Goal: Information Seeking & Learning: Learn about a topic

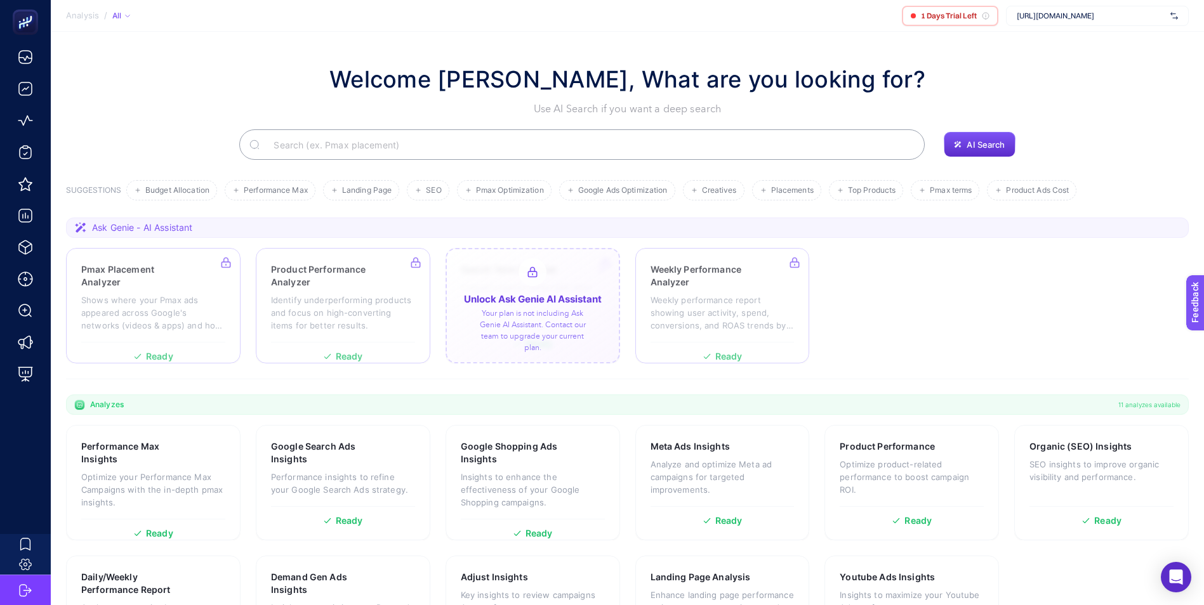
click at [542, 279] on div at bounding box center [532, 305] width 174 height 115
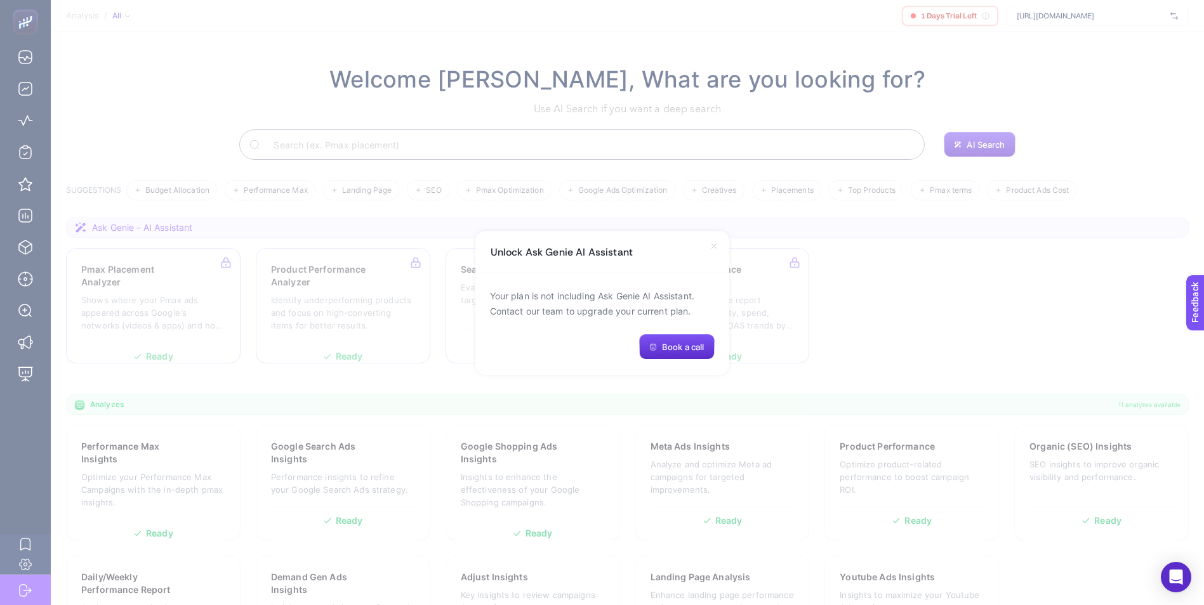
click at [714, 246] on icon at bounding box center [713, 246] width 5 height 5
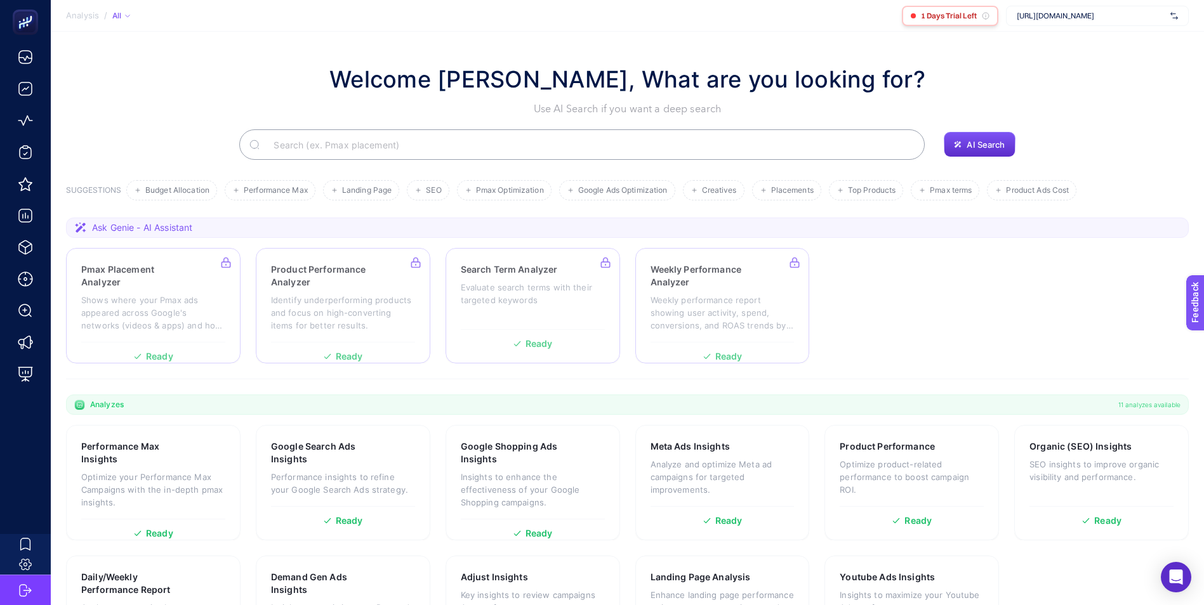
click at [944, 17] on span "1 Days Trial Left" at bounding box center [949, 16] width 56 height 10
click at [663, 30] on section "Analysis / All 1 Days Trial Left https://www.misirli1951.com" at bounding box center [627, 16] width 1153 height 32
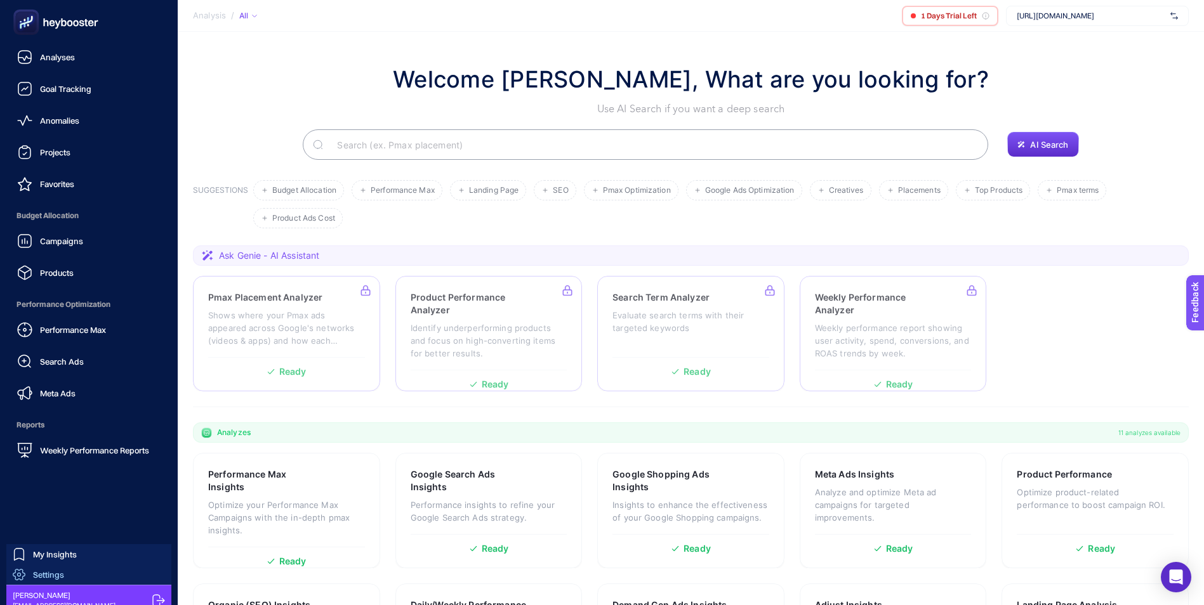
click at [51, 574] on span "Settings" at bounding box center [48, 575] width 31 height 10
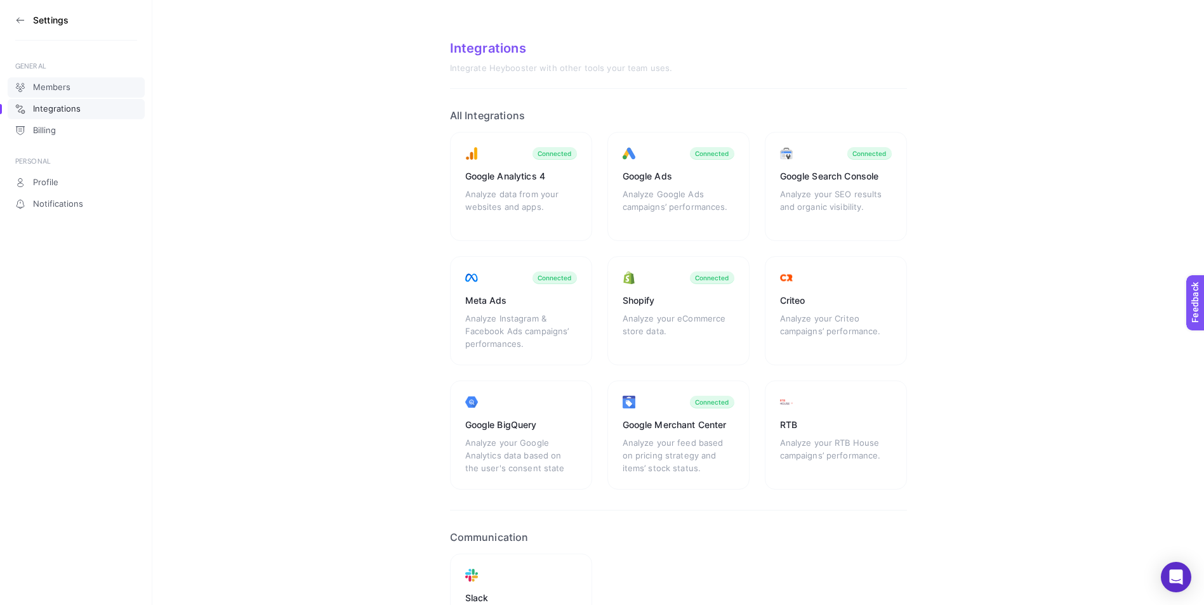
click at [85, 79] on link "Members" at bounding box center [76, 87] width 137 height 20
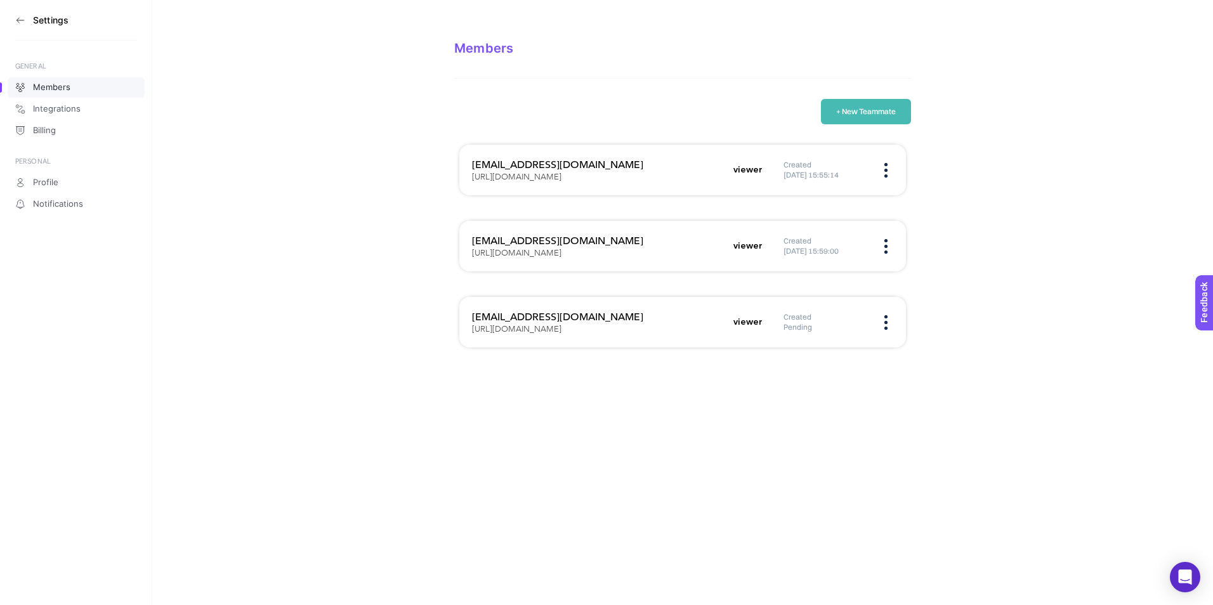
click at [1022, 213] on section "Members + New Teammate e-ticaret@misirli1951.com https://www.misirli1951.com vi…" at bounding box center [682, 184] width 1061 height 368
click at [20, 22] on icon at bounding box center [20, 20] width 10 height 10
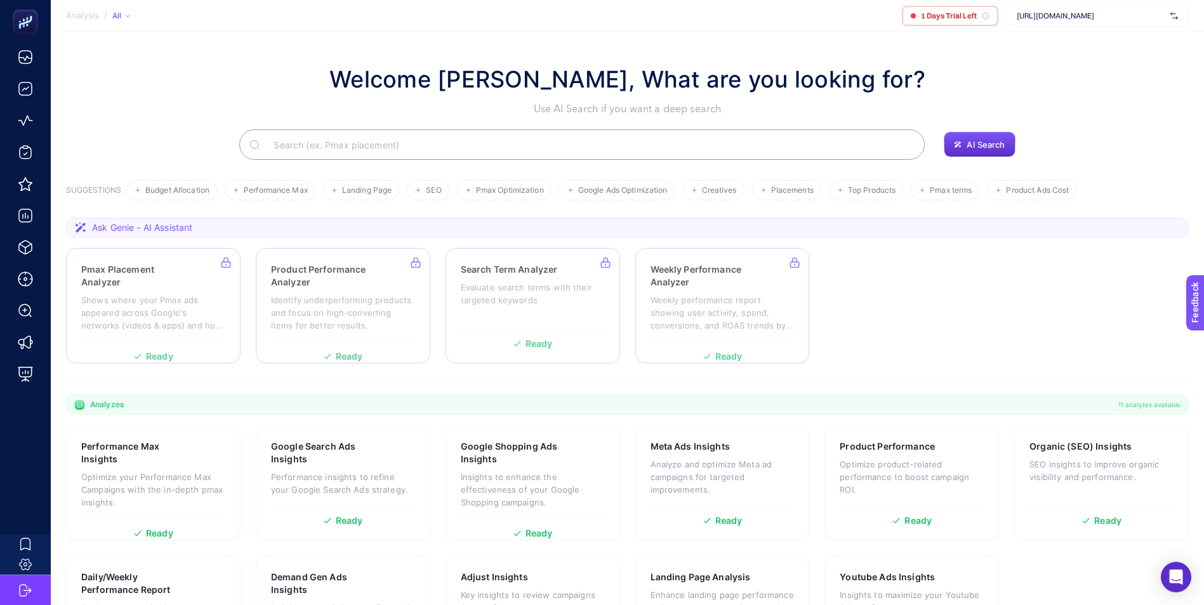
click at [1041, 33] on section "Welcome Çağrı Güler, What are you looking for? Use AI Search if you want a deep…" at bounding box center [627, 359] width 1153 height 655
click at [1172, 13] on img at bounding box center [1174, 16] width 8 height 13
click at [784, 46] on section "Welcome Çağrı Güler, What are you looking for? Use AI Search if you want a deep…" at bounding box center [627, 359] width 1153 height 655
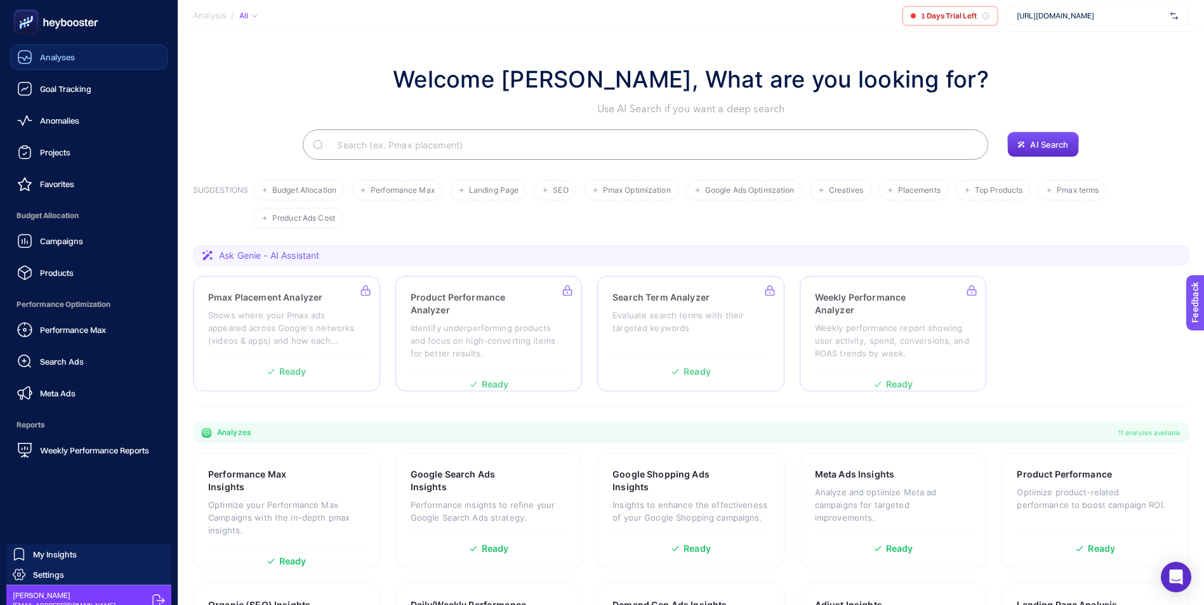
click at [40, 53] on span "Analyses" at bounding box center [57, 57] width 35 height 10
click at [50, 574] on span "Settings" at bounding box center [48, 575] width 31 height 10
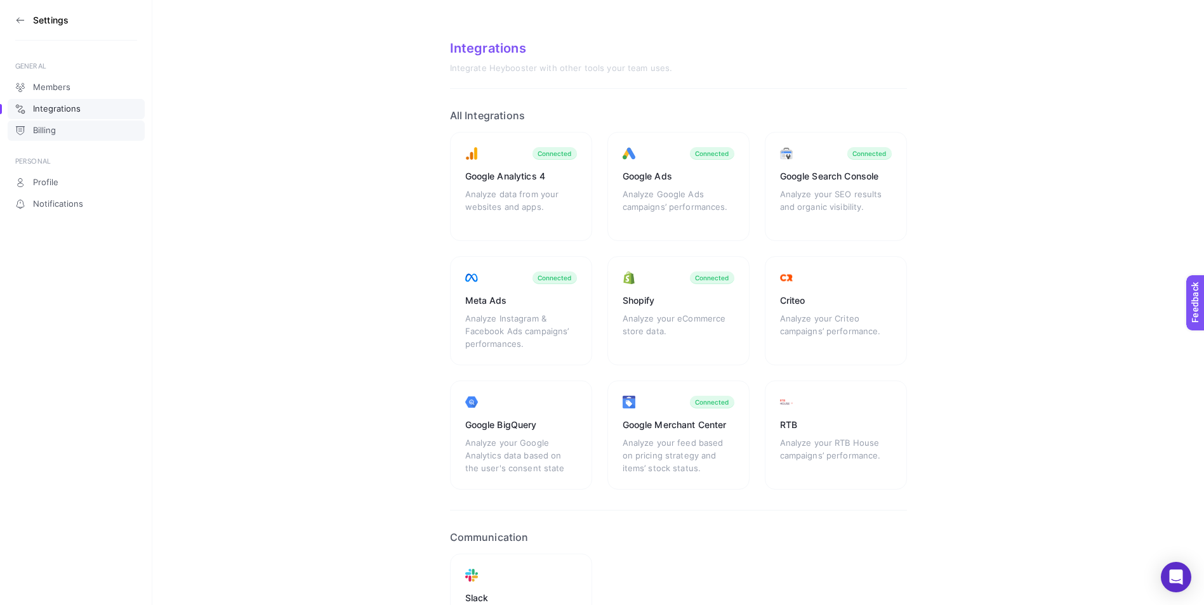
click at [47, 129] on span "Billing" at bounding box center [44, 131] width 23 height 10
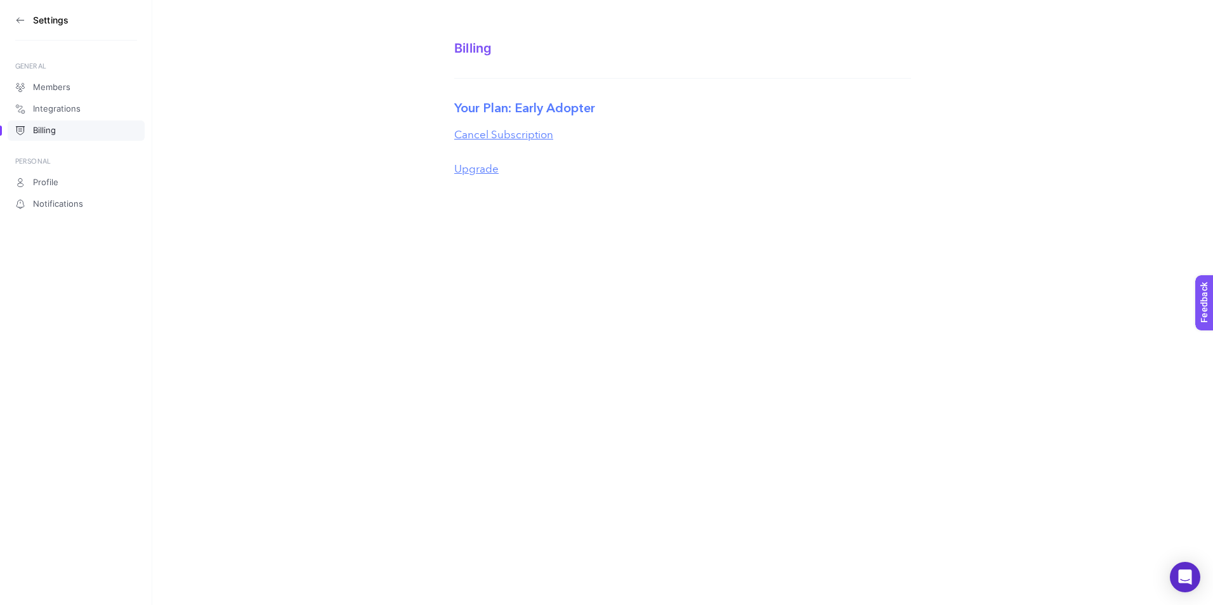
click at [593, 102] on label "Your Plan: Early Adopter" at bounding box center [524, 108] width 141 height 19
drag, startPoint x: 615, startPoint y: 108, endPoint x: 448, endPoint y: 108, distance: 166.9
click at [448, 108] on section "Billing Your Plan: Early Adopter Cancel Subscription Upgrade" at bounding box center [682, 97] width 1061 height 195
drag, startPoint x: 448, startPoint y: 108, endPoint x: 368, endPoint y: 113, distance: 80.1
click at [368, 113] on section "Billing Your Plan: Early Adopter Cancel Subscription Upgrade" at bounding box center [682, 97] width 1061 height 195
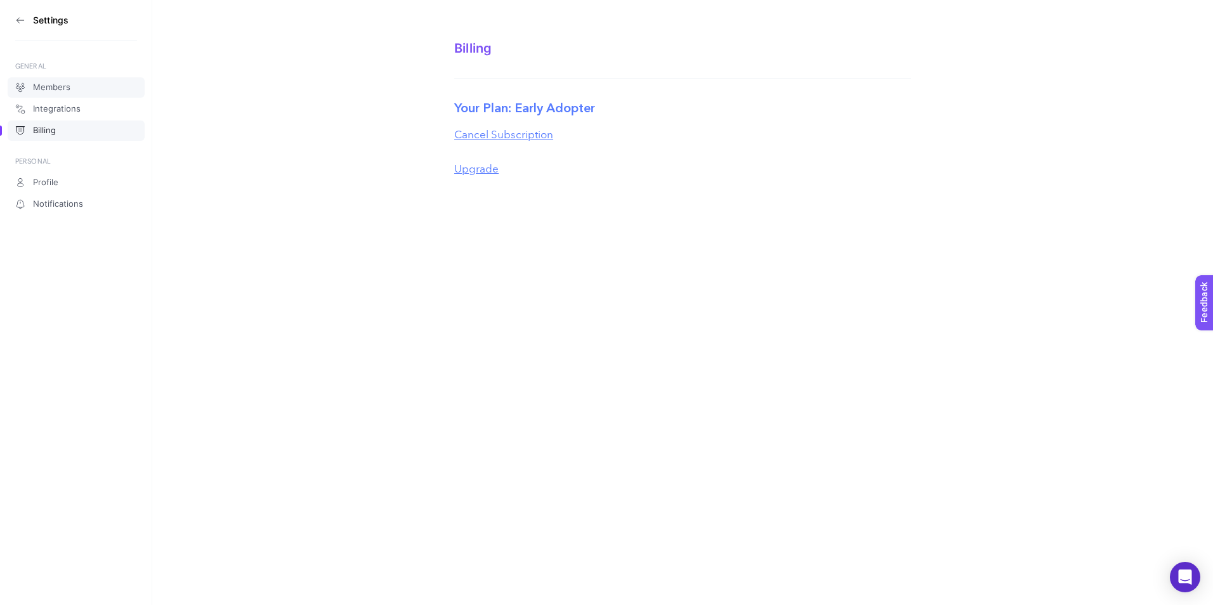
click at [37, 85] on span "Members" at bounding box center [51, 87] width 37 height 10
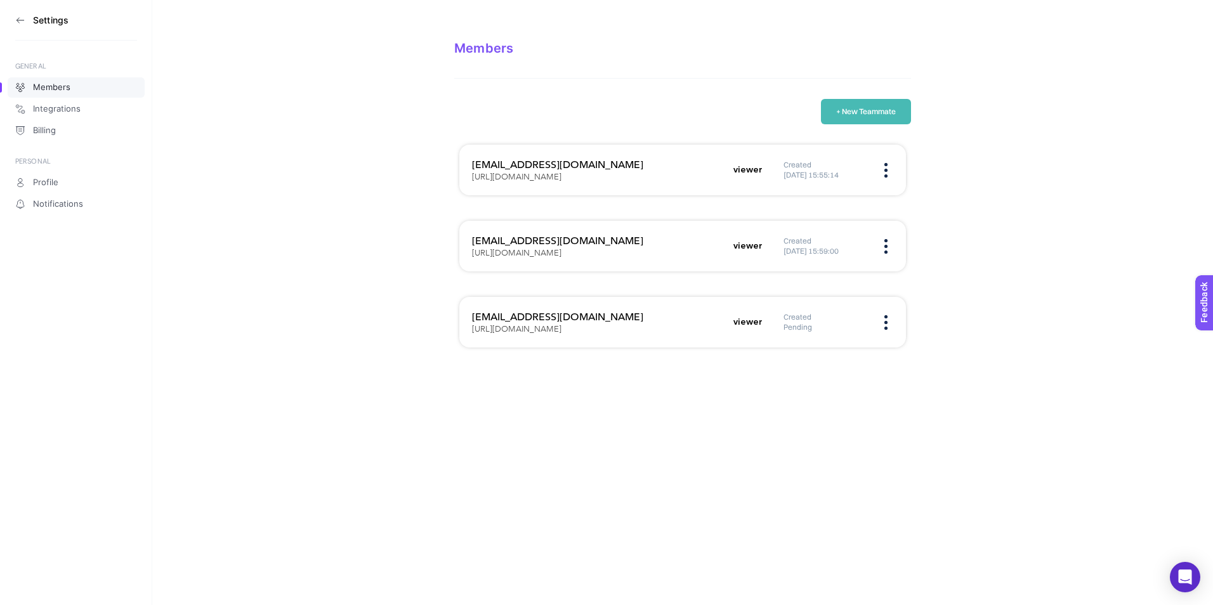
click at [23, 22] on icon at bounding box center [20, 20] width 10 height 10
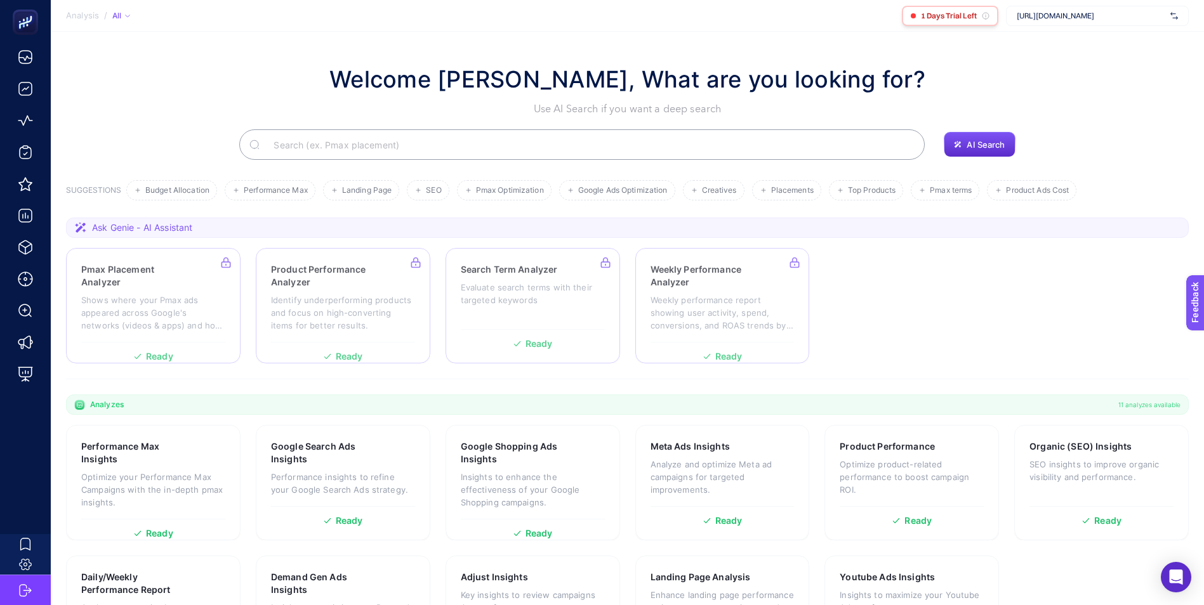
click at [986, 15] on icon at bounding box center [986, 16] width 8 height 8
click at [1056, 47] on section "Welcome Çağrı Güler, What are you looking for? Use AI Search if you want a deep…" at bounding box center [627, 359] width 1153 height 655
click at [325, 306] on div at bounding box center [343, 305] width 174 height 115
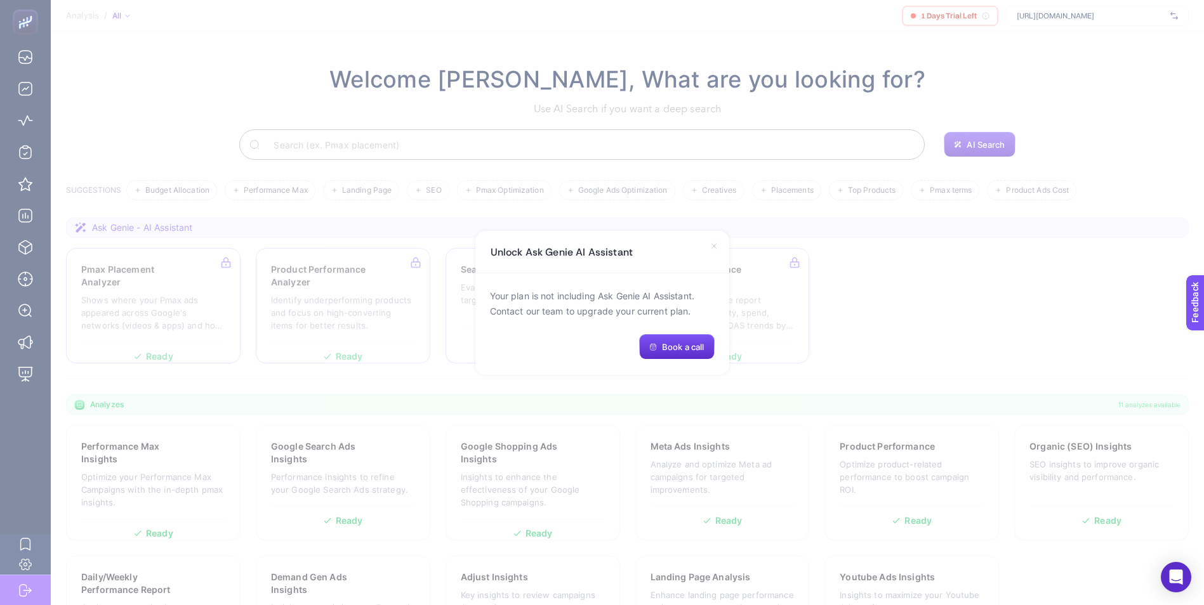
click at [711, 244] on icon at bounding box center [714, 246] width 10 height 10
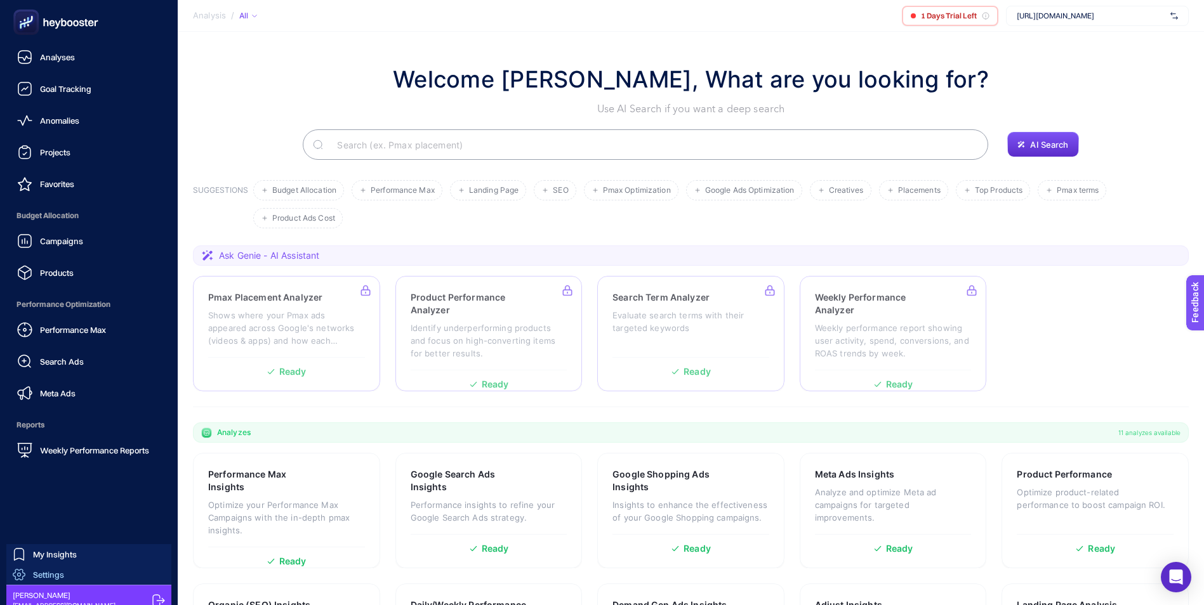
click at [47, 569] on div "Settings" at bounding box center [38, 575] width 51 height 13
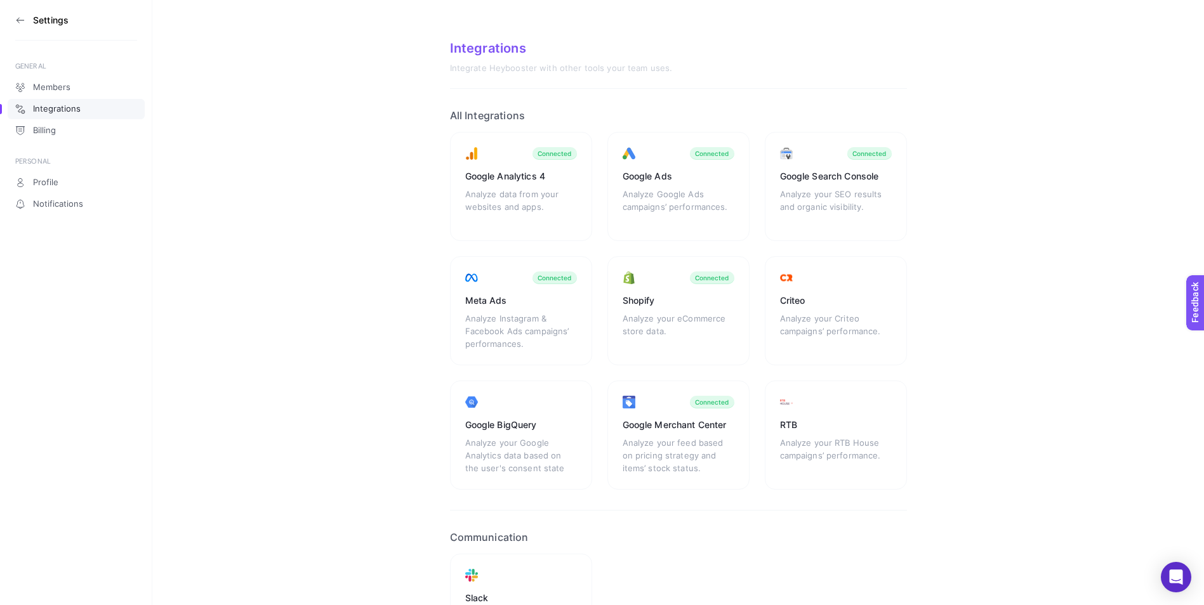
click at [20, 16] on icon at bounding box center [20, 20] width 10 height 10
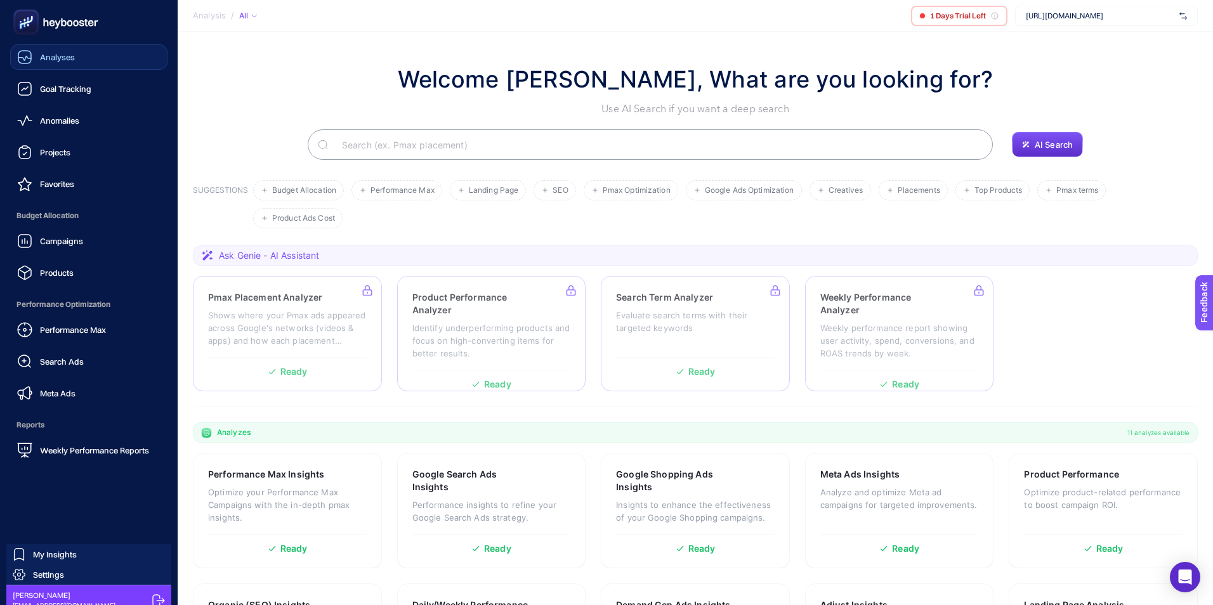
click at [82, 52] on link "Analyses" at bounding box center [88, 56] width 157 height 25
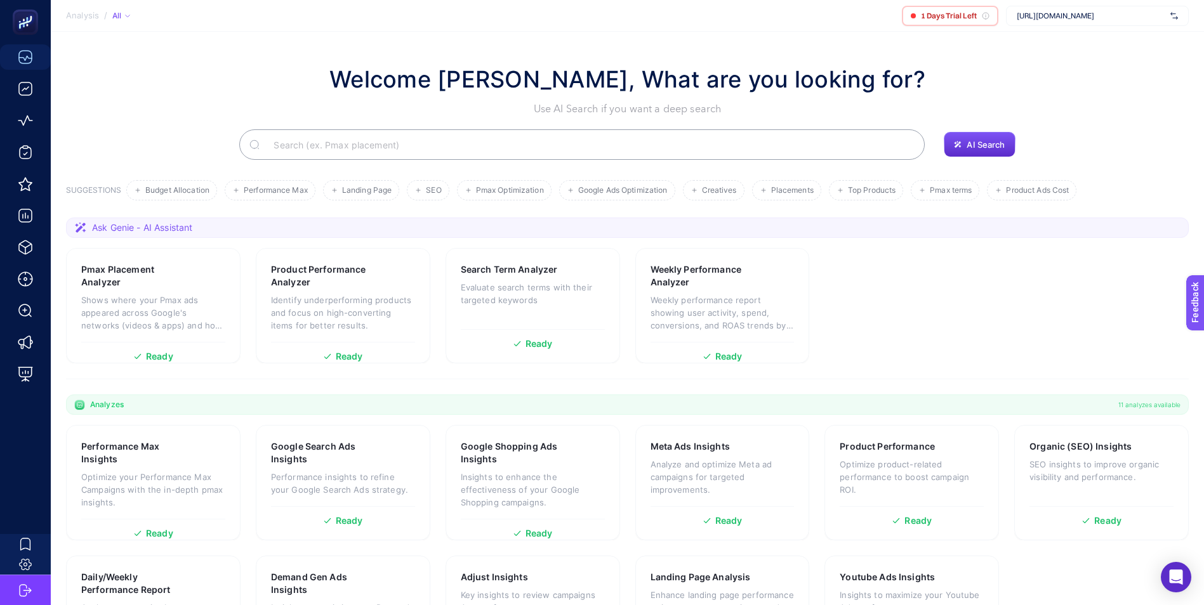
click at [884, 322] on section "Pmax Placement Analyzer Shows where your Pmax ads appeared across Google's netw…" at bounding box center [627, 305] width 1122 height 115
click at [1071, 262] on section "Pmax Placement Analyzer Shows where your Pmax ads appeared across Google's netw…" at bounding box center [627, 305] width 1122 height 115
click at [972, 15] on span "1 Days Trial Left" at bounding box center [949, 16] width 56 height 10
click at [987, 13] on icon at bounding box center [985, 16] width 6 height 6
click at [1099, 95] on div "Welcome [PERSON_NAME], What are you looking for? Use AI Search if you want a de…" at bounding box center [627, 89] width 1122 height 55
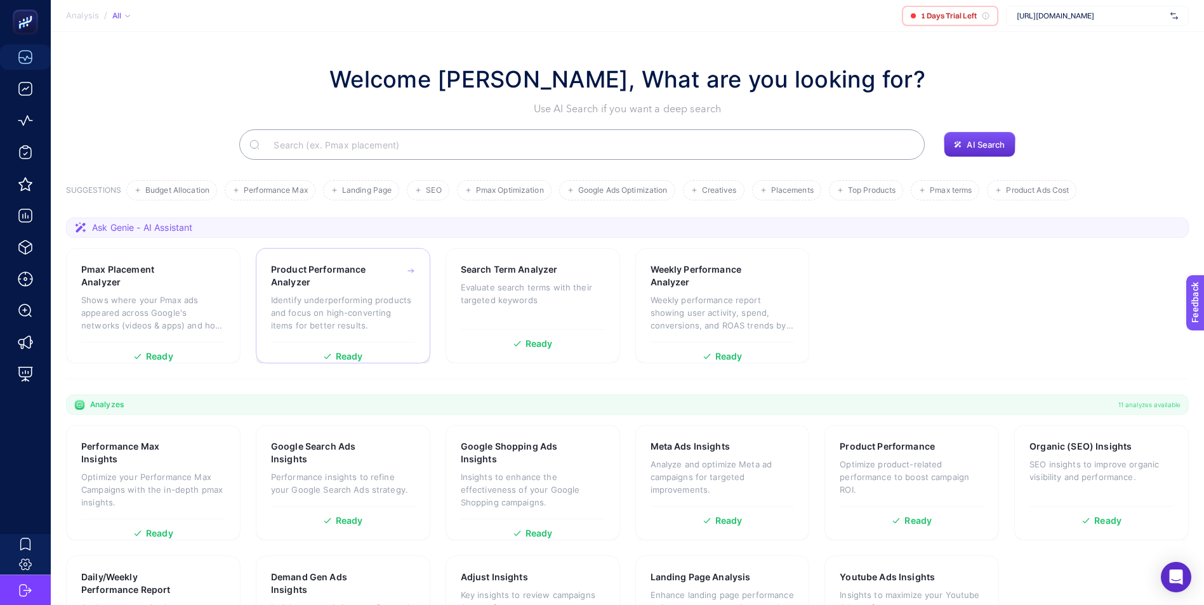
click at [332, 293] on div "Product Performance Analyzer Identify underperforming products and focus on hig…" at bounding box center [343, 302] width 144 height 79
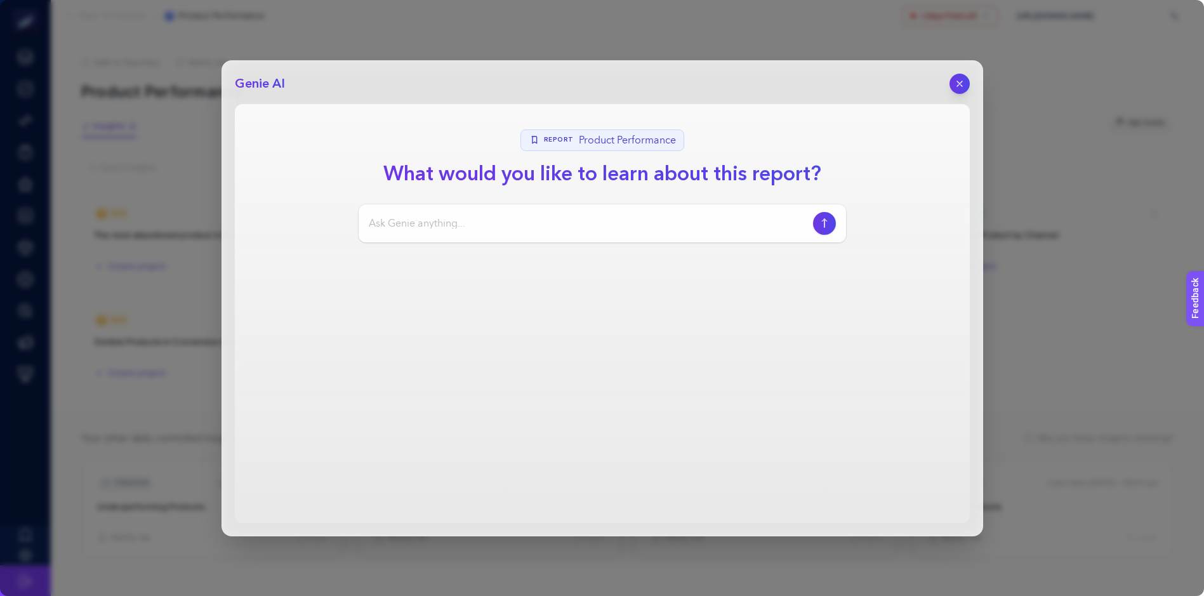
click at [521, 221] on input at bounding box center [588, 223] width 439 height 15
type input "t"
type input "çok satan ürünler"
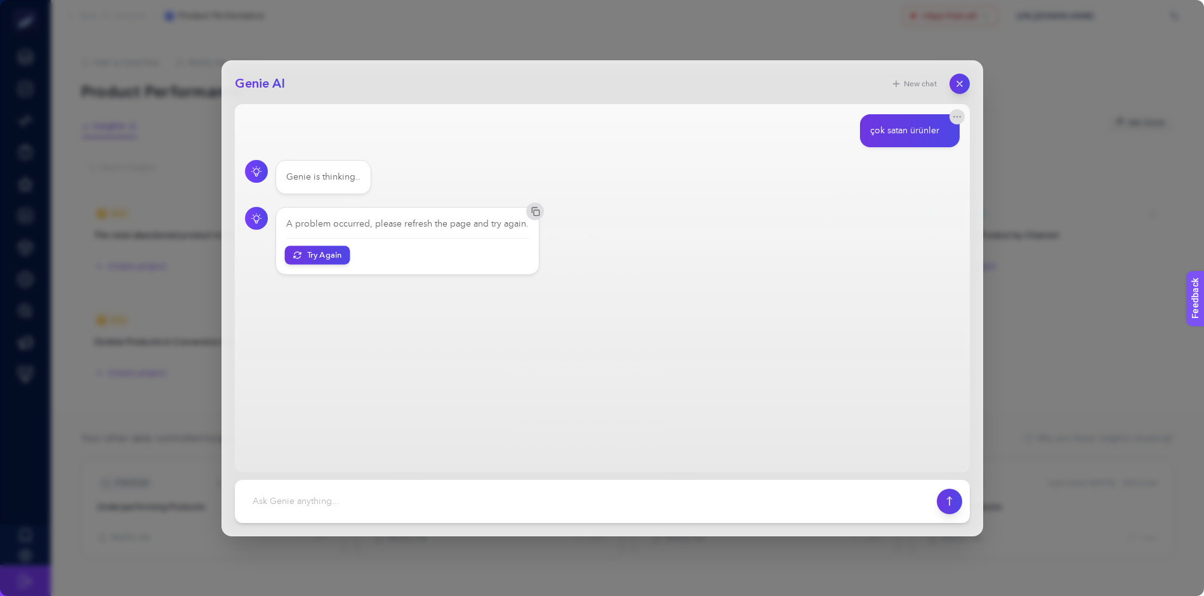
click at [313, 252] on button "Try Again" at bounding box center [316, 255] width 65 height 18
click at [356, 501] on textarea at bounding box center [585, 501] width 687 height 28
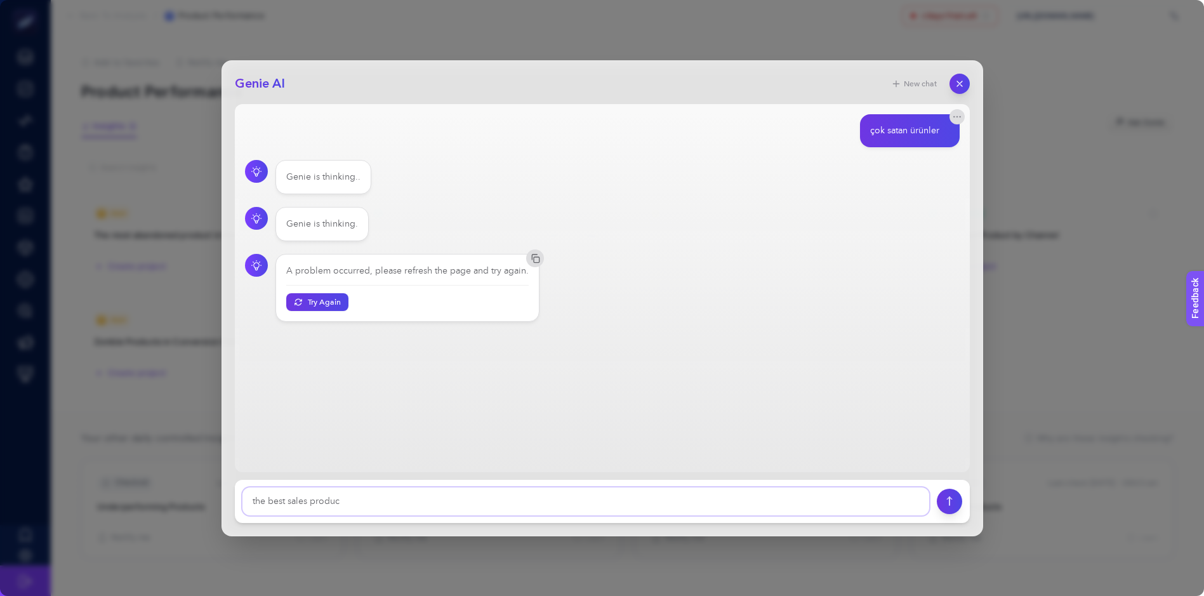
type textarea "the best sales product"
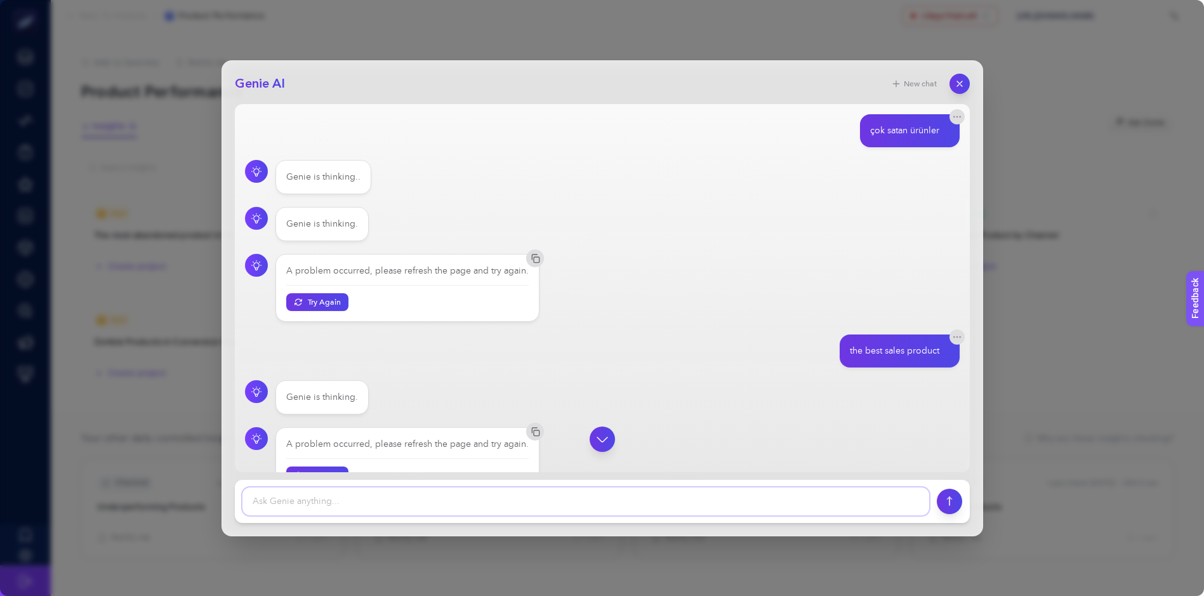
scroll to position [33, 0]
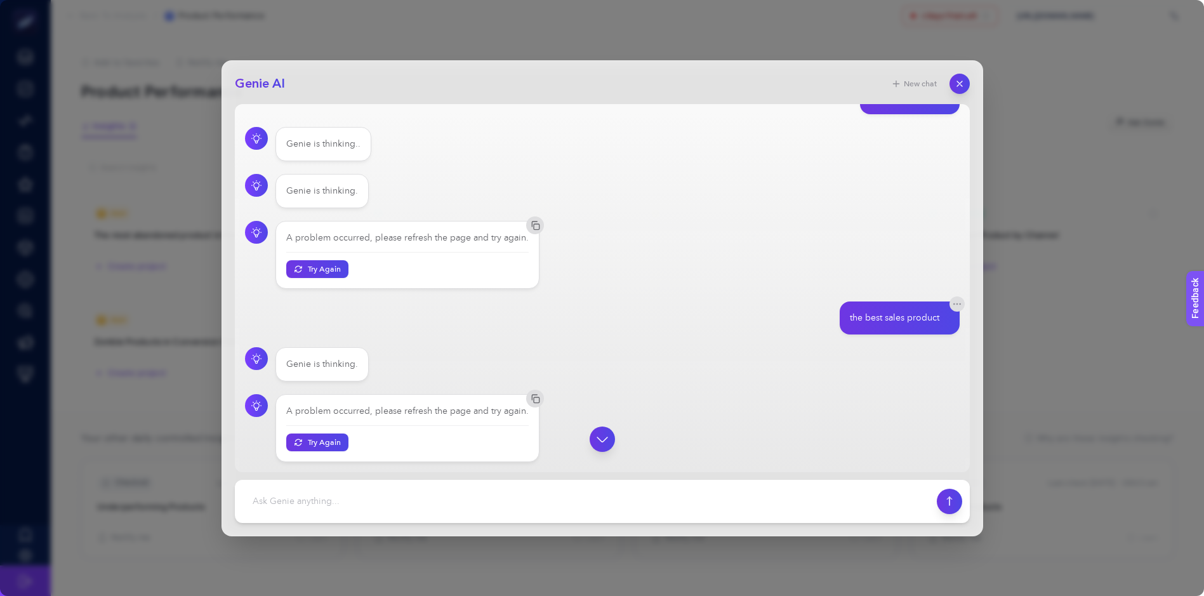
drag, startPoint x: 312, startPoint y: 442, endPoint x: 524, endPoint y: 438, distance: 212.0
click at [314, 442] on div at bounding box center [602, 438] width 714 height 25
click at [600, 441] on icon "button" at bounding box center [602, 439] width 16 height 16
click at [969, 81] on button "button" at bounding box center [960, 84] width 22 height 22
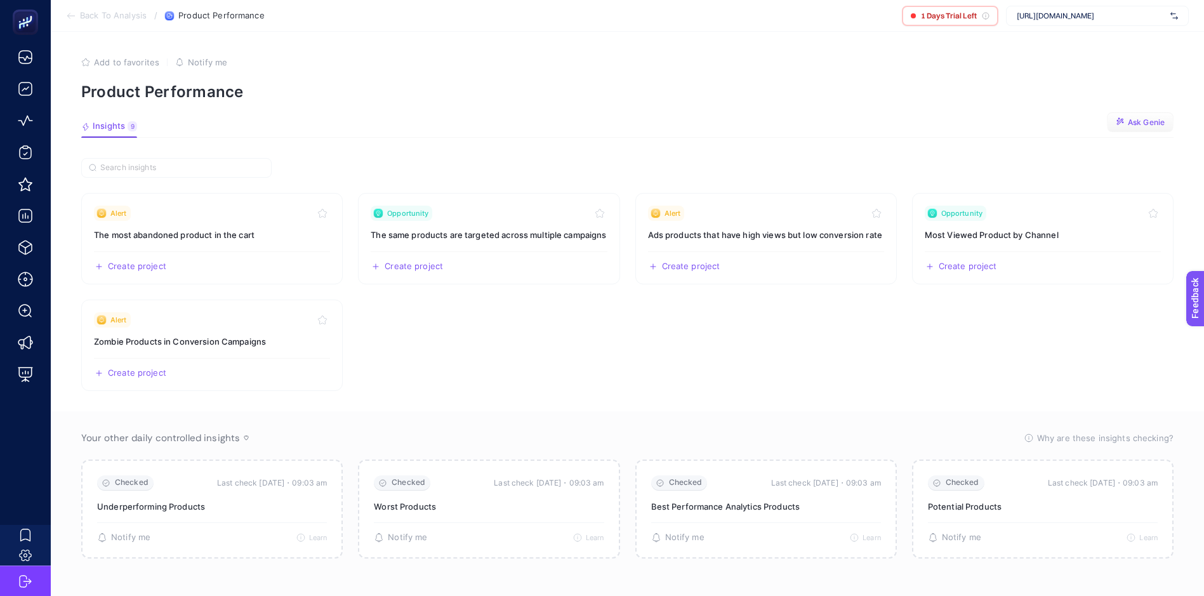
click at [1154, 117] on span "Ask Genie" at bounding box center [1146, 122] width 37 height 10
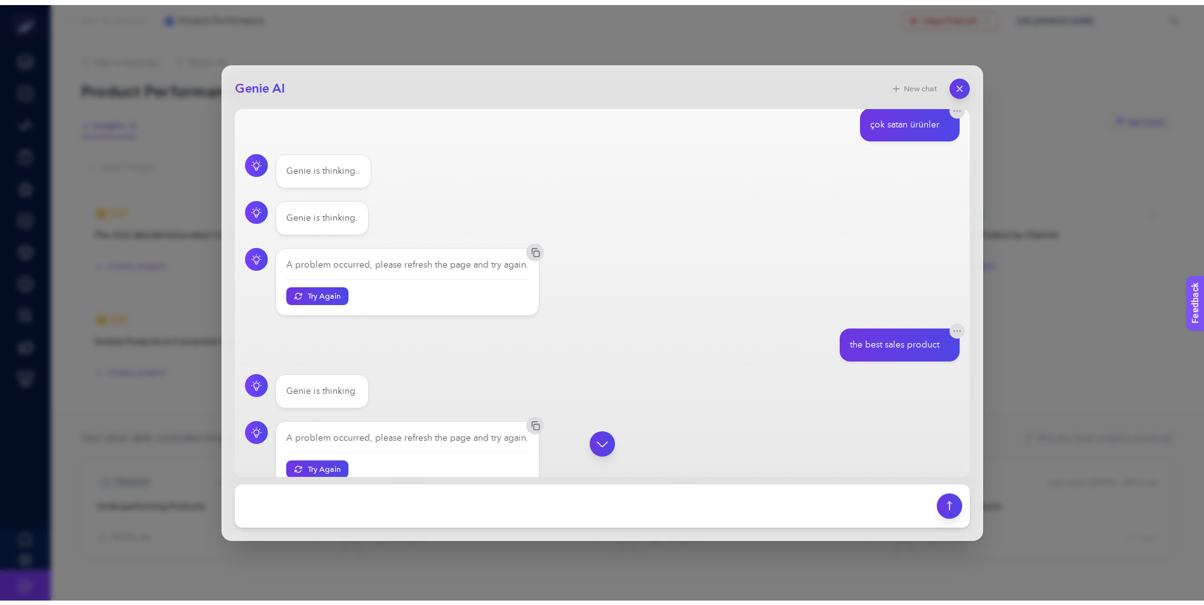
scroll to position [0, 0]
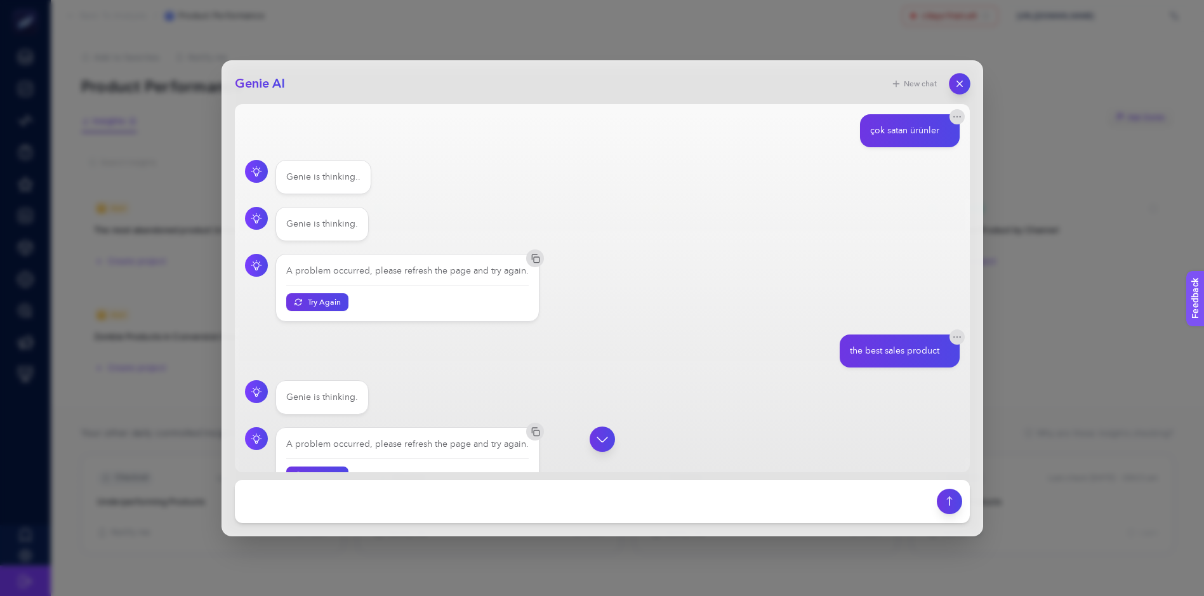
click at [964, 83] on icon "button" at bounding box center [959, 83] width 11 height 11
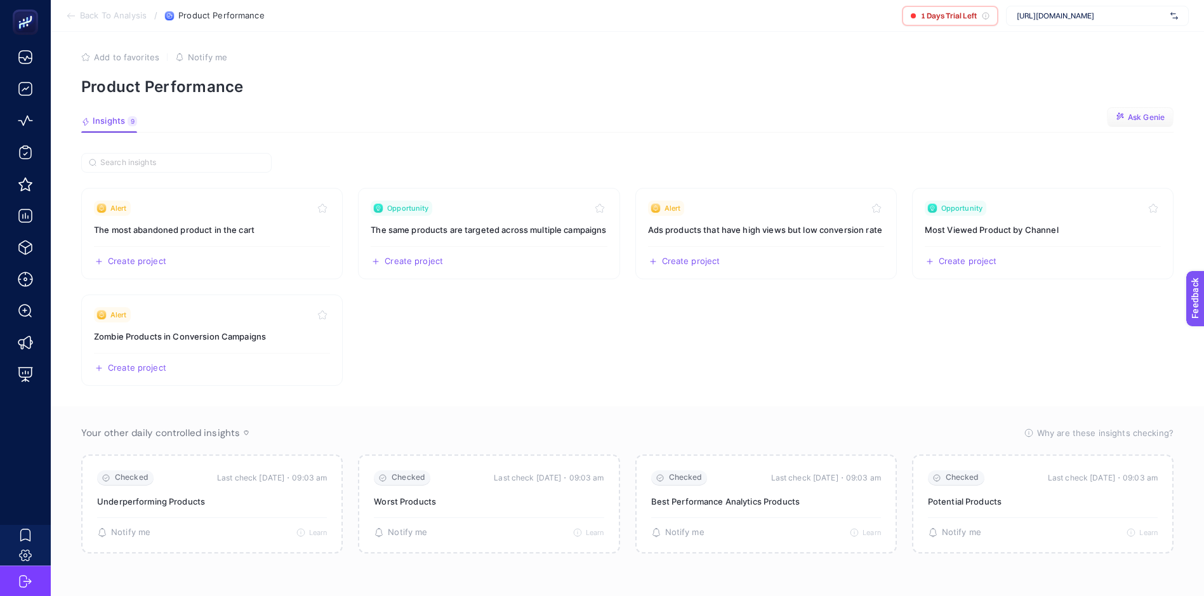
click at [655, 289] on section "Alert The most abandoned product in the cart Create project Share Opportunity T…" at bounding box center [627, 287] width 1092 height 198
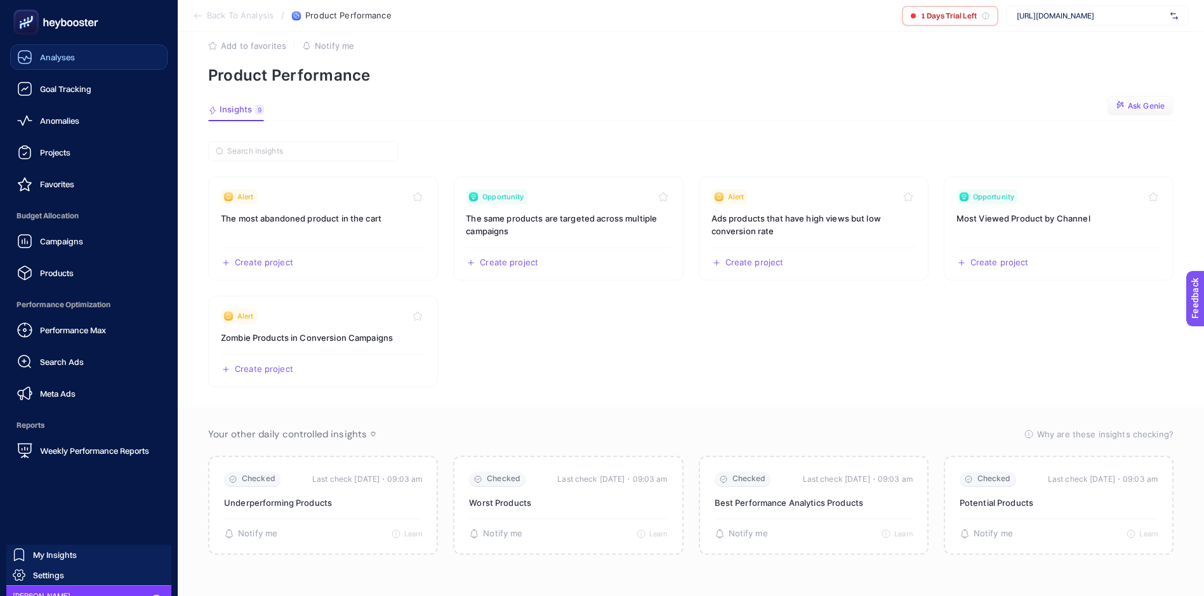
click at [62, 53] on span "Analyses" at bounding box center [57, 57] width 35 height 10
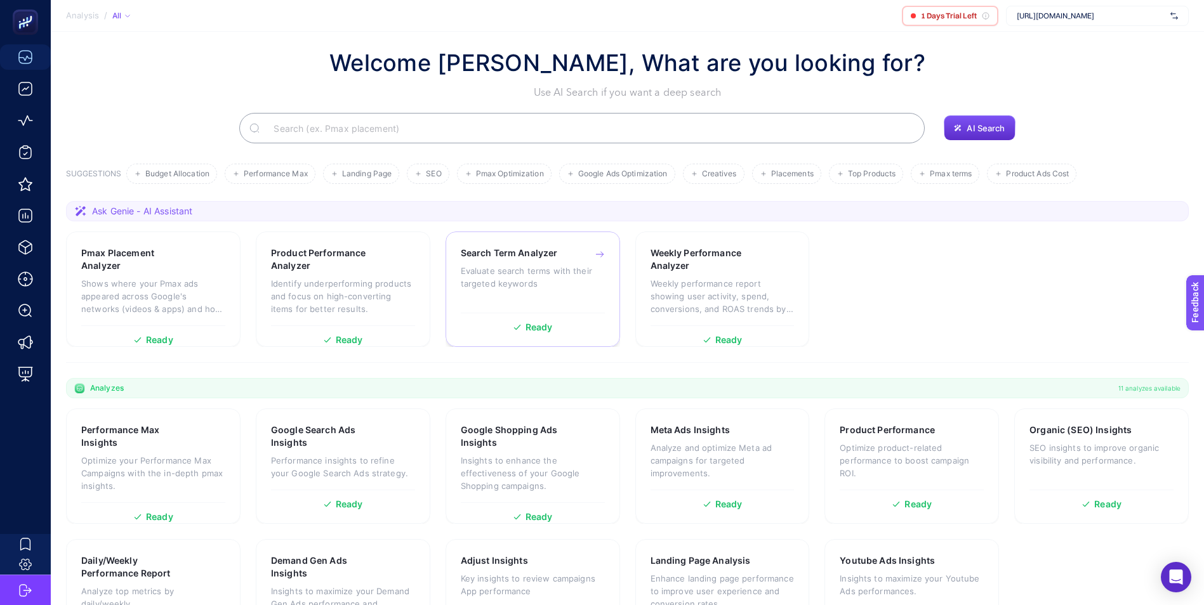
click at [533, 279] on p "Evaluate search terms with their targeted keywords" at bounding box center [533, 277] width 144 height 25
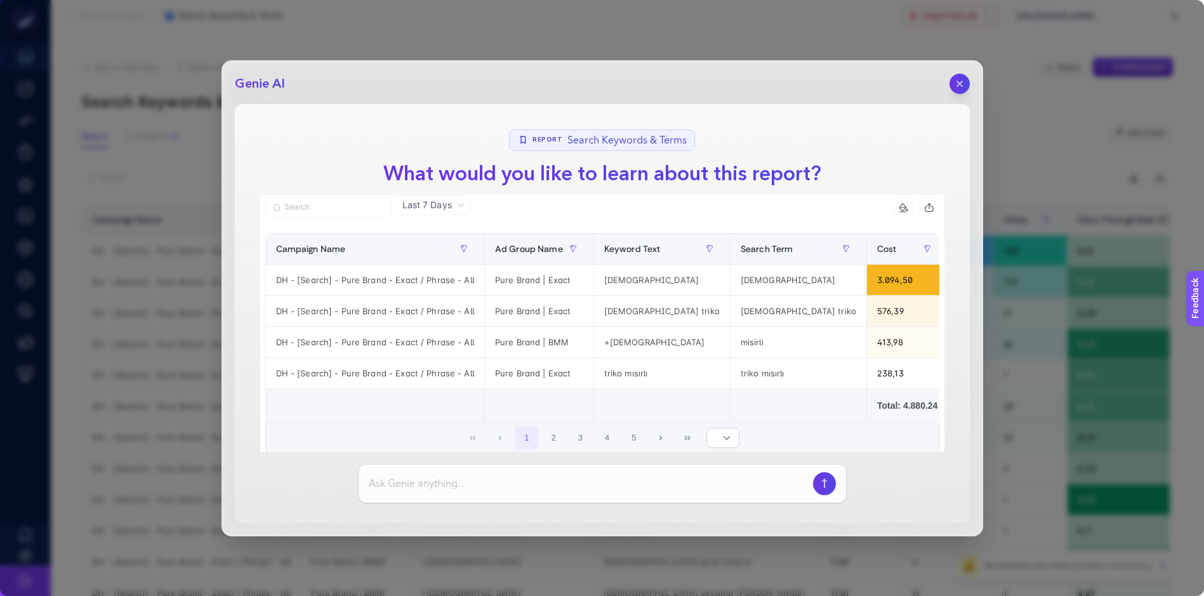
scroll to position [40, 0]
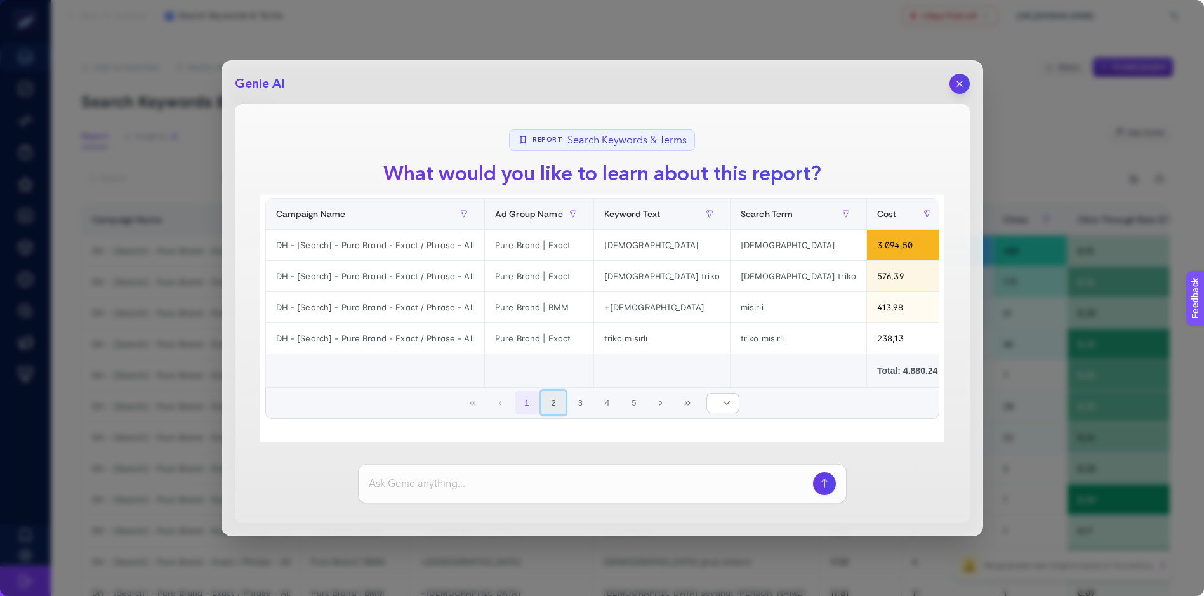
click at [551, 404] on button "2" at bounding box center [553, 403] width 24 height 24
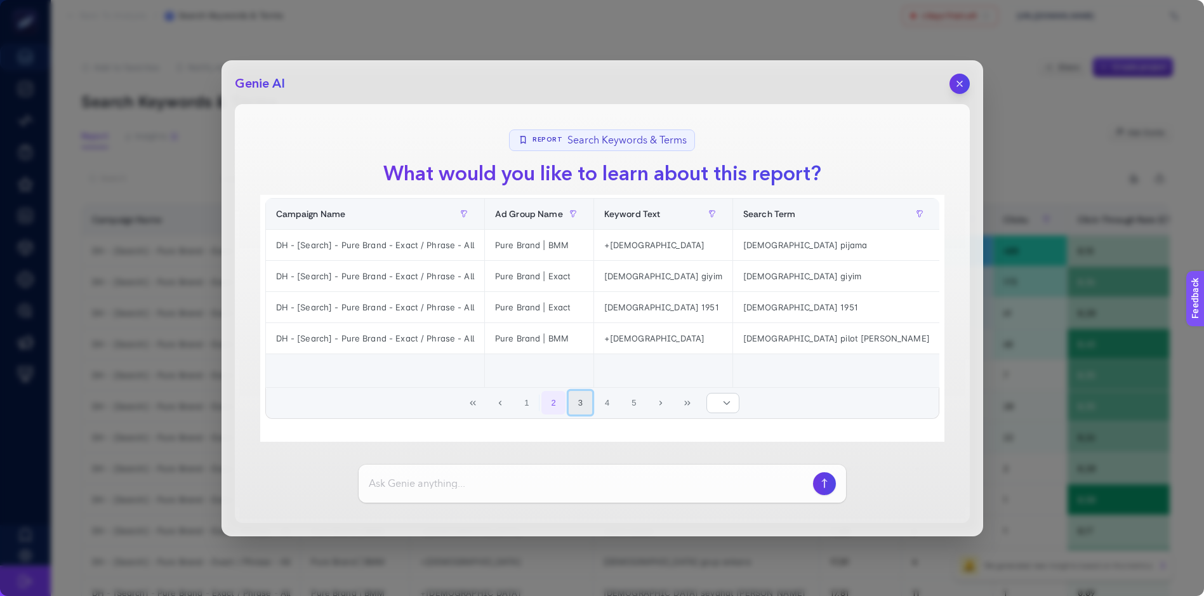
click at [579, 402] on button "3" at bounding box center [581, 403] width 24 height 24
click at [549, 402] on button "2" at bounding box center [553, 403] width 24 height 24
click at [733, 242] on div "[DEMOGRAPHIC_DATA] pijama" at bounding box center [836, 245] width 207 height 30
drag, startPoint x: 756, startPoint y: 240, endPoint x: 685, endPoint y: 241, distance: 71.1
click at [733, 241] on div "[DEMOGRAPHIC_DATA] pijama" at bounding box center [836, 245] width 207 height 30
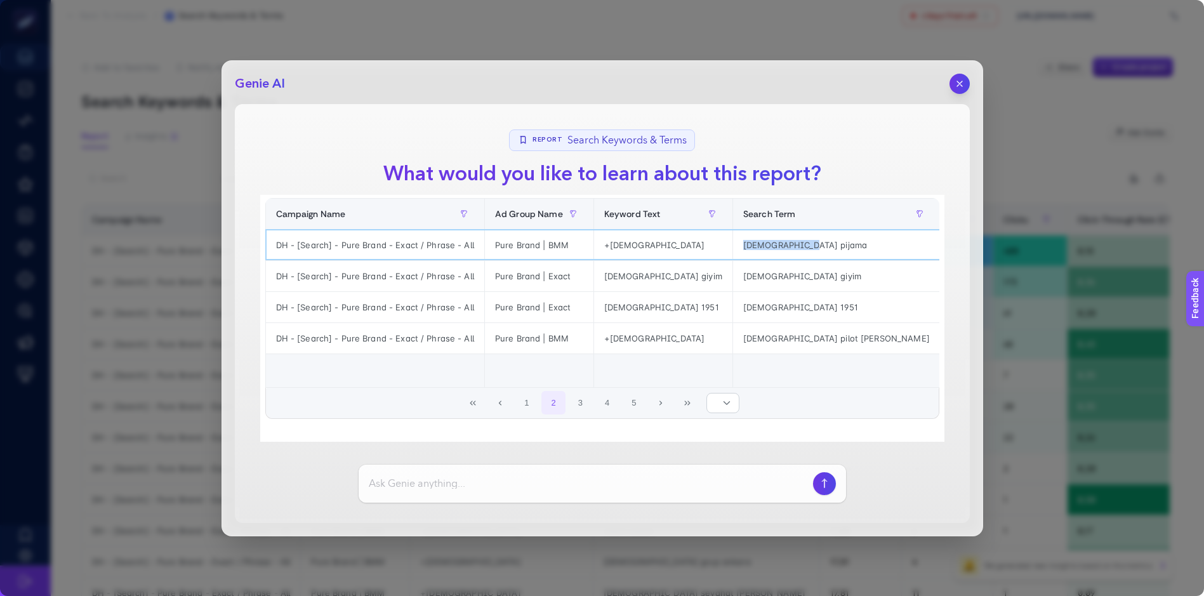
drag, startPoint x: 686, startPoint y: 241, endPoint x: 750, endPoint y: 237, distance: 64.2
click at [749, 237] on div "[DEMOGRAPHIC_DATA] pijama" at bounding box center [836, 245] width 207 height 30
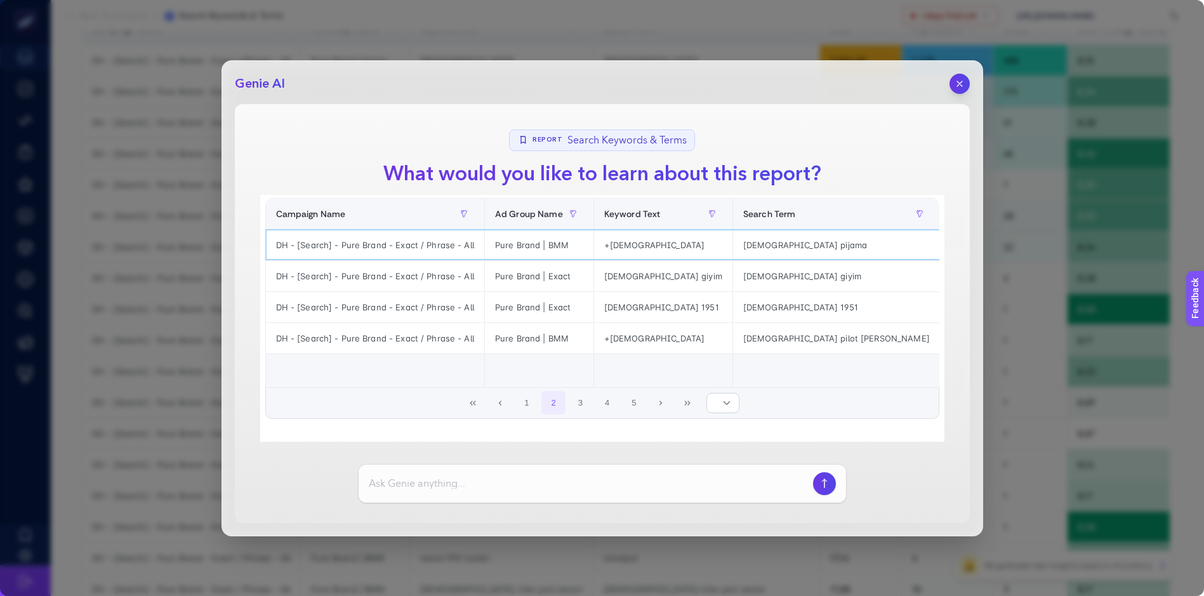
scroll to position [63, 0]
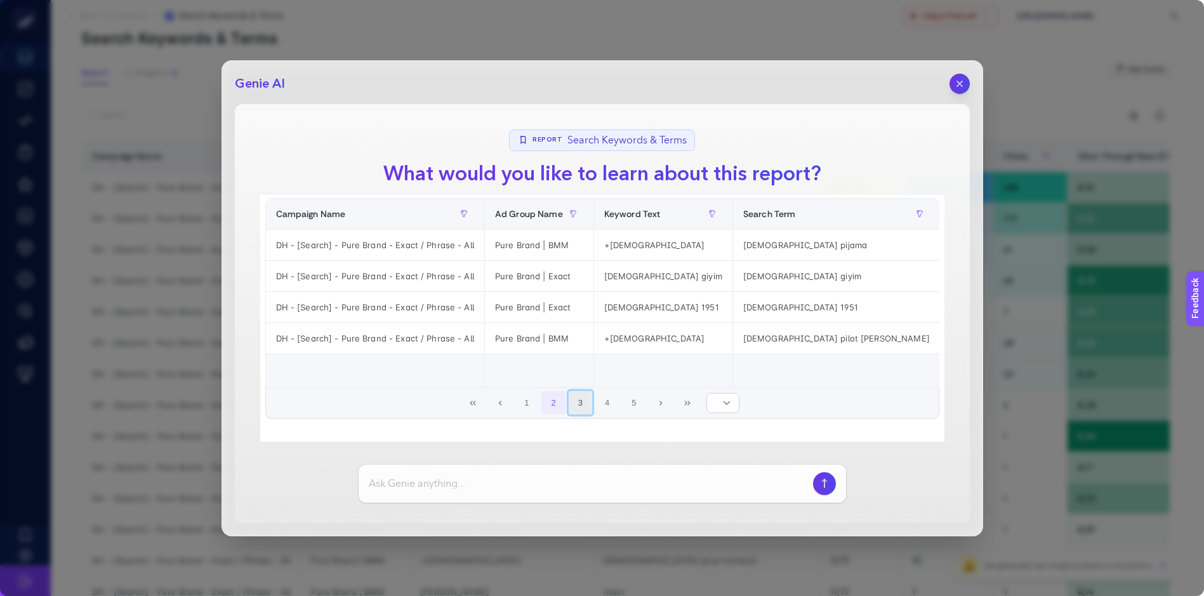
click at [577, 406] on button "3" at bounding box center [581, 403] width 24 height 24
click at [598, 406] on button "4" at bounding box center [607, 403] width 24 height 24
click at [600, 402] on button "5" at bounding box center [607, 403] width 24 height 24
click at [605, 404] on button "6" at bounding box center [607, 403] width 24 height 24
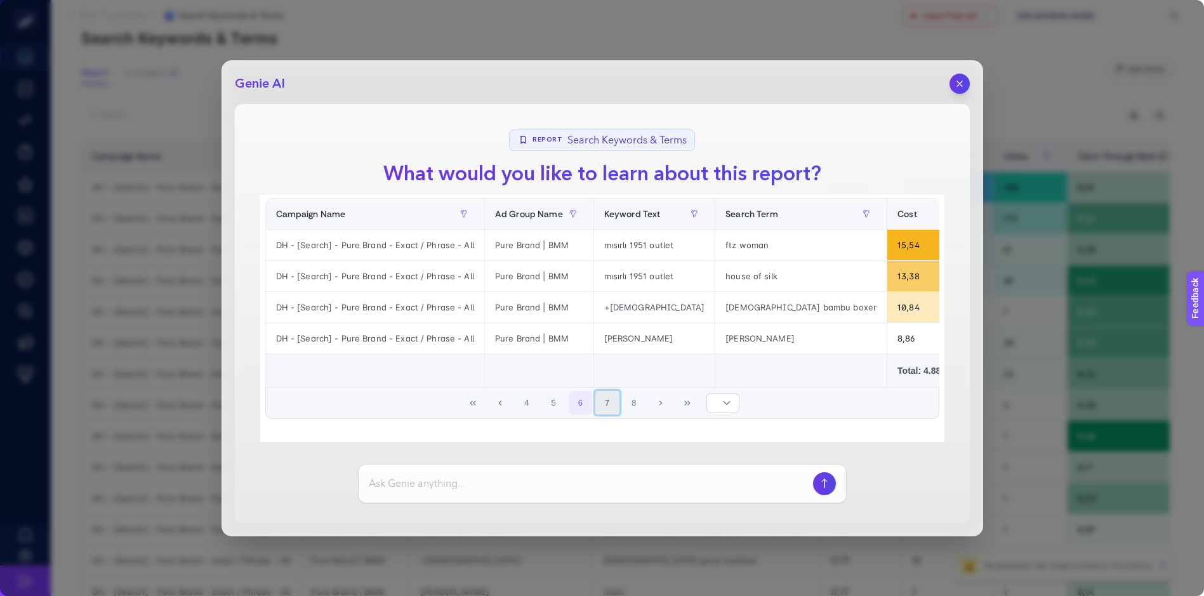
click at [608, 404] on button "7" at bounding box center [607, 403] width 24 height 24
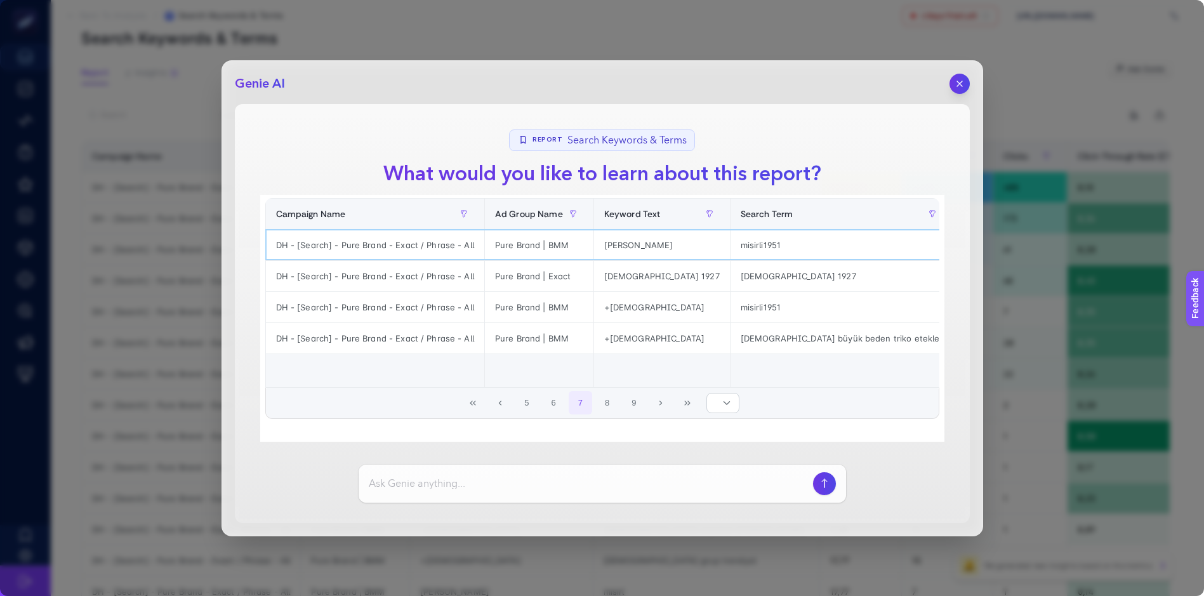
click at [746, 235] on div "misirli1951" at bounding box center [841, 245] width 223 height 30
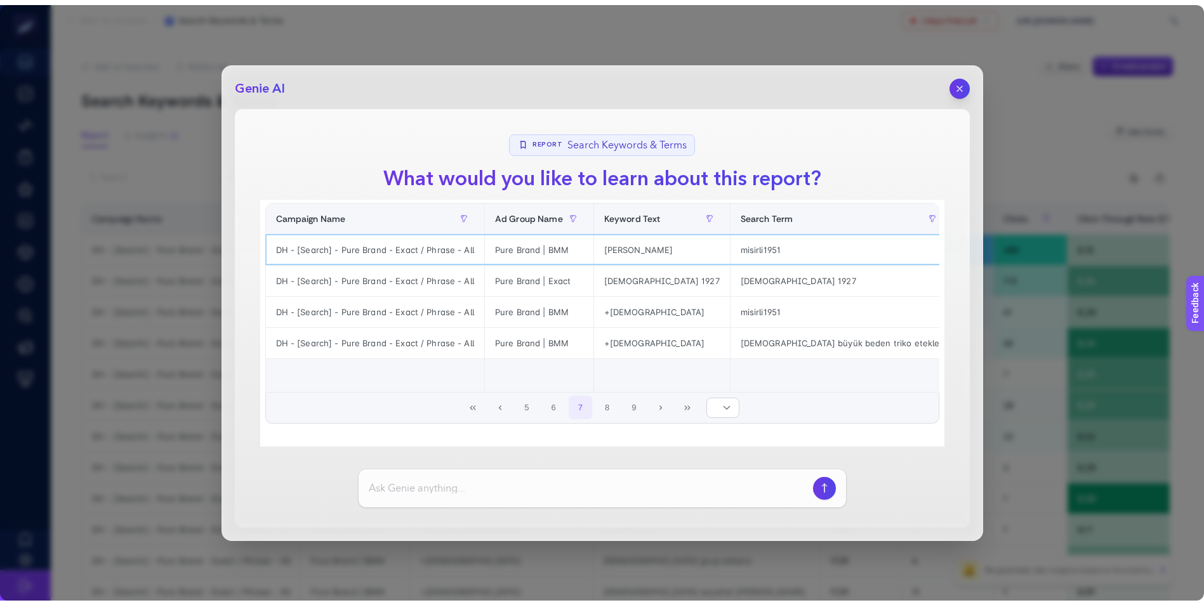
scroll to position [0, 0]
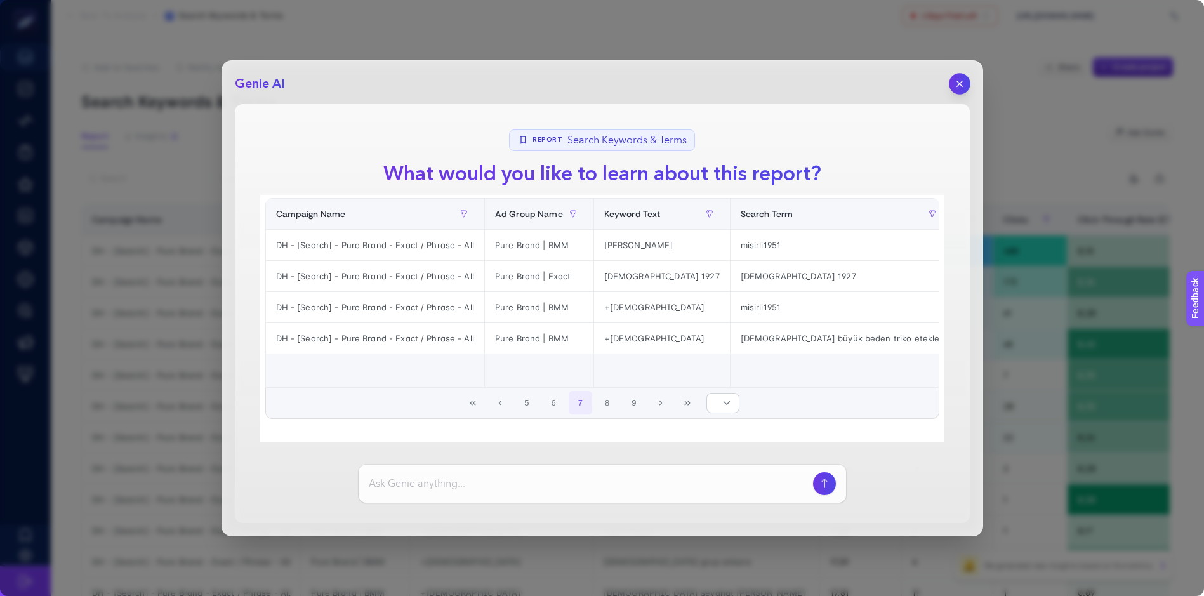
click at [965, 83] on button "button" at bounding box center [960, 84] width 22 height 22
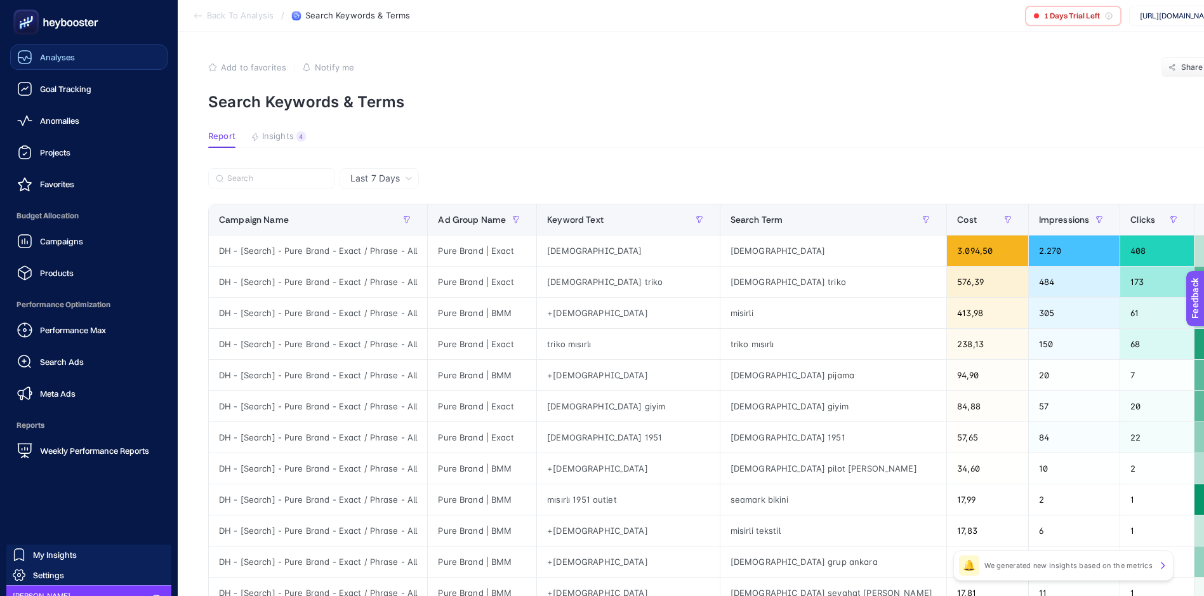
drag, startPoint x: 70, startPoint y: 22, endPoint x: 91, endPoint y: 20, distance: 21.0
click at [70, 22] on icon at bounding box center [55, 22] width 91 height 25
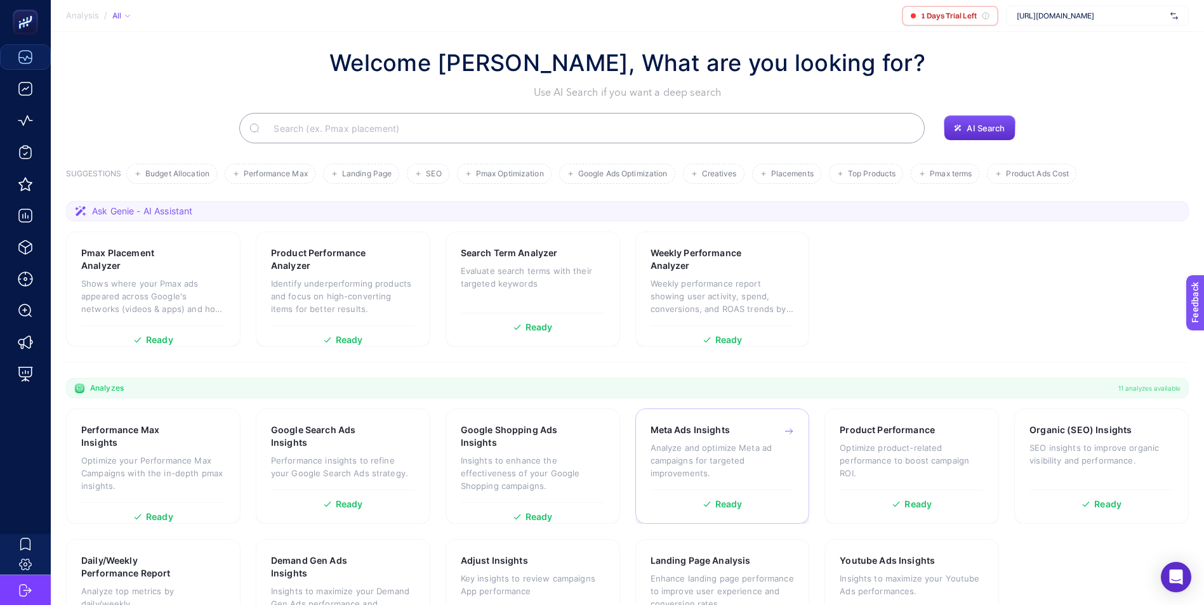
scroll to position [81, 0]
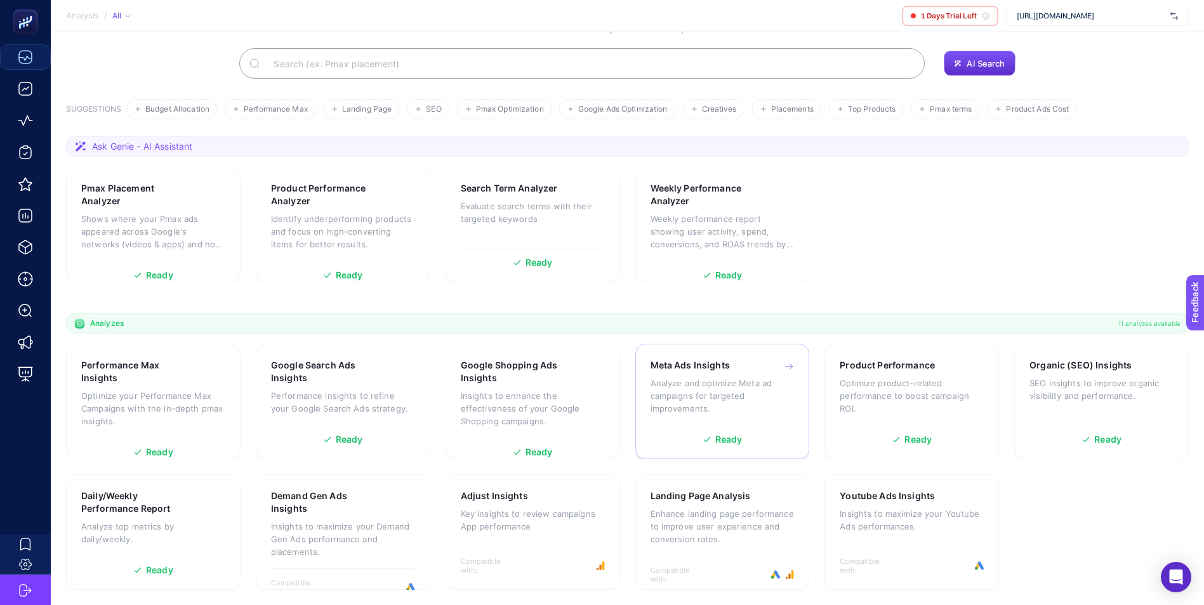
click at [743, 376] on div "Meta Ads Insights Analyze and optimize Meta [PERSON_NAME] for targeted improvem…" at bounding box center [722, 392] width 144 height 66
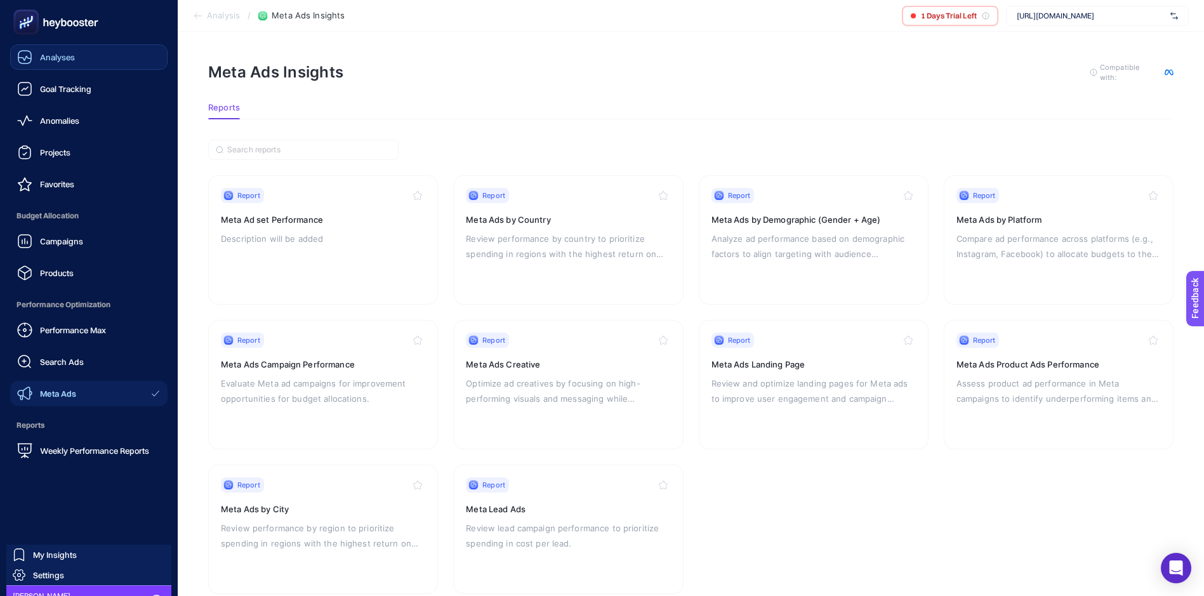
drag, startPoint x: 48, startPoint y: 55, endPoint x: 136, endPoint y: 53, distance: 88.2
click at [48, 55] on span "Analyses" at bounding box center [57, 57] width 35 height 10
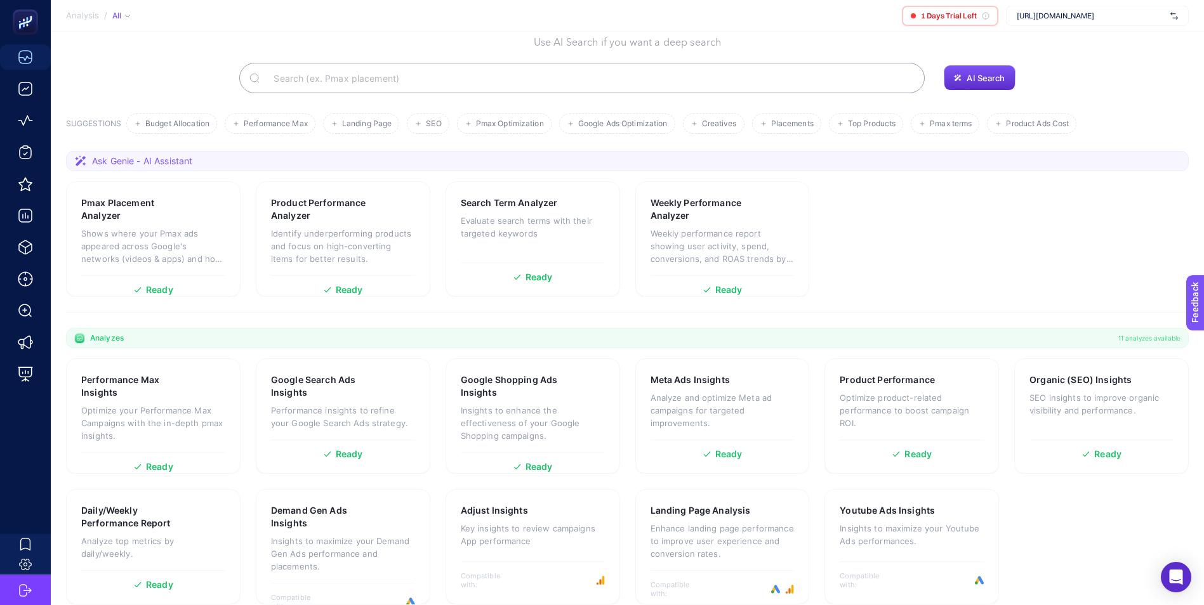
scroll to position [81, 0]
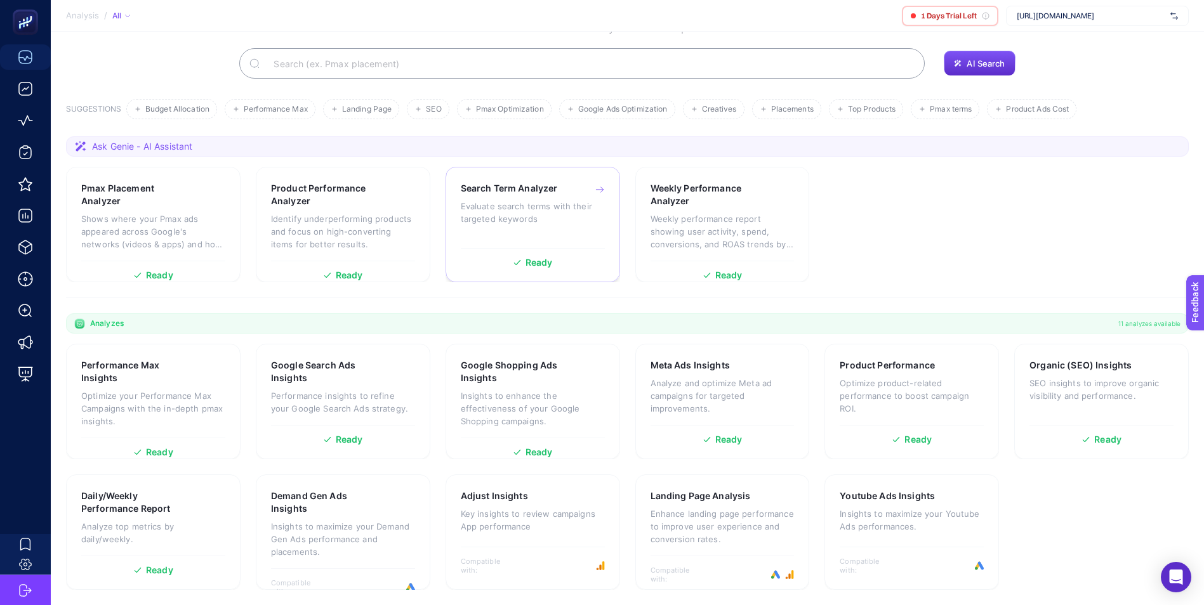
click at [526, 216] on p "Evaluate search terms with their targeted keywords" at bounding box center [533, 212] width 144 height 25
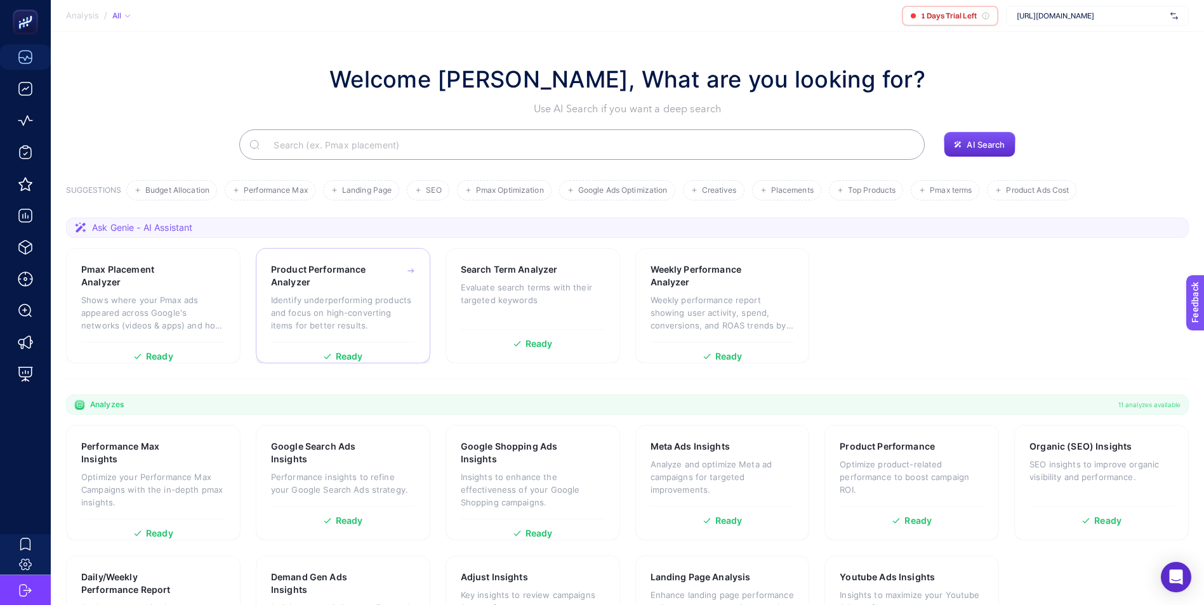
click at [356, 286] on h3 "Product Performance Analyzer" at bounding box center [323, 275] width 105 height 25
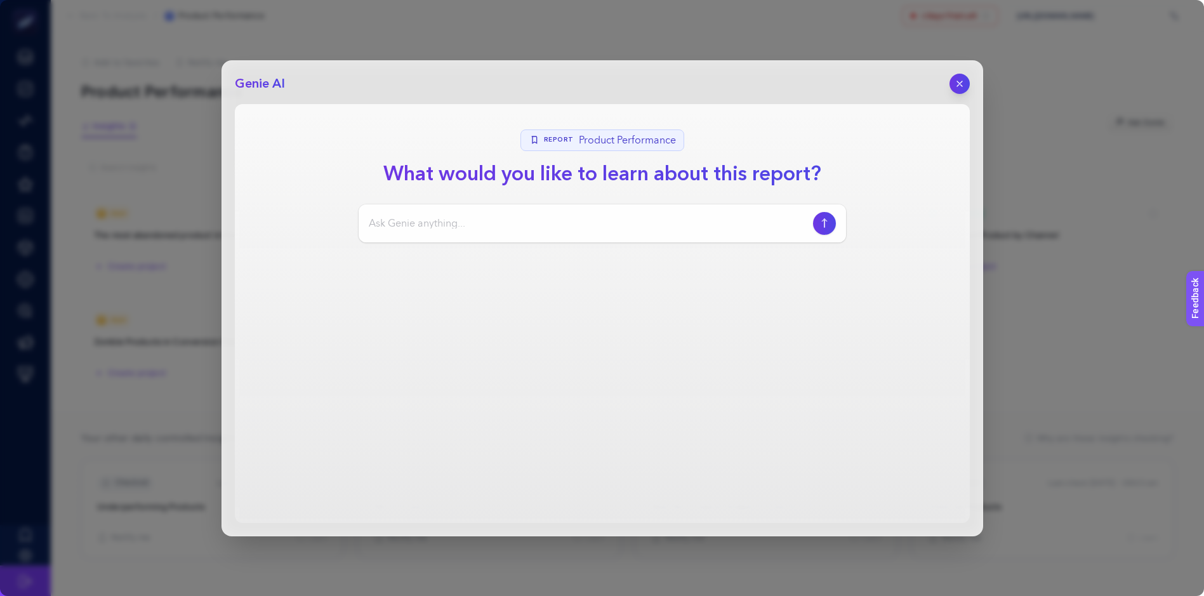
click at [589, 225] on input at bounding box center [588, 223] width 439 height 15
click at [1099, 77] on div "Genie AI Report Product Performance What would you like to learn about this rep…" at bounding box center [602, 298] width 1204 height 596
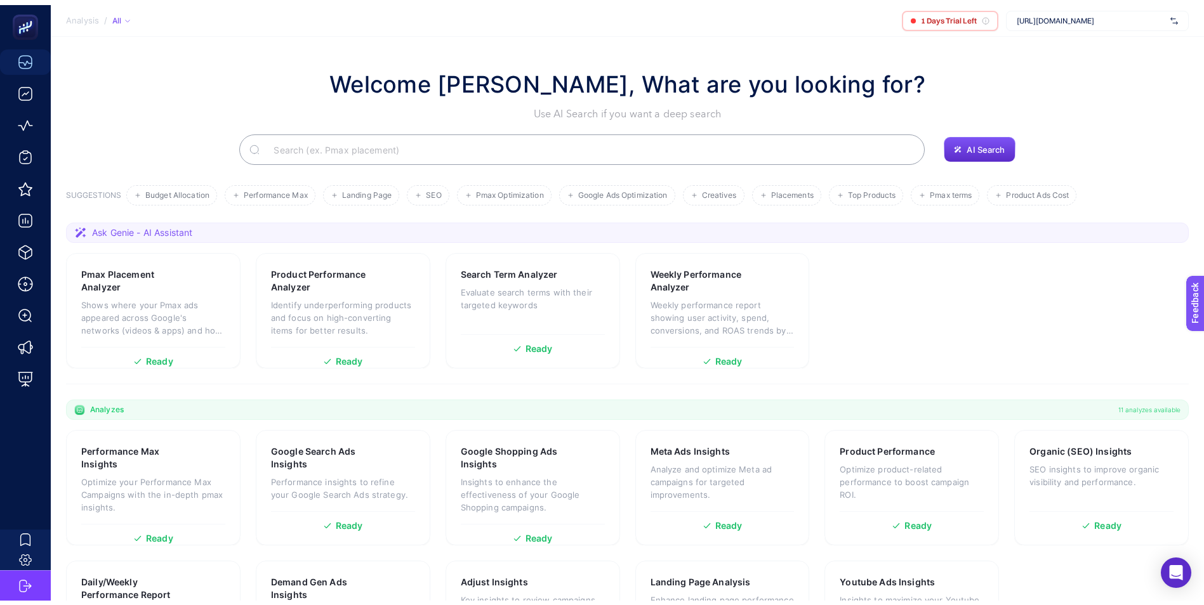
scroll to position [81, 0]
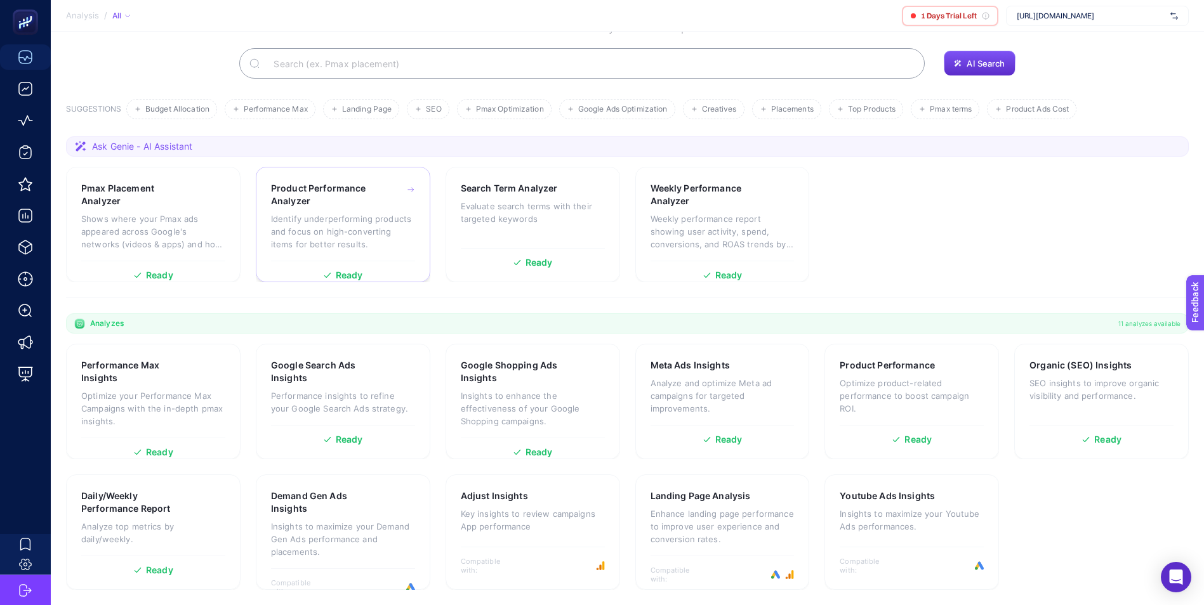
click at [345, 213] on p "Identify underperforming products and focus on high-converting items for better…" at bounding box center [343, 232] width 144 height 38
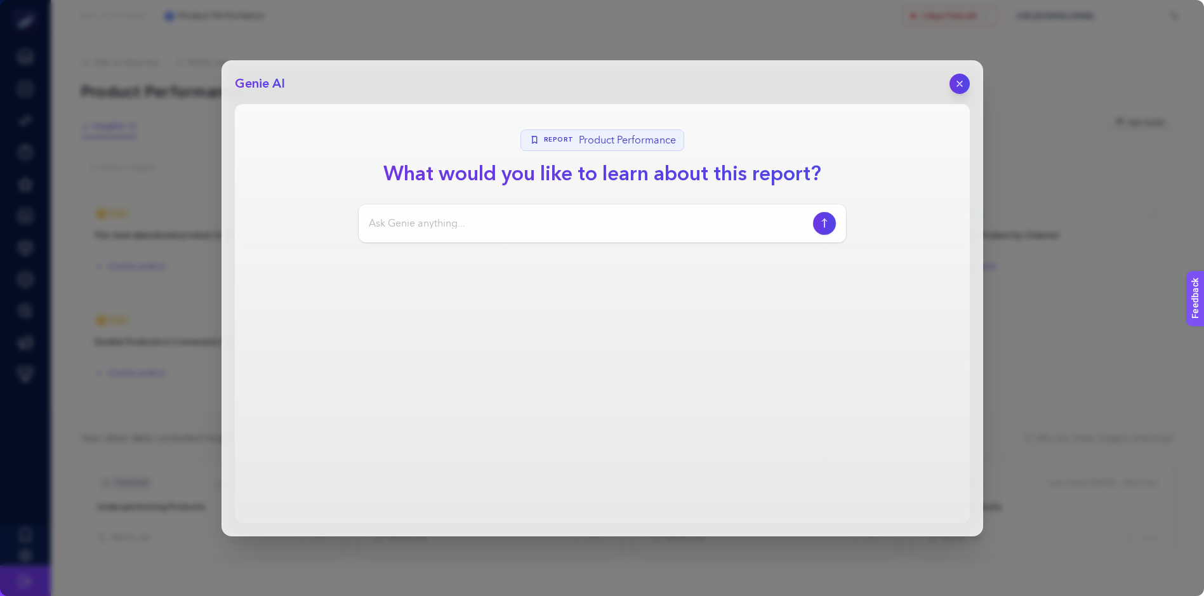
click at [516, 227] on input at bounding box center [588, 223] width 439 height 15
type input "Çok satan ürünler nelerdir ?"
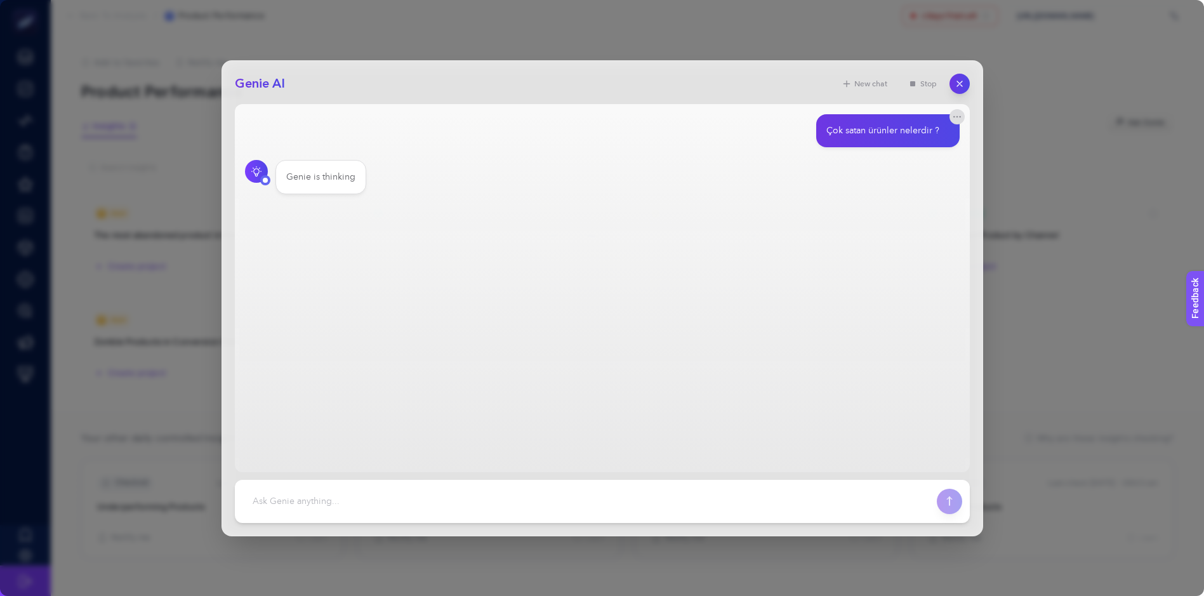
click at [785, 190] on div "Genie is thinking" at bounding box center [602, 177] width 714 height 34
click at [963, 83] on icon "button" at bounding box center [959, 84] width 10 height 10
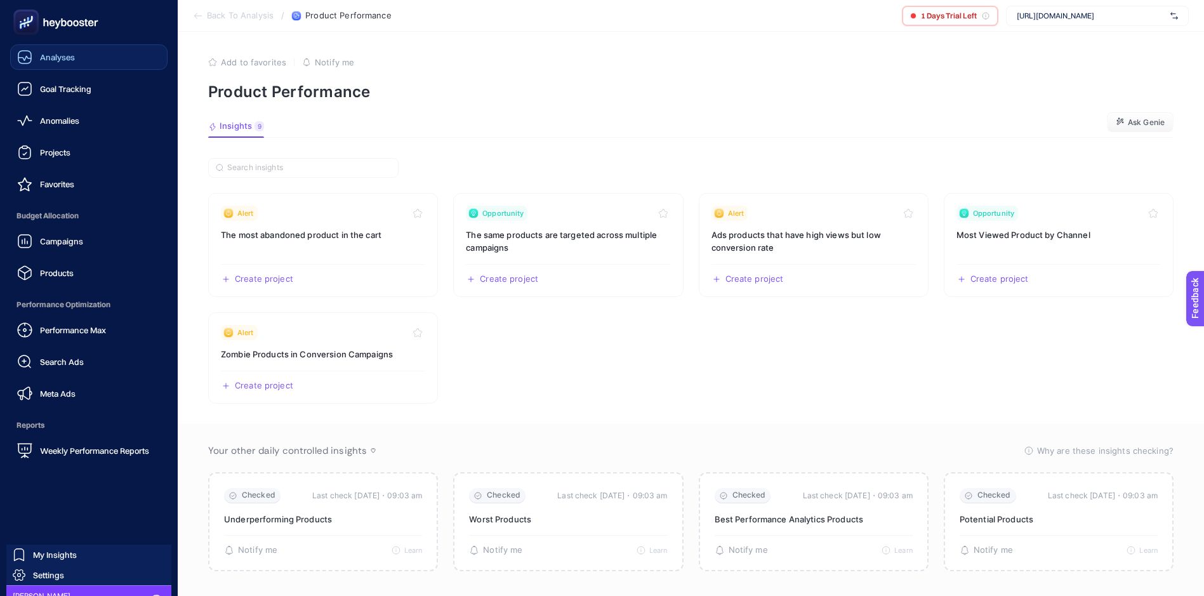
drag, startPoint x: 23, startPoint y: 55, endPoint x: 30, endPoint y: 54, distance: 7.0
click at [23, 55] on icon at bounding box center [24, 56] width 15 height 15
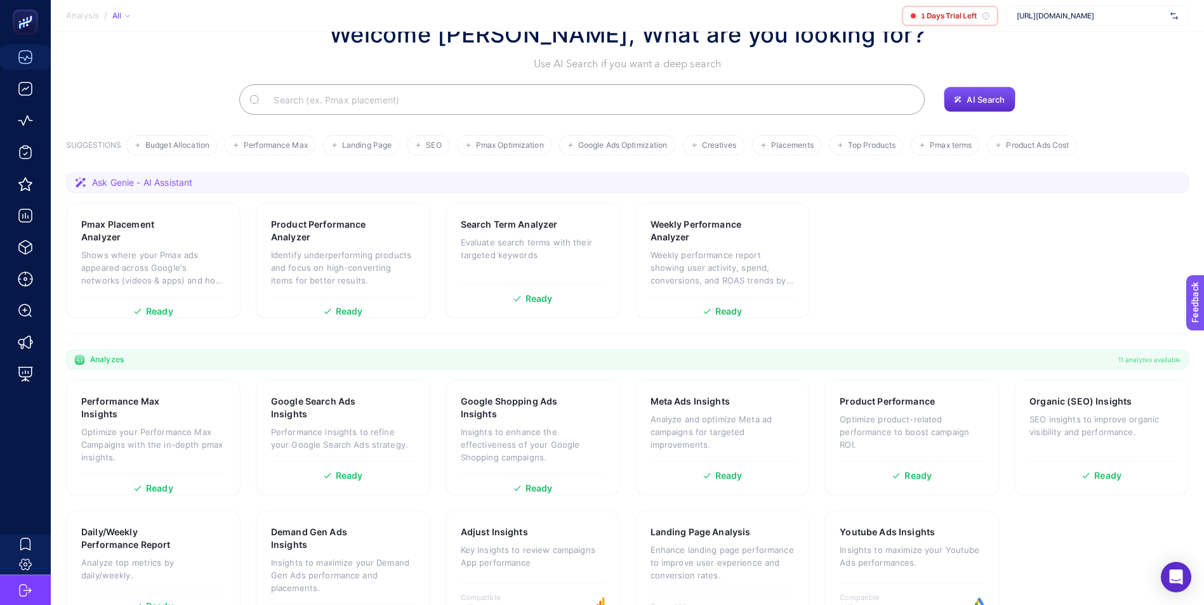
scroll to position [81, 0]
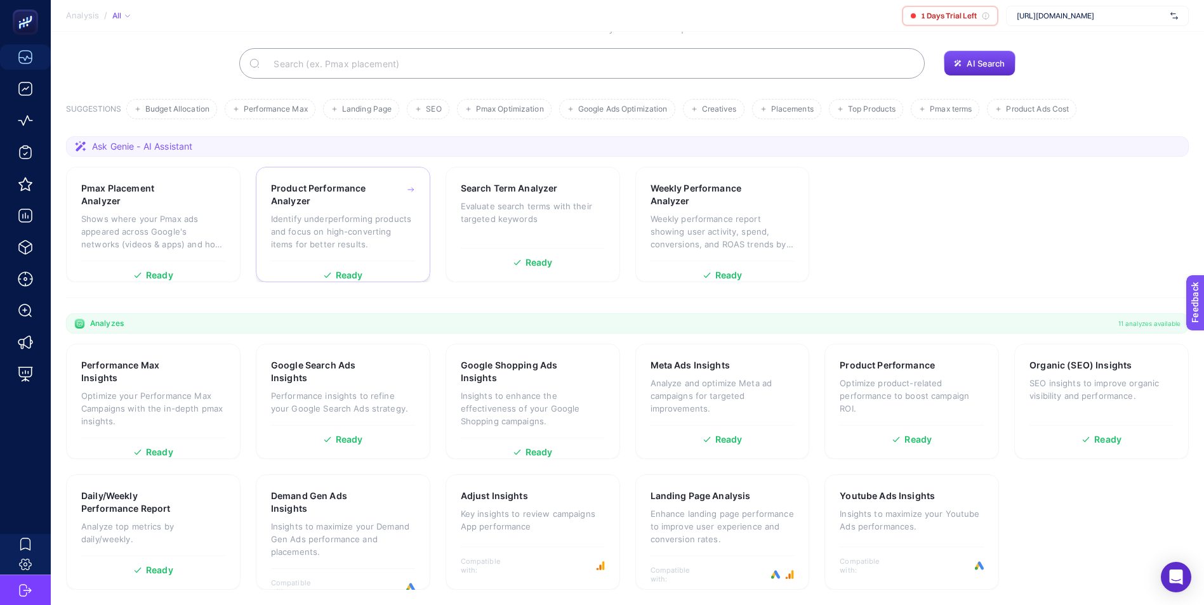
click at [327, 221] on p "Identify underperforming products and focus on high-converting items for better…" at bounding box center [343, 232] width 144 height 38
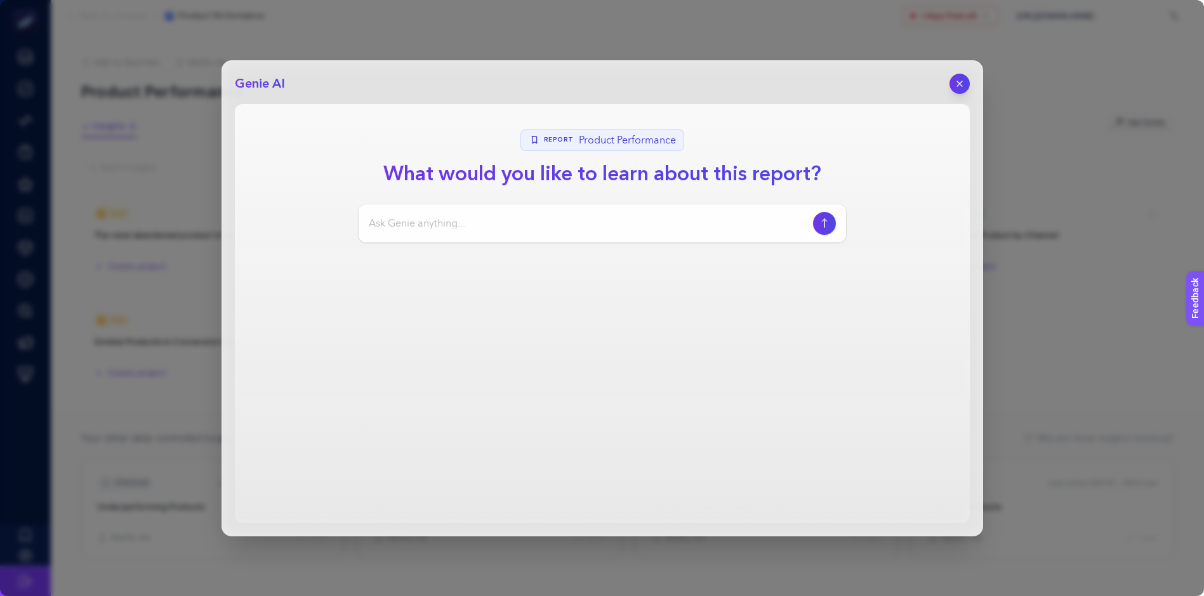
click at [606, 220] on input at bounding box center [588, 223] width 439 height 15
click at [968, 79] on button "button" at bounding box center [960, 84] width 22 height 22
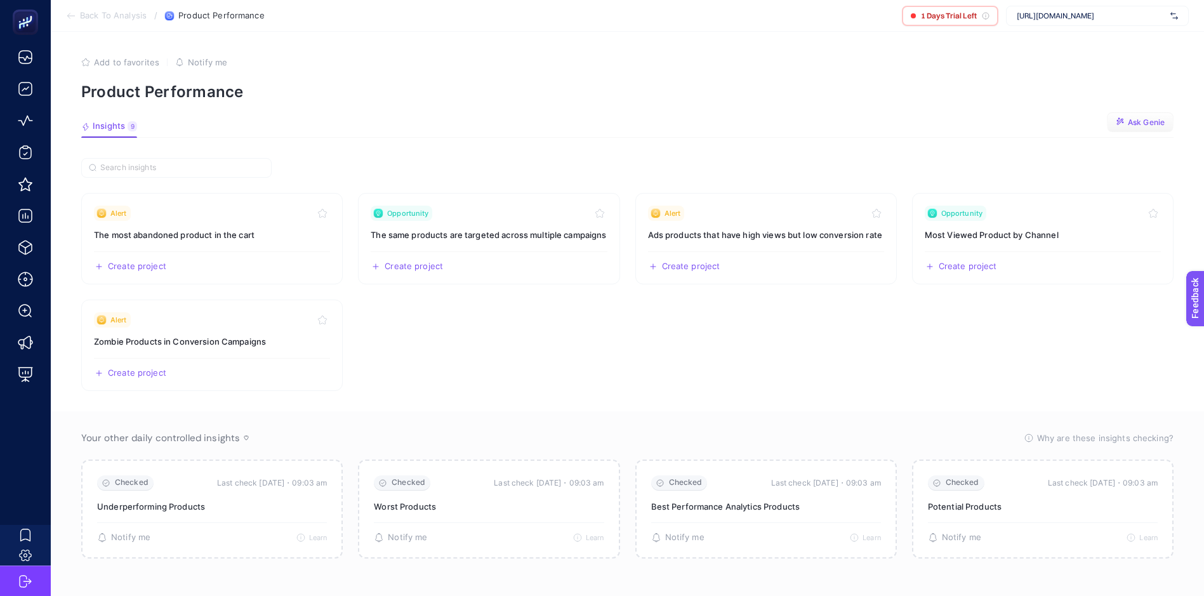
click at [1156, 118] on span "Ask Genie" at bounding box center [1146, 122] width 37 height 10
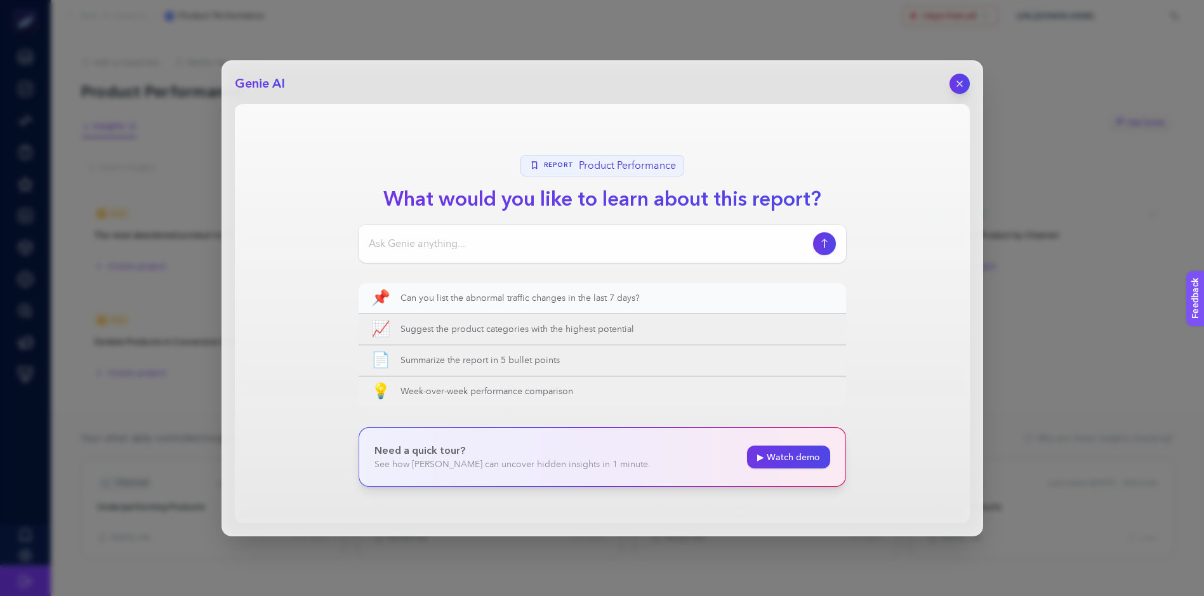
click at [586, 292] on span "Can you list the abnormal traffic changes in the last 7 days?" at bounding box center [616, 298] width 433 height 13
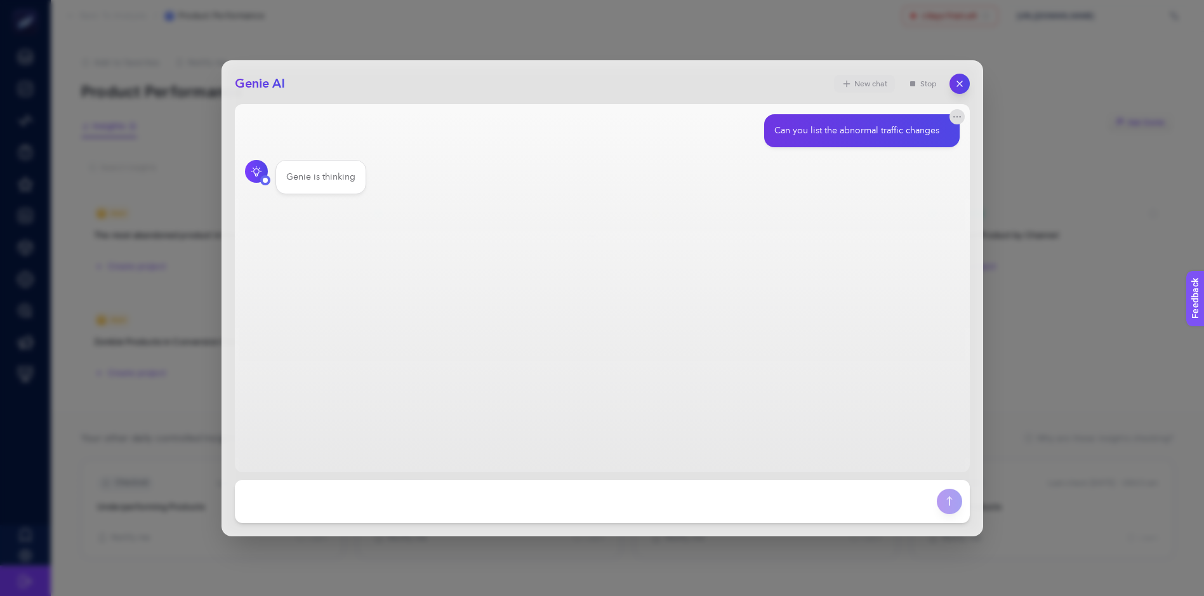
click at [872, 81] on button "New chat" at bounding box center [864, 84] width 61 height 18
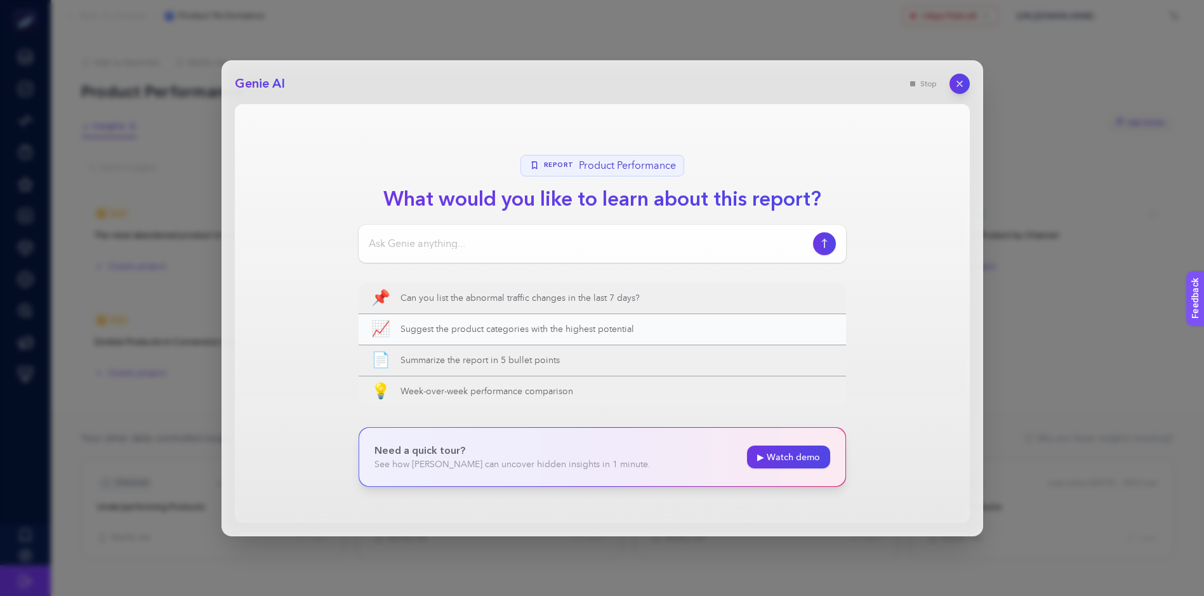
drag, startPoint x: 651, startPoint y: 327, endPoint x: 475, endPoint y: 327, distance: 176.4
click at [475, 327] on span "Suggest the product categories with the highest potential" at bounding box center [616, 329] width 433 height 13
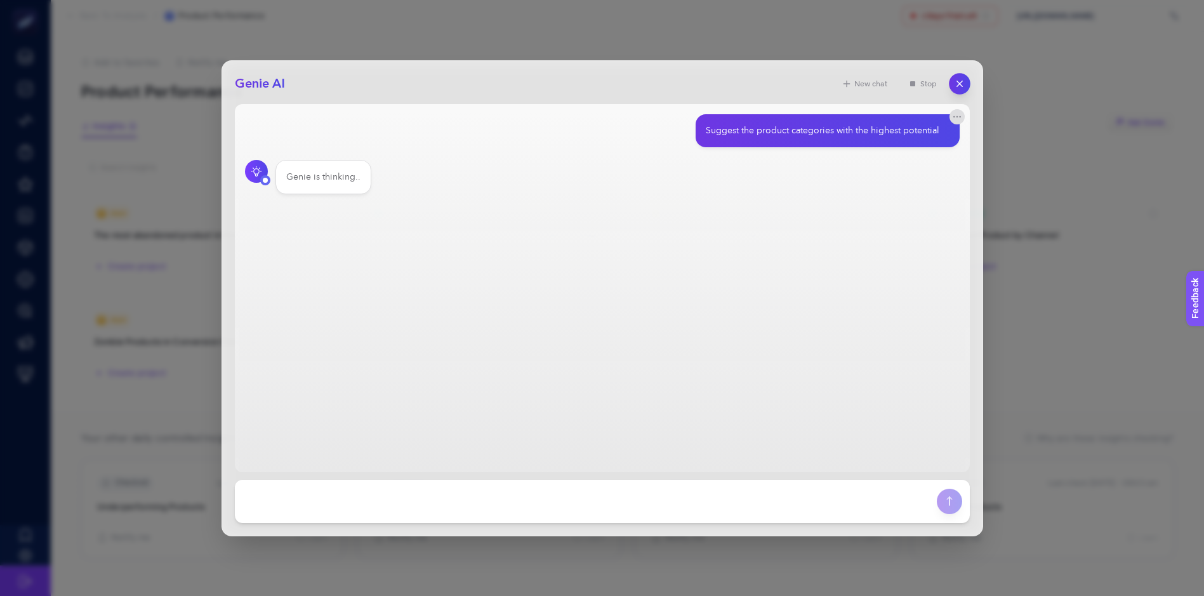
click at [971, 77] on div "Genie AI New chat Stop Suggest the product categories with the highest potentia…" at bounding box center [601, 298] width 761 height 476
click at [963, 82] on icon "button" at bounding box center [959, 83] width 11 height 11
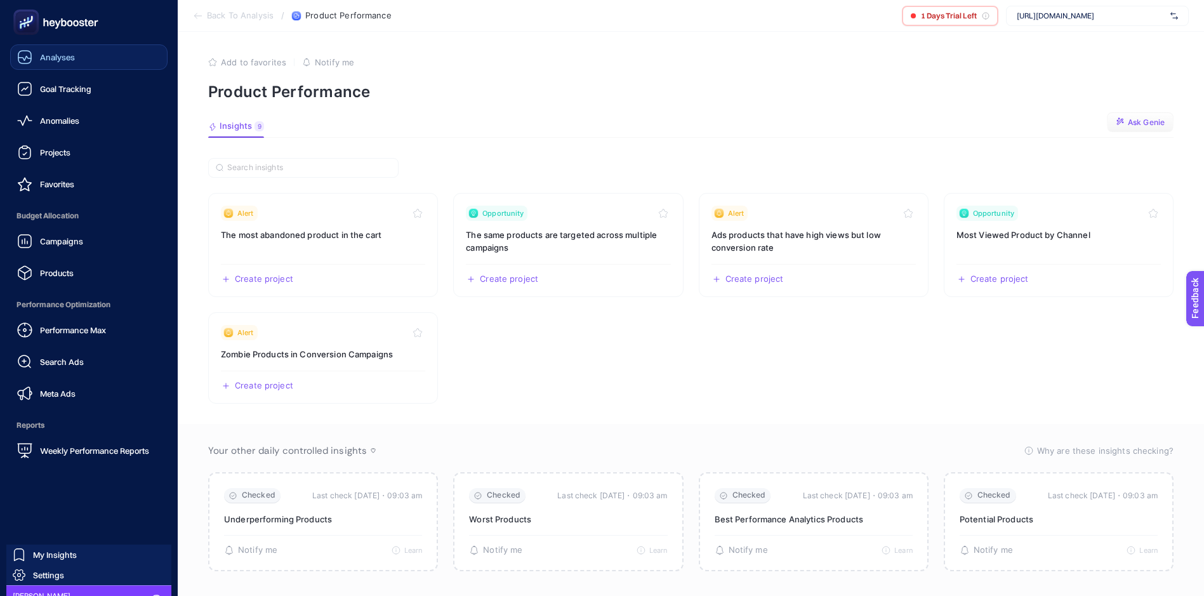
drag, startPoint x: 53, startPoint y: 57, endPoint x: 109, endPoint y: 56, distance: 55.8
click at [53, 57] on span "Analyses" at bounding box center [57, 57] width 35 height 10
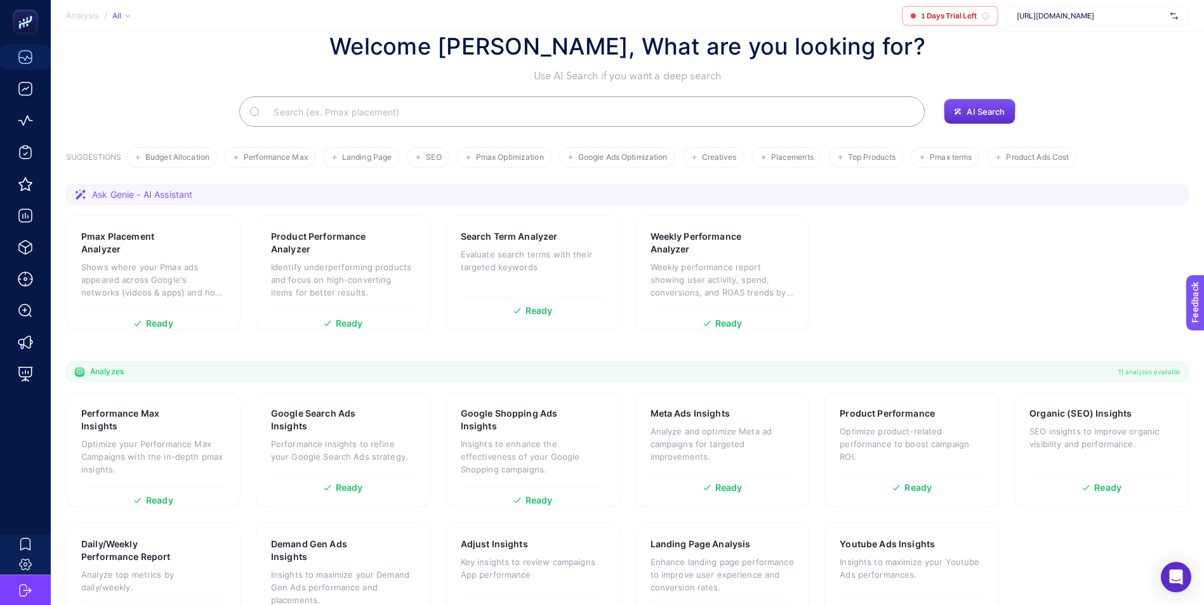
scroll to position [81, 0]
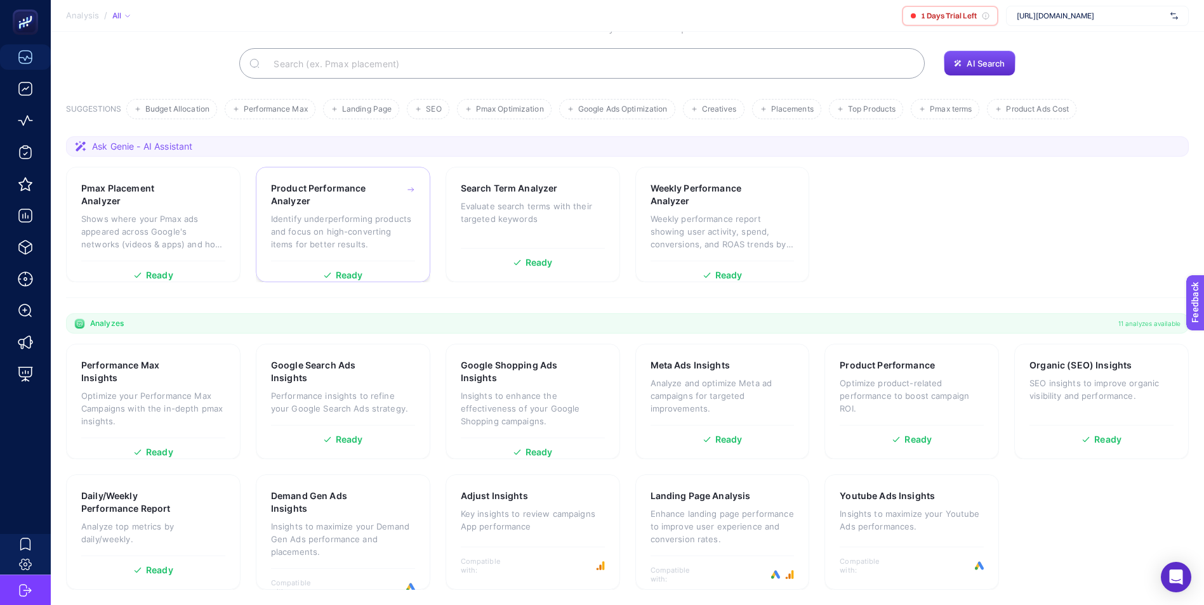
click at [342, 240] on p "Identify underperforming products and focus on high-converting items for better…" at bounding box center [343, 232] width 144 height 38
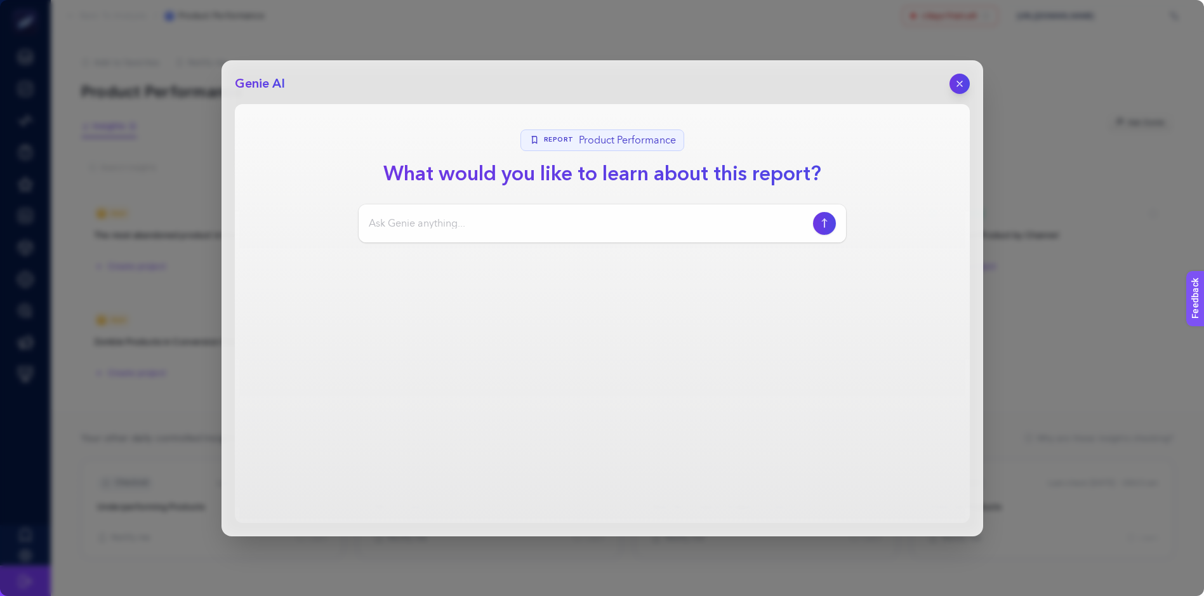
click at [546, 230] on input at bounding box center [588, 223] width 439 height 15
click at [625, 136] on span "Product Performance" at bounding box center [627, 140] width 97 height 15
click at [601, 232] on div at bounding box center [601, 223] width 487 height 38
click at [586, 228] on input at bounding box center [588, 223] width 439 height 15
type input "Çok satan ür"
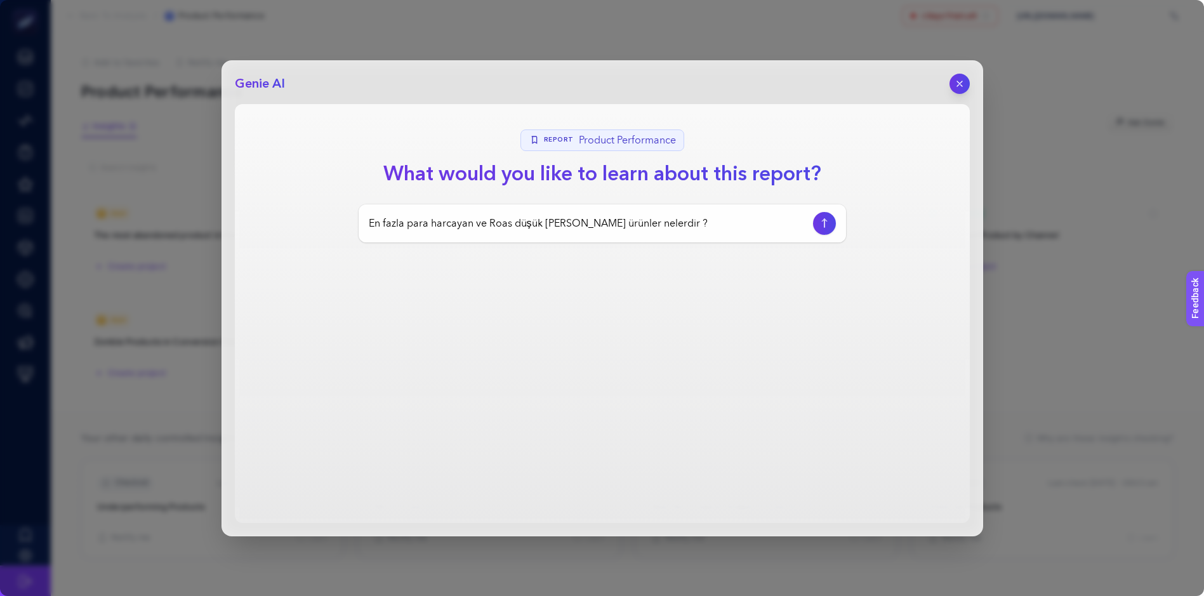
type input "En fazla para harcayan ve Roas düşük [PERSON_NAME] ürünler nelerdir ?"
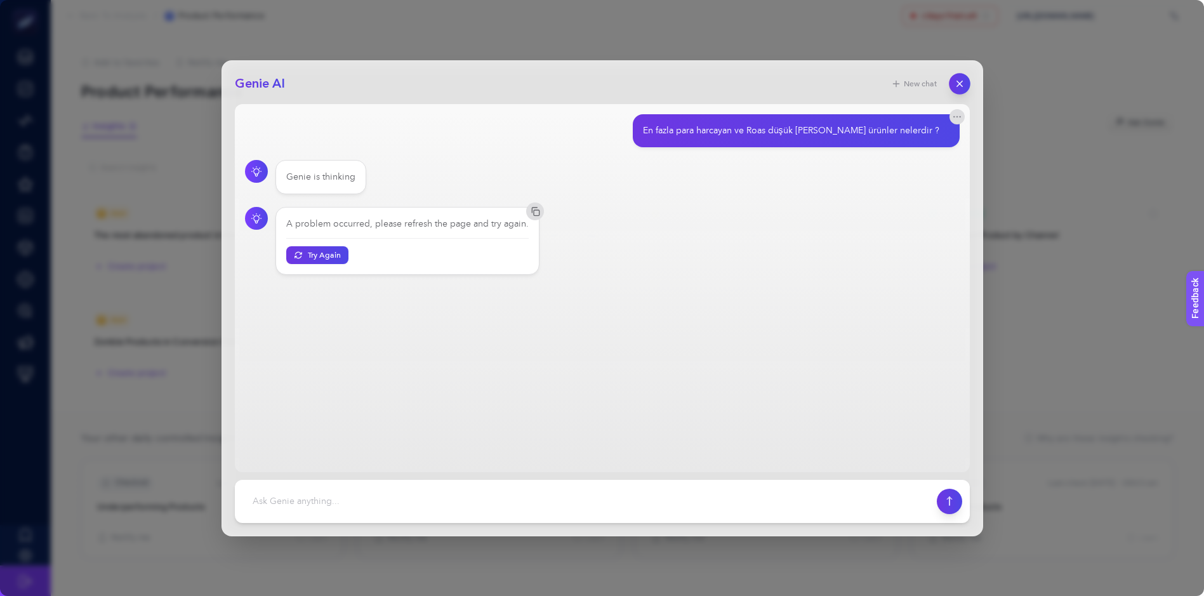
click at [960, 82] on icon "button" at bounding box center [959, 83] width 11 height 11
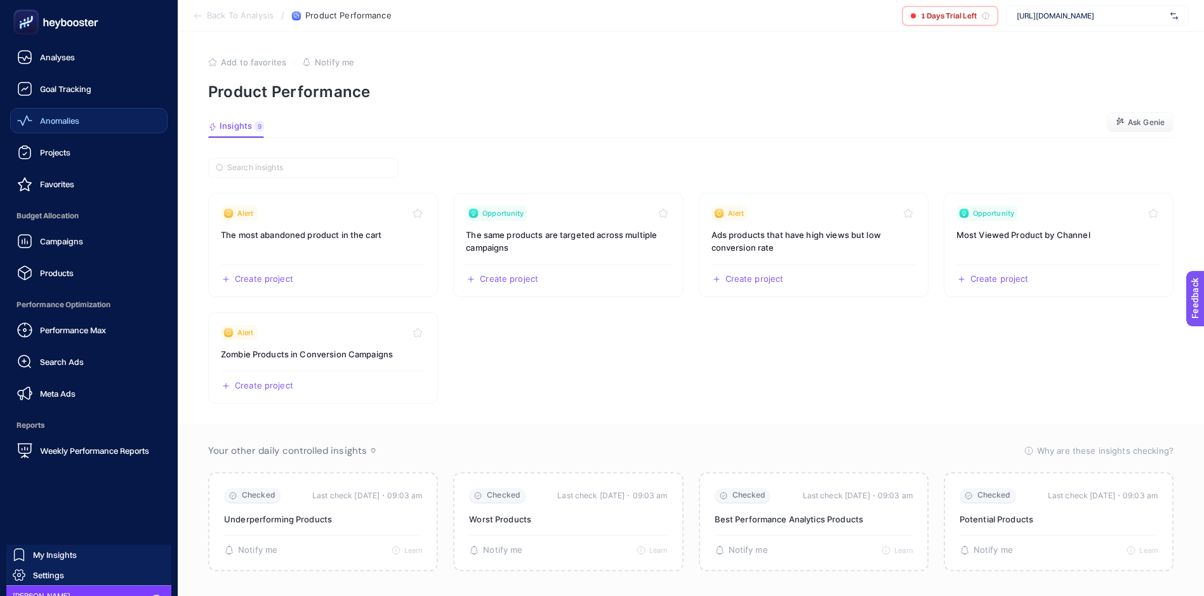
click at [65, 121] on span "Anomalies" at bounding box center [59, 120] width 39 height 10
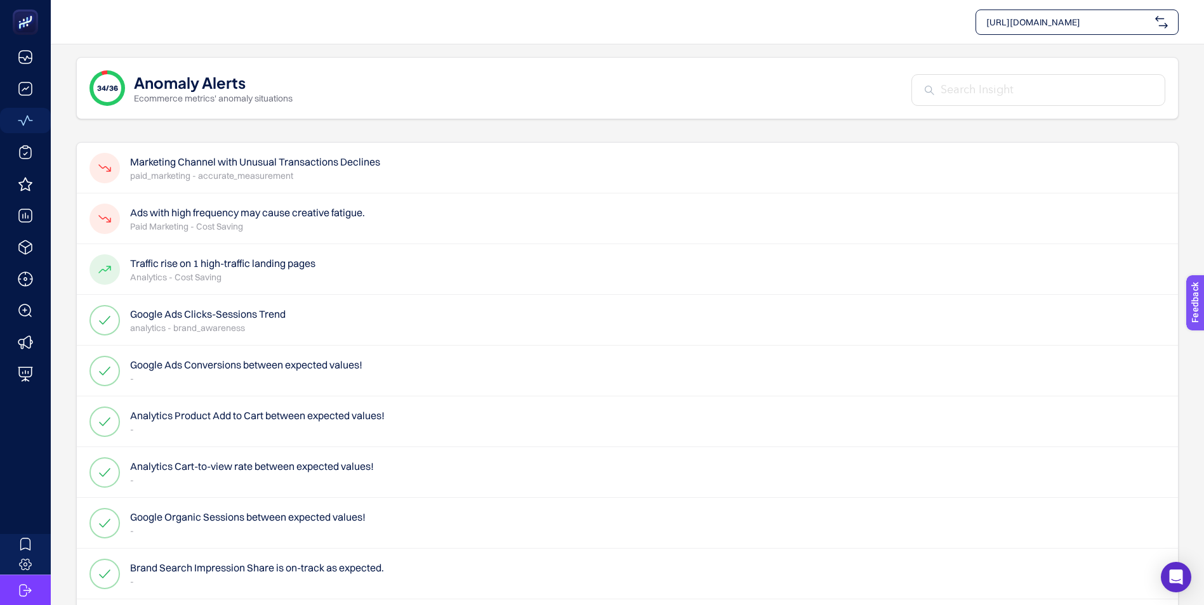
click at [349, 158] on h4 "Marketing Channel with Unusual Transactions Declines" at bounding box center [255, 161] width 250 height 15
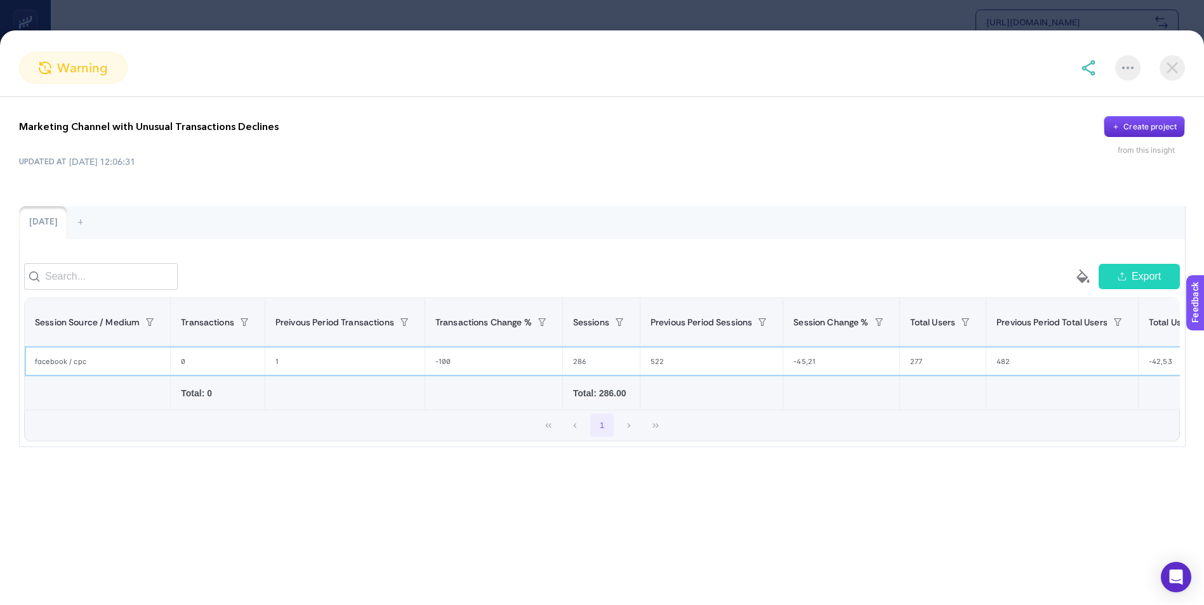
click at [69, 371] on div "facebook / cpc" at bounding box center [97, 361] width 145 height 29
click at [1174, 64] on img at bounding box center [1171, 67] width 25 height 25
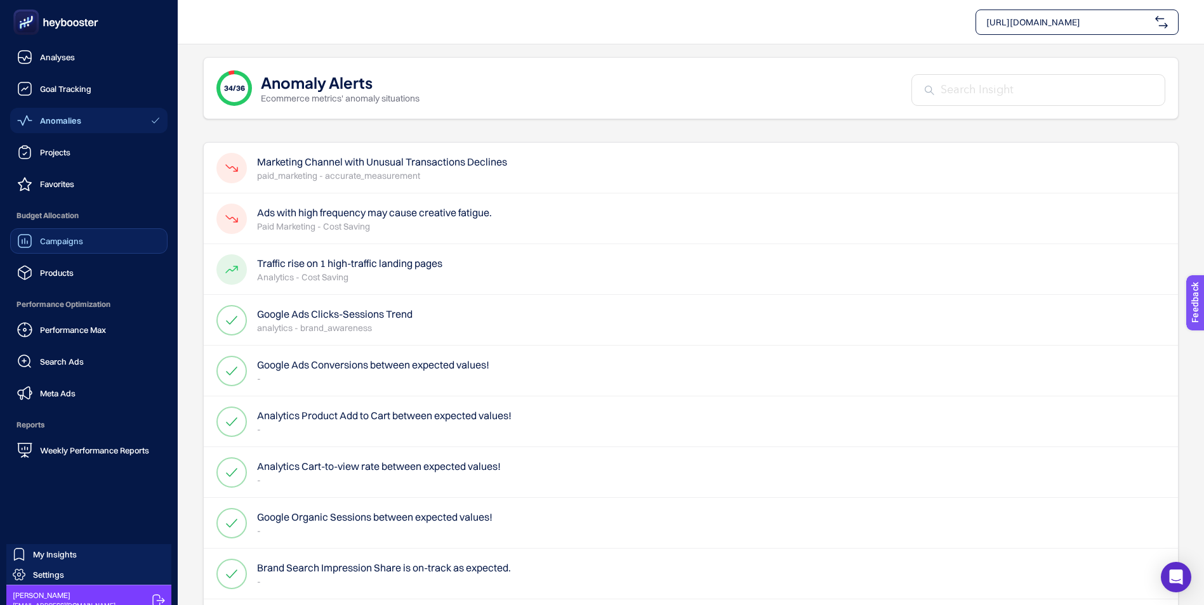
click at [61, 242] on span "Campaigns" at bounding box center [61, 241] width 43 height 10
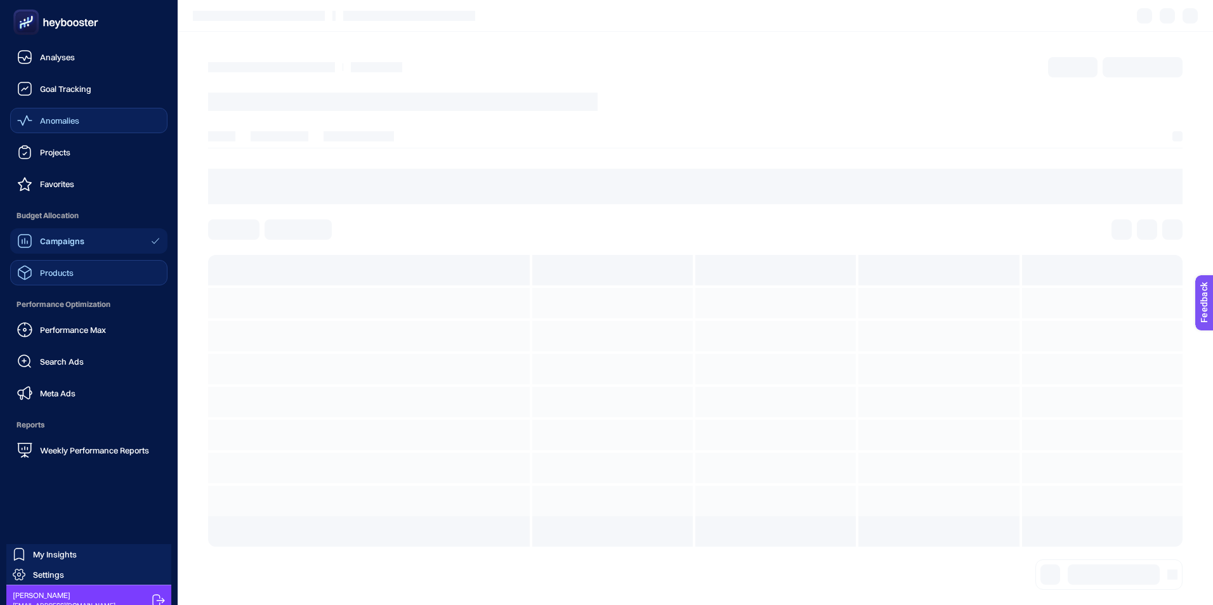
click at [53, 273] on span "Products" at bounding box center [57, 273] width 34 height 10
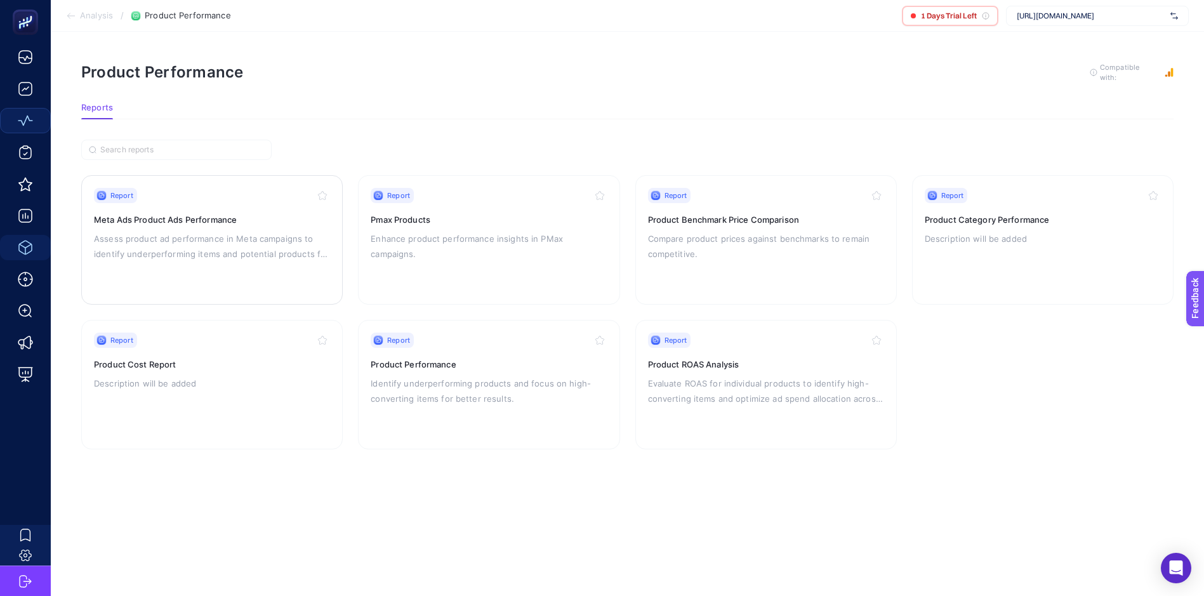
click at [169, 205] on div "Report Meta Ads Product Ads Performance Assess product ad performance in Meta c…" at bounding box center [212, 240] width 236 height 104
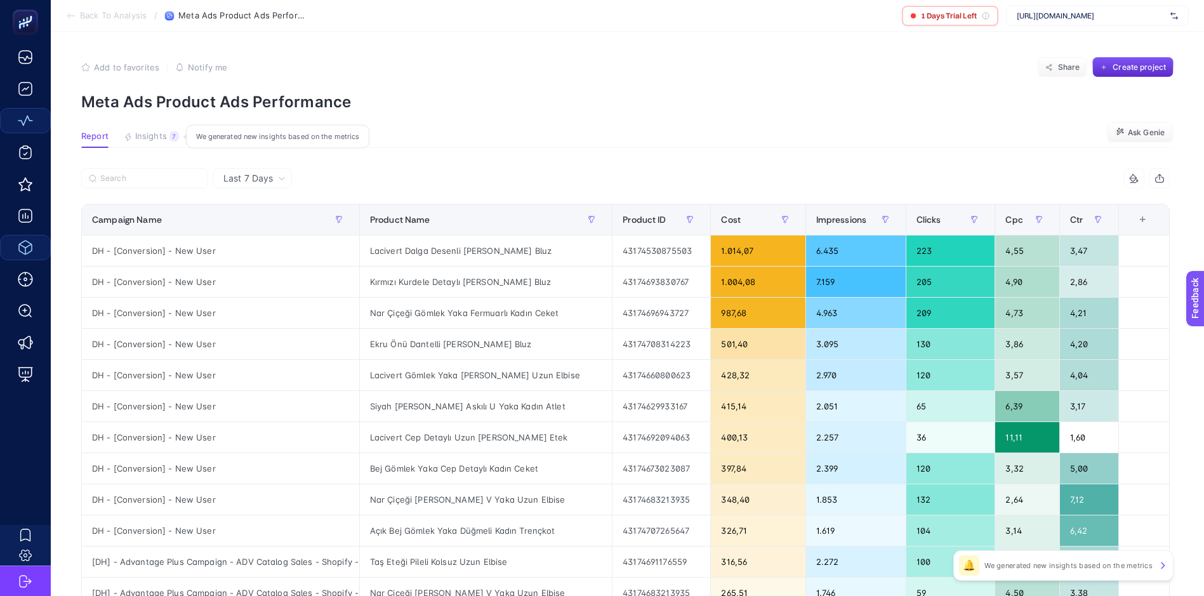
click at [159, 136] on span "Insights" at bounding box center [151, 136] width 32 height 10
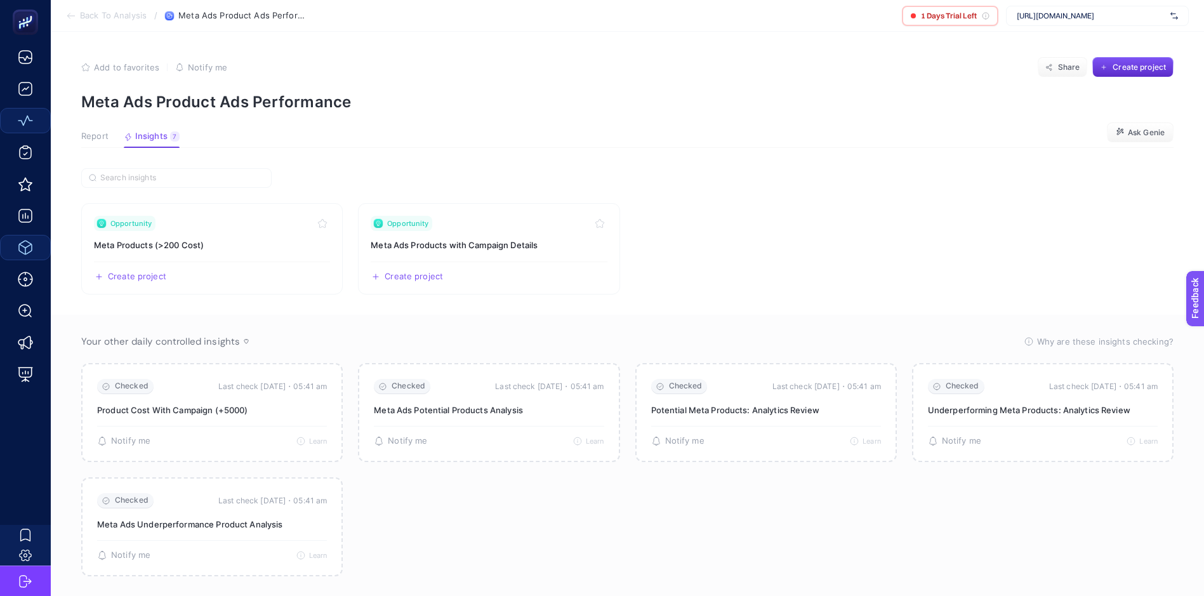
click at [92, 130] on article "Add to favorites false Notify me Share Create project Meta Ads Product Ads Perf…" at bounding box center [627, 322] width 1153 height 581
click at [95, 136] on span "Report" at bounding box center [94, 136] width 27 height 10
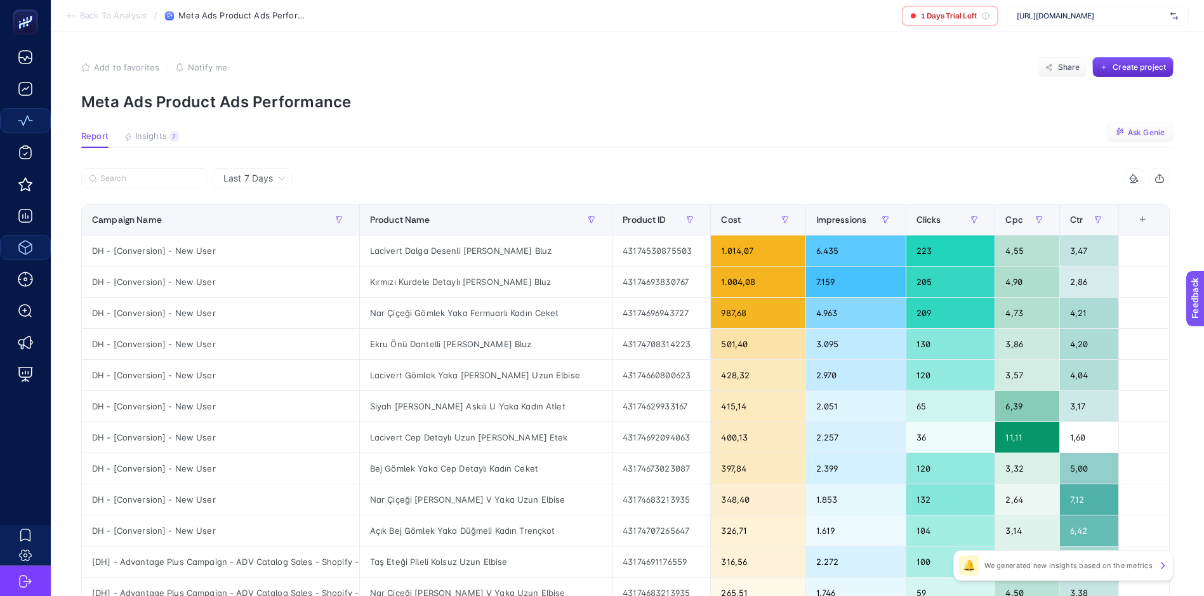
click at [1148, 130] on span "Ask Genie" at bounding box center [1146, 133] width 37 height 10
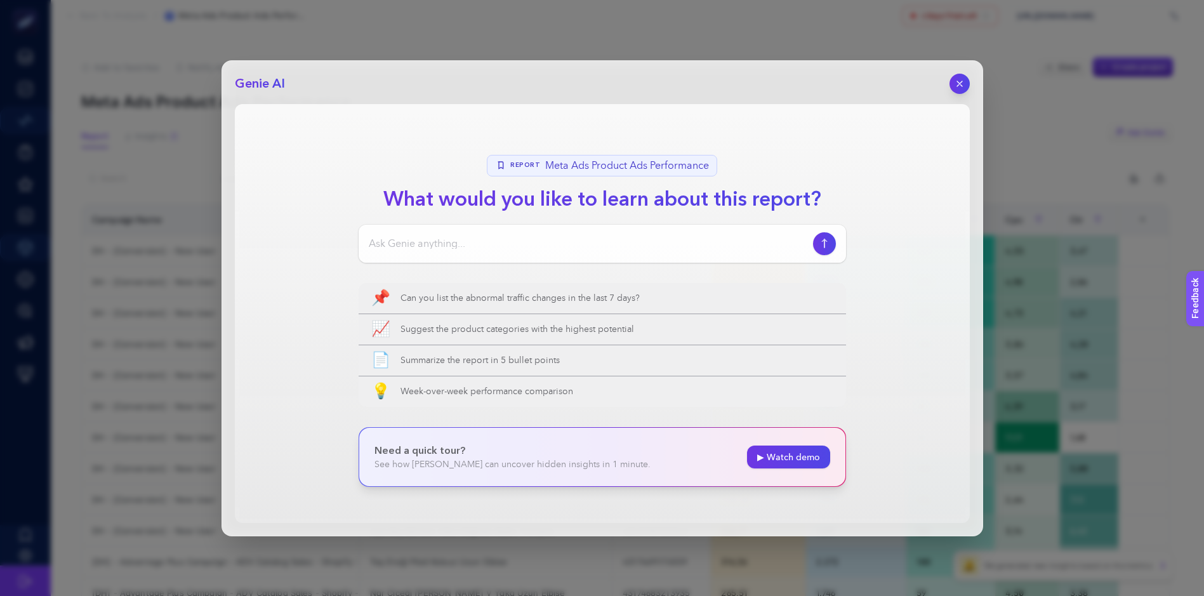
click at [513, 239] on input at bounding box center [588, 243] width 439 height 15
type input "Çok satan ürünler nelerdir ?"
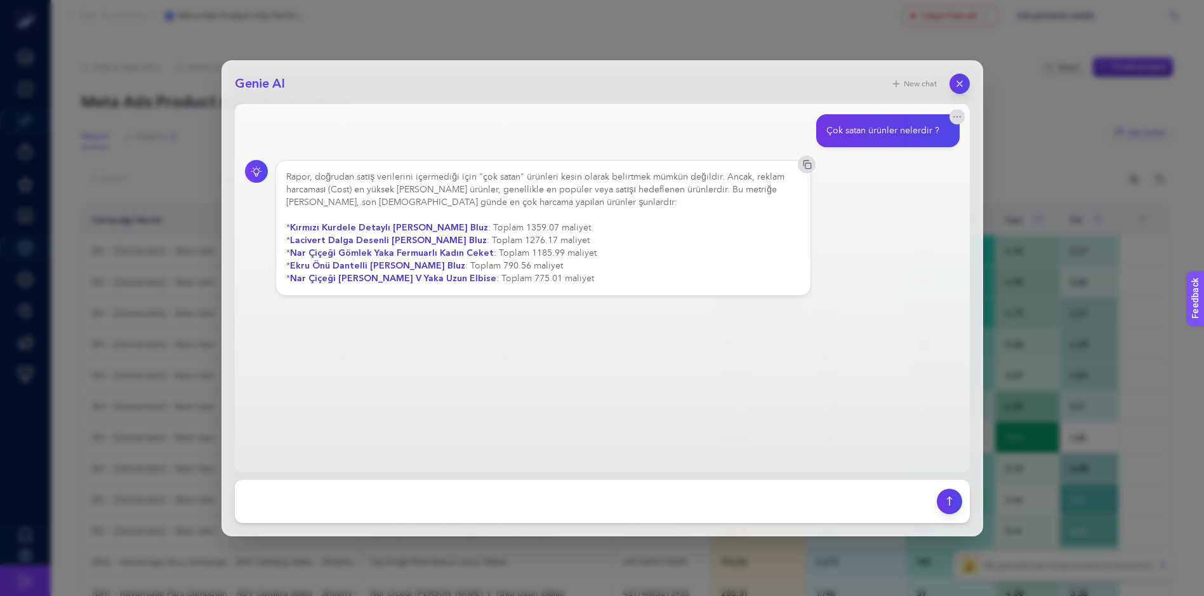
click at [320, 275] on strong "Nar Çiçeği [PERSON_NAME] V Yaka Uzun Elbise" at bounding box center [393, 278] width 206 height 12
click at [957, 81] on icon "button" at bounding box center [959, 83] width 11 height 11
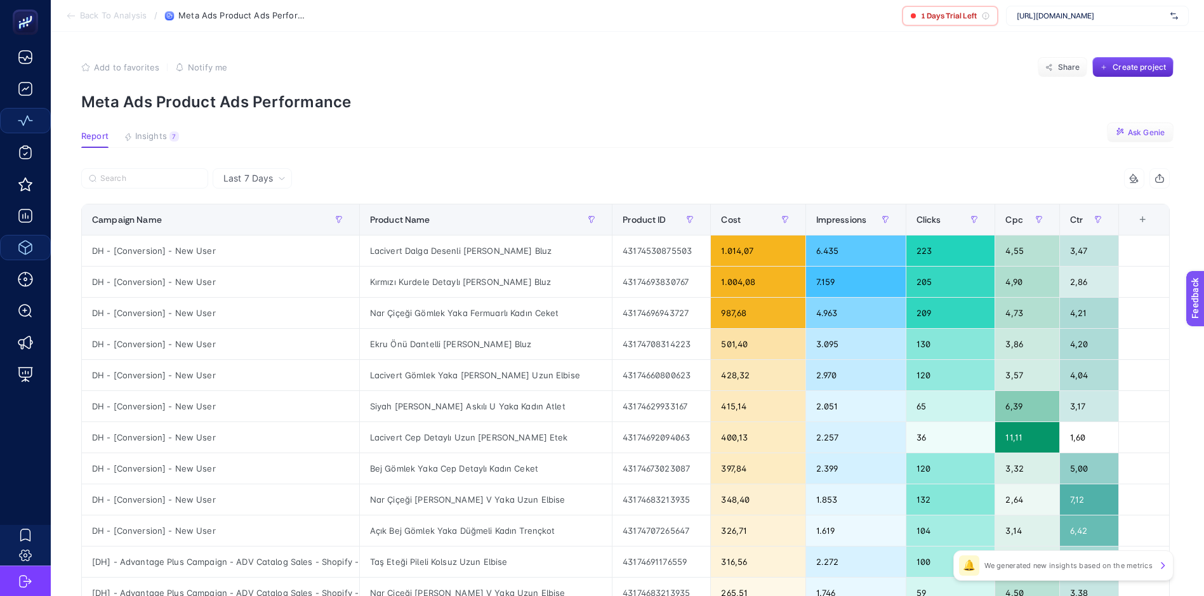
click at [1140, 569] on p "We generated new insights based on the metrics" at bounding box center [1068, 565] width 168 height 10
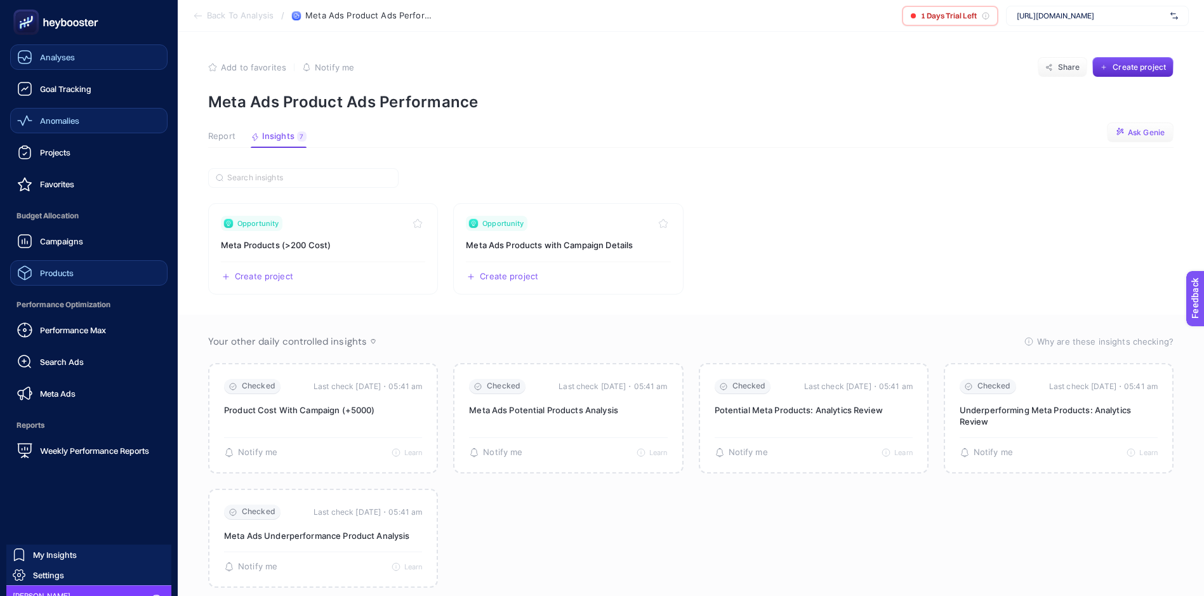
click at [56, 52] on span "Analyses" at bounding box center [57, 57] width 35 height 10
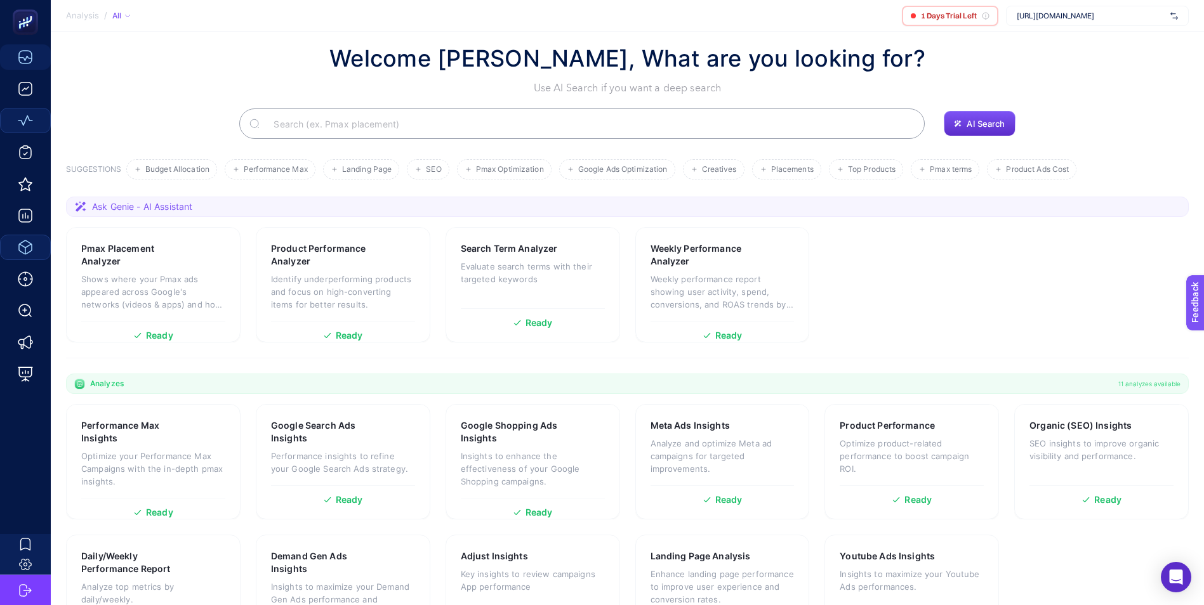
scroll to position [81, 0]
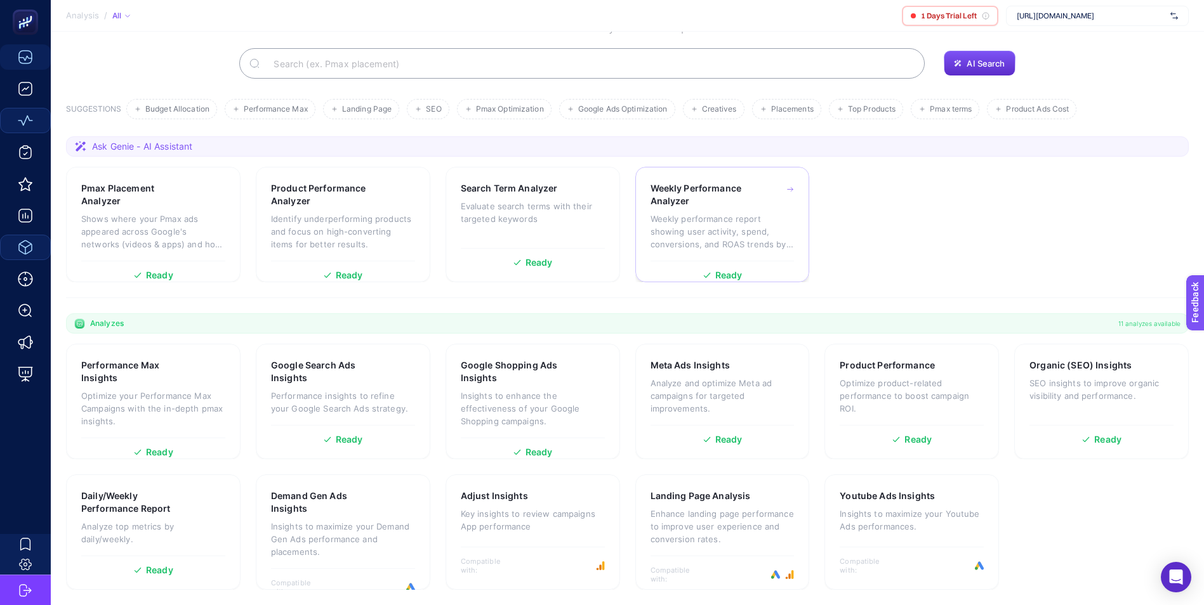
click at [736, 210] on div "Weekly Performance Analyzer Weekly performance report showing user activity, sp…" at bounding box center [722, 221] width 144 height 79
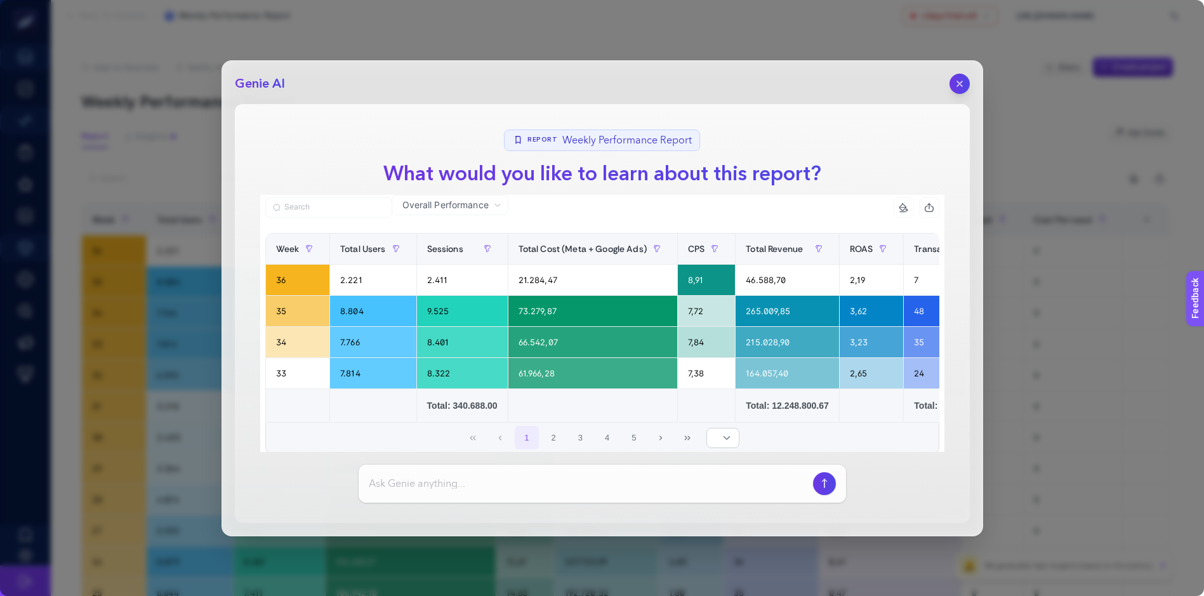
scroll to position [40, 0]
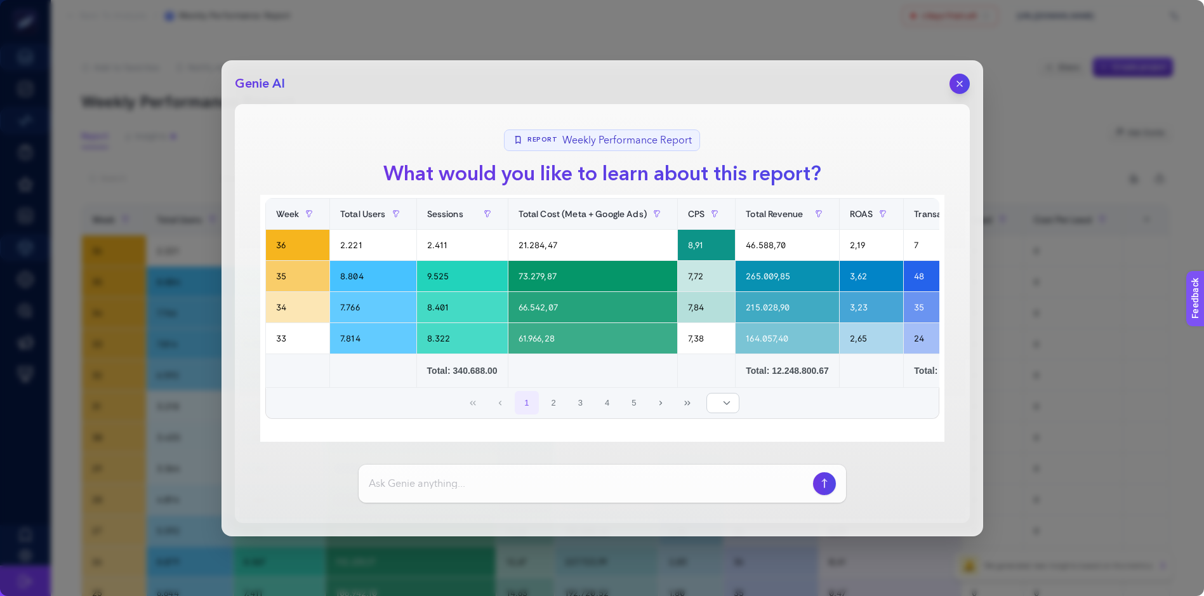
click at [955, 77] on button "button" at bounding box center [959, 84] width 20 height 20
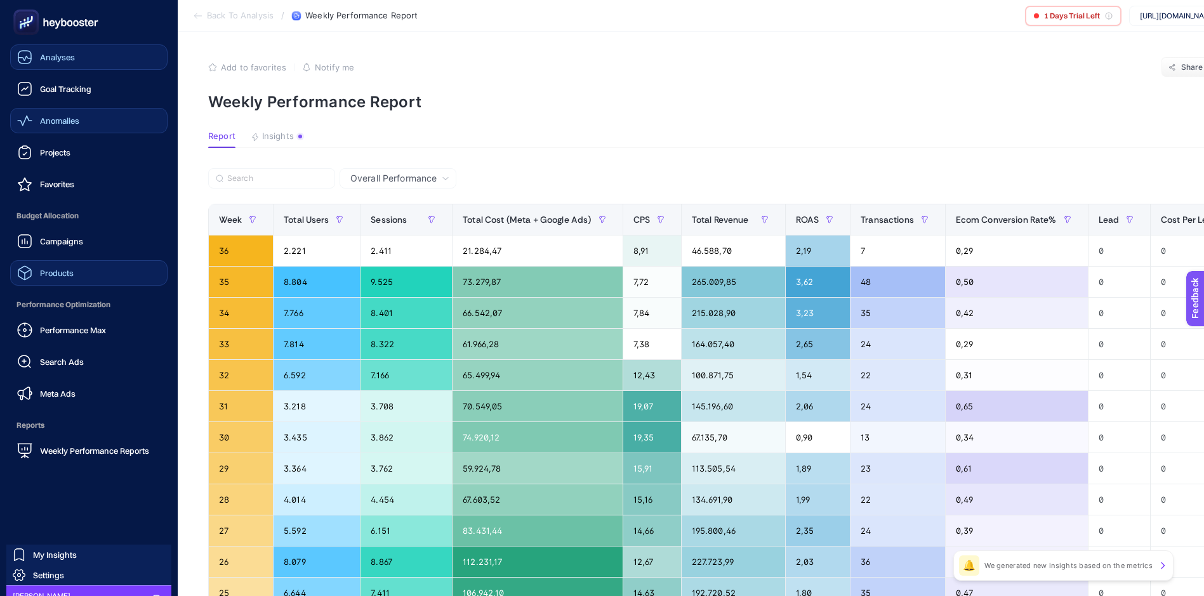
click at [55, 266] on div "Products" at bounding box center [45, 272] width 56 height 15
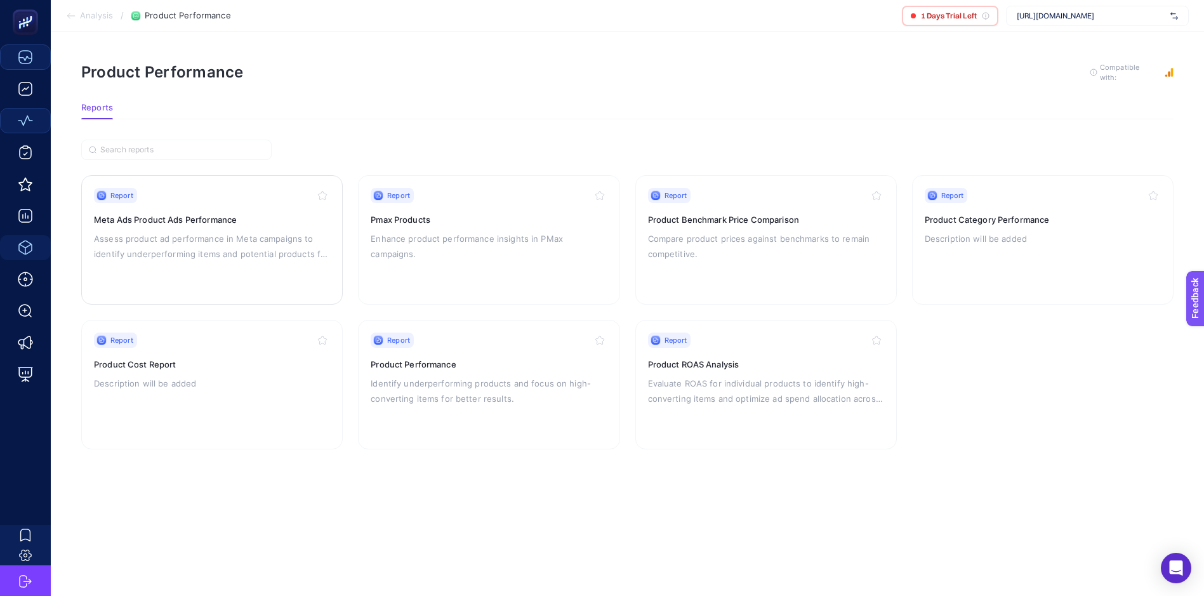
click at [230, 227] on div "Report Meta Ads Product Ads Performance Assess product ad performance in Meta c…" at bounding box center [212, 240] width 236 height 104
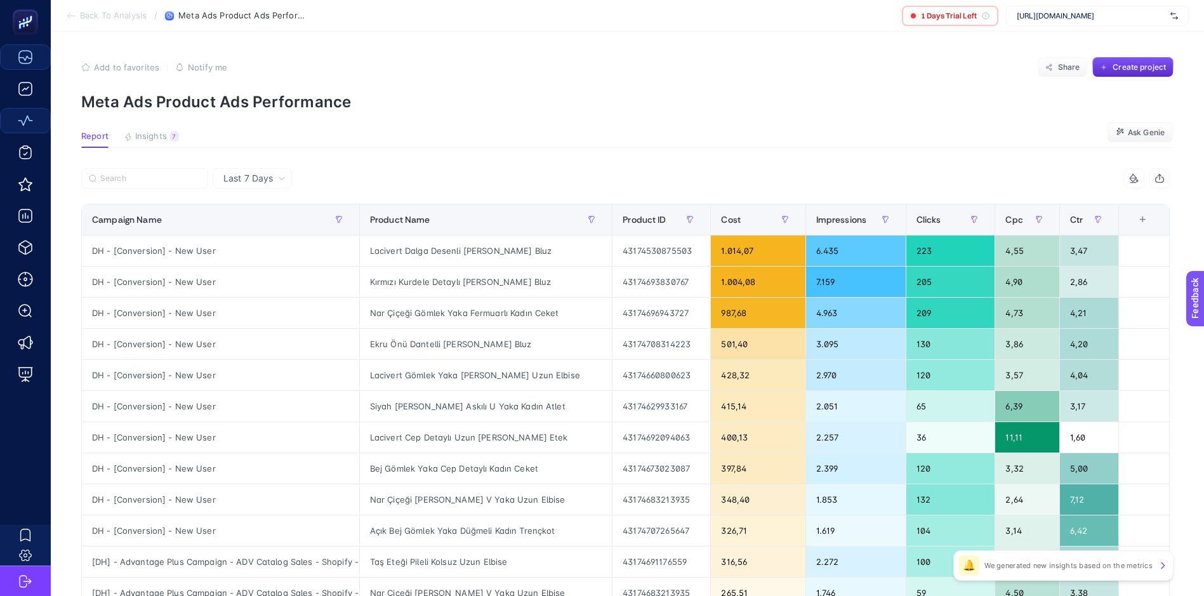
click at [249, 174] on span "Last 7 Days" at bounding box center [247, 178] width 49 height 13
click at [256, 206] on li "Last 7 Days" at bounding box center [252, 205] width 72 height 23
click at [746, 121] on article "Add to favorites false Notify me Share Create project Meta Ads Product Ads Perf…" at bounding box center [627, 528] width 1153 height 992
click at [155, 133] on span "Insights" at bounding box center [151, 136] width 32 height 10
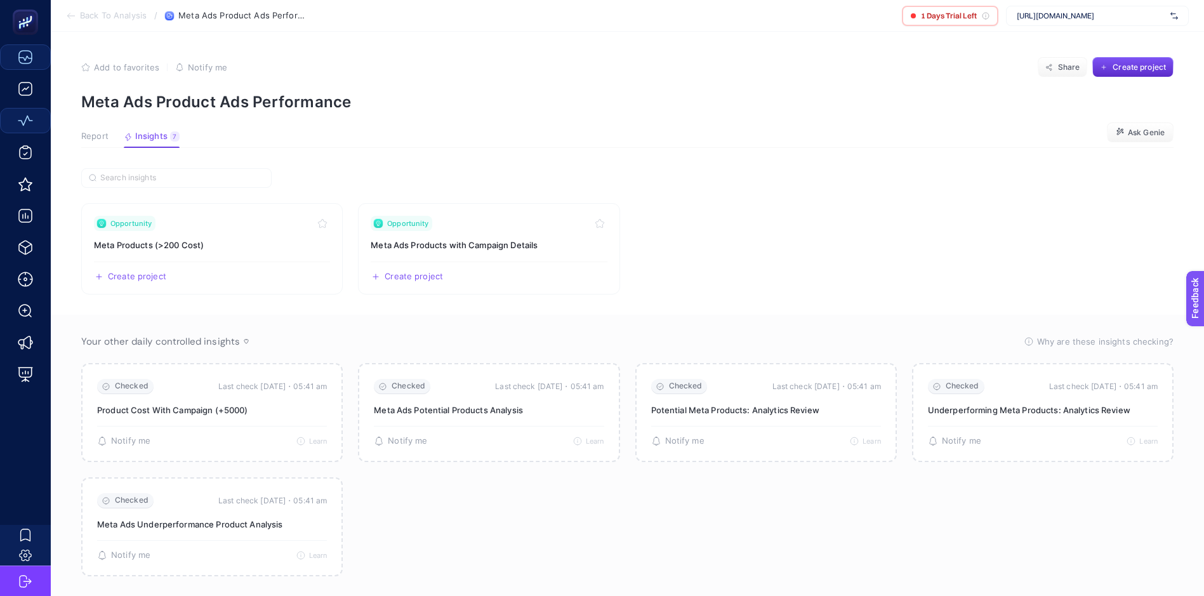
click at [124, 142] on button "Report" at bounding box center [152, 139] width 56 height 16
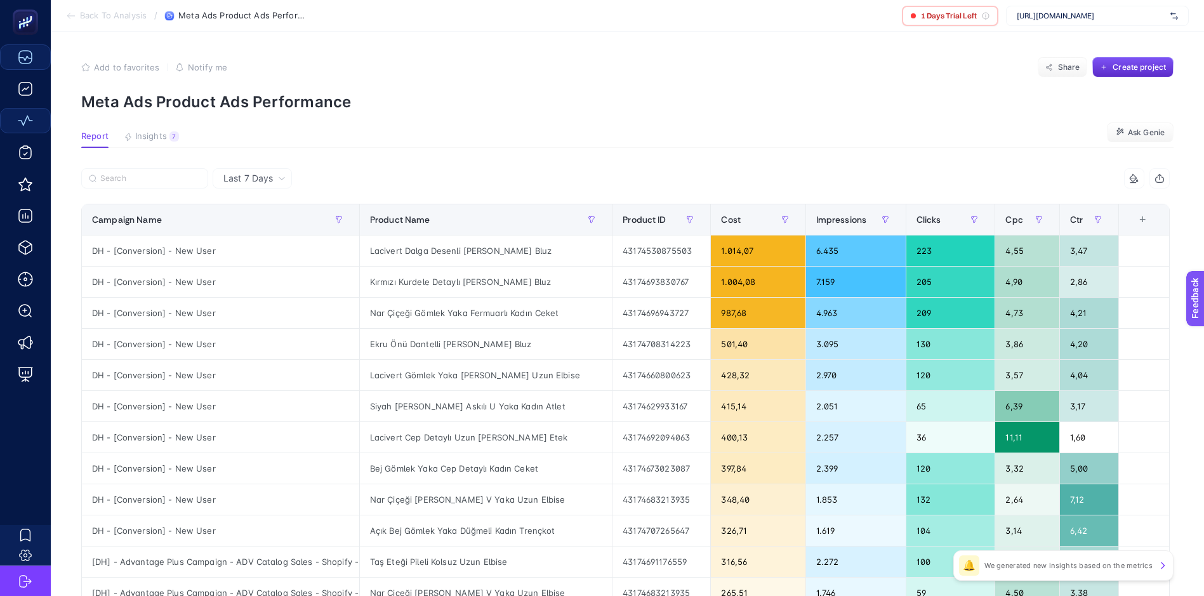
click at [1157, 563] on icon at bounding box center [1162, 565] width 10 height 10
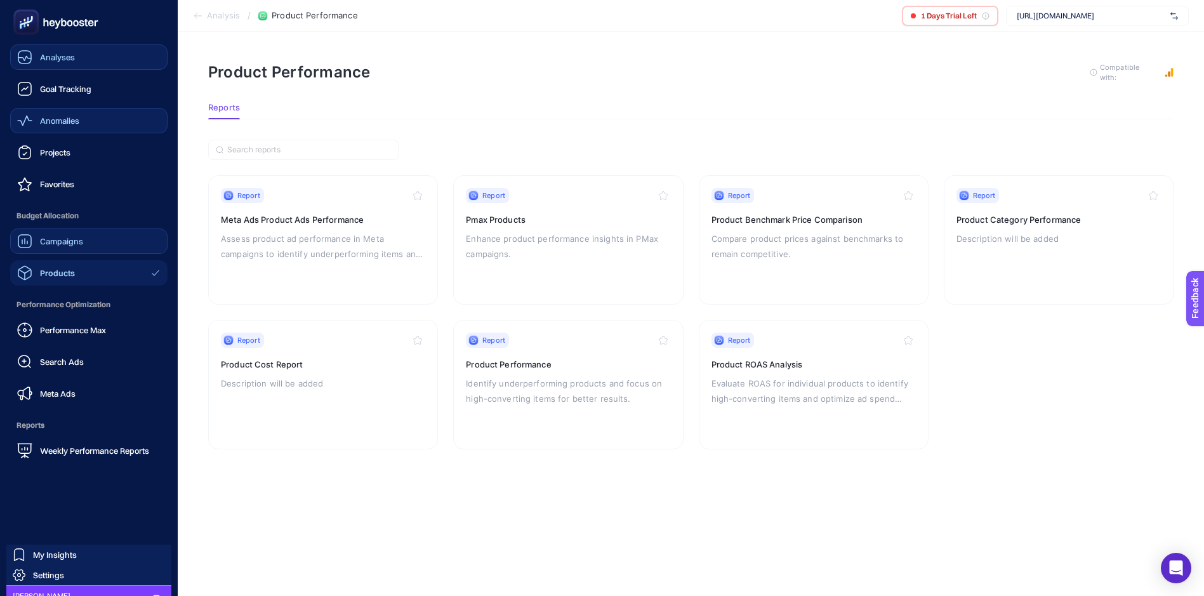
click at [56, 244] on span "Campaigns" at bounding box center [61, 241] width 43 height 10
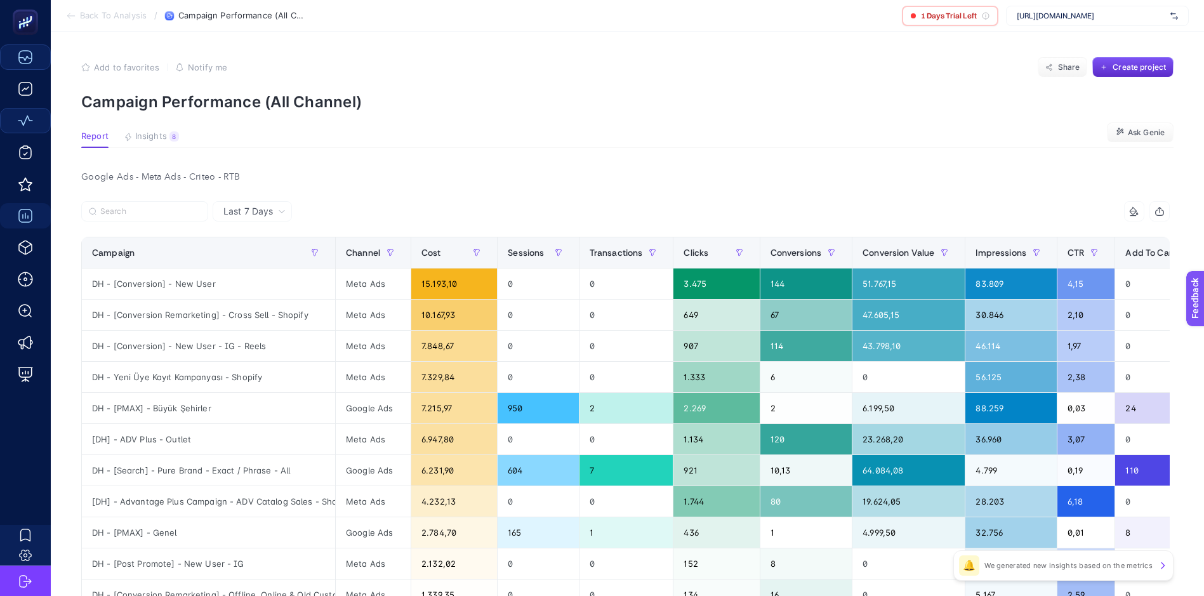
click at [612, 103] on p "Campaign Performance (All Channel)" at bounding box center [627, 102] width 1092 height 18
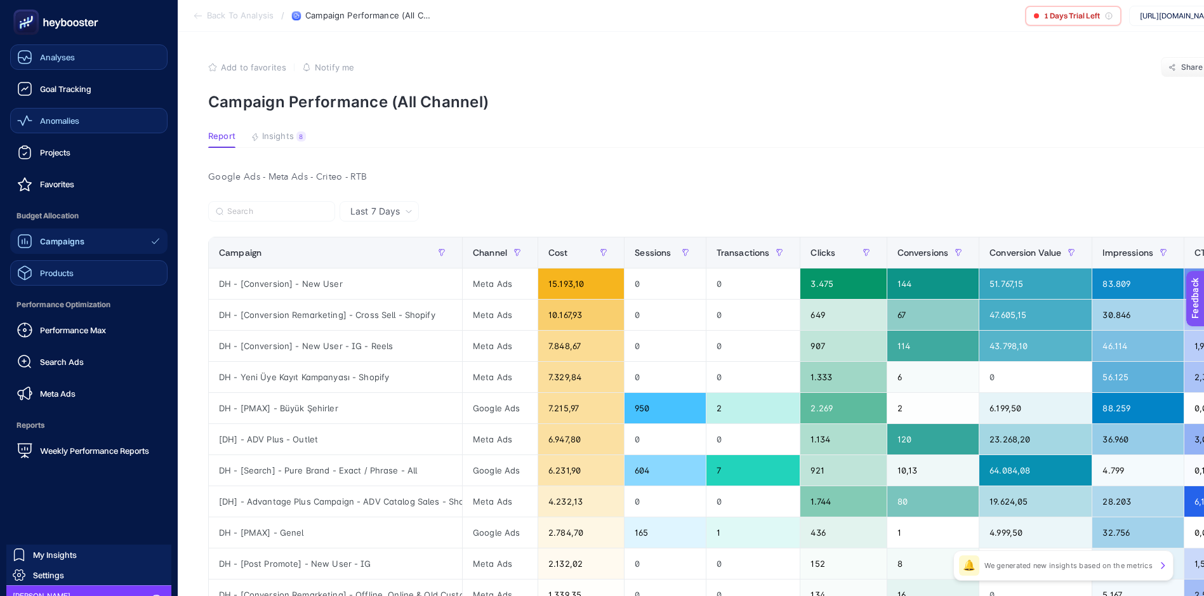
click at [54, 272] on span "Products" at bounding box center [57, 273] width 34 height 10
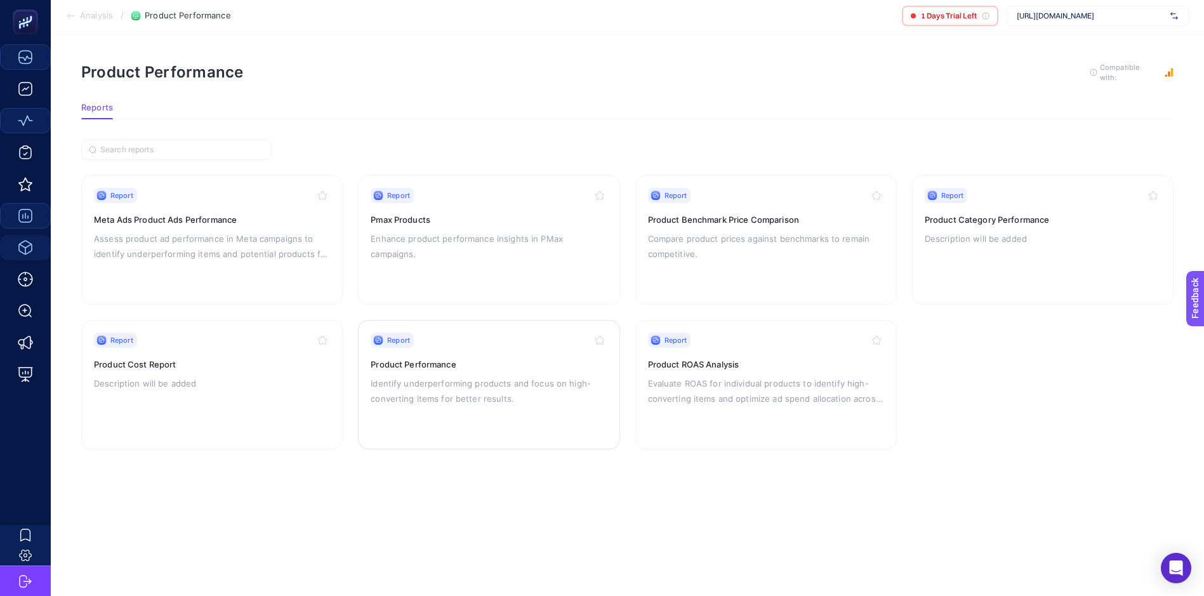
click at [444, 358] on h3 "Product Performance" at bounding box center [489, 364] width 236 height 13
click at [715, 372] on div "Report Product ROAS Analysis Evaluate ROAS for individual products to identify …" at bounding box center [766, 384] width 236 height 104
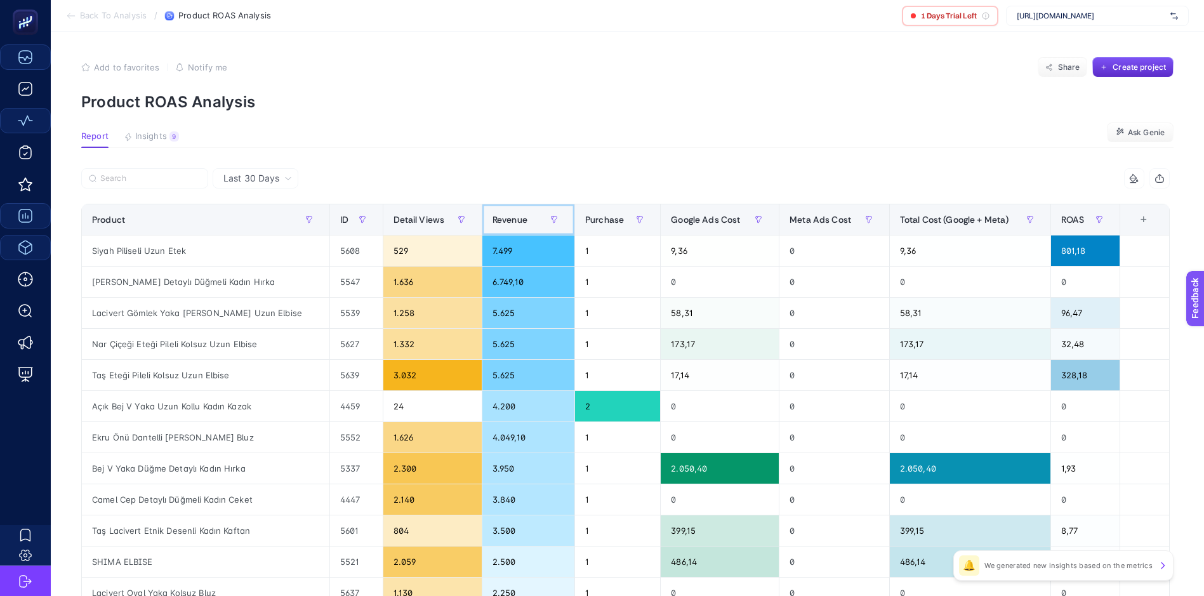
click at [500, 216] on span "Revenue" at bounding box center [509, 219] width 35 height 10
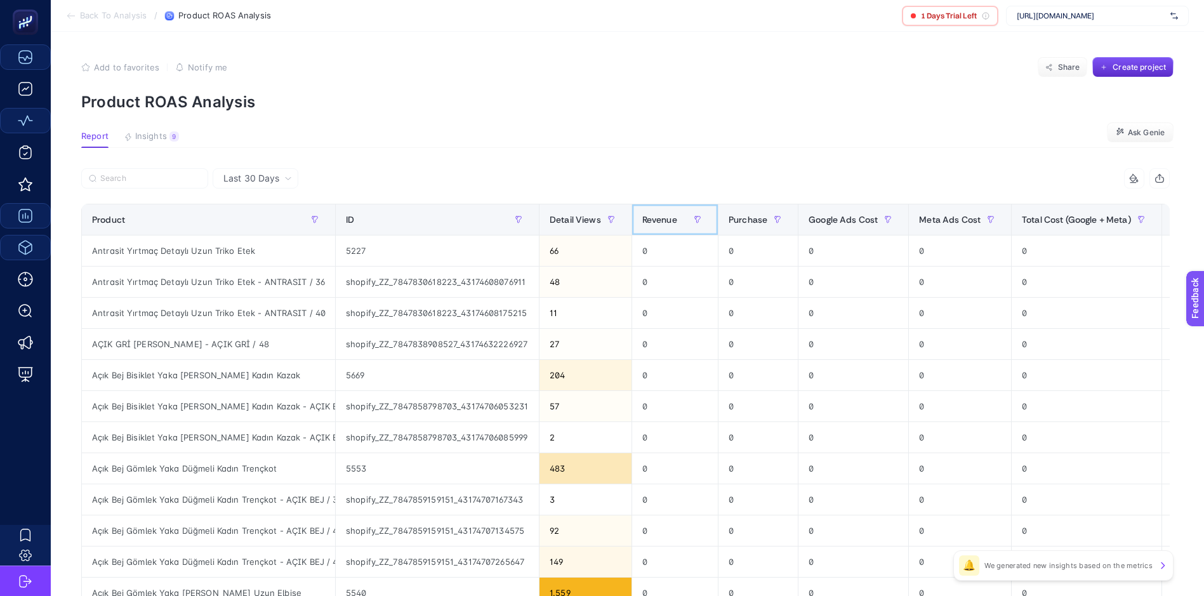
click at [669, 215] on span "Revenue" at bounding box center [659, 219] width 35 height 10
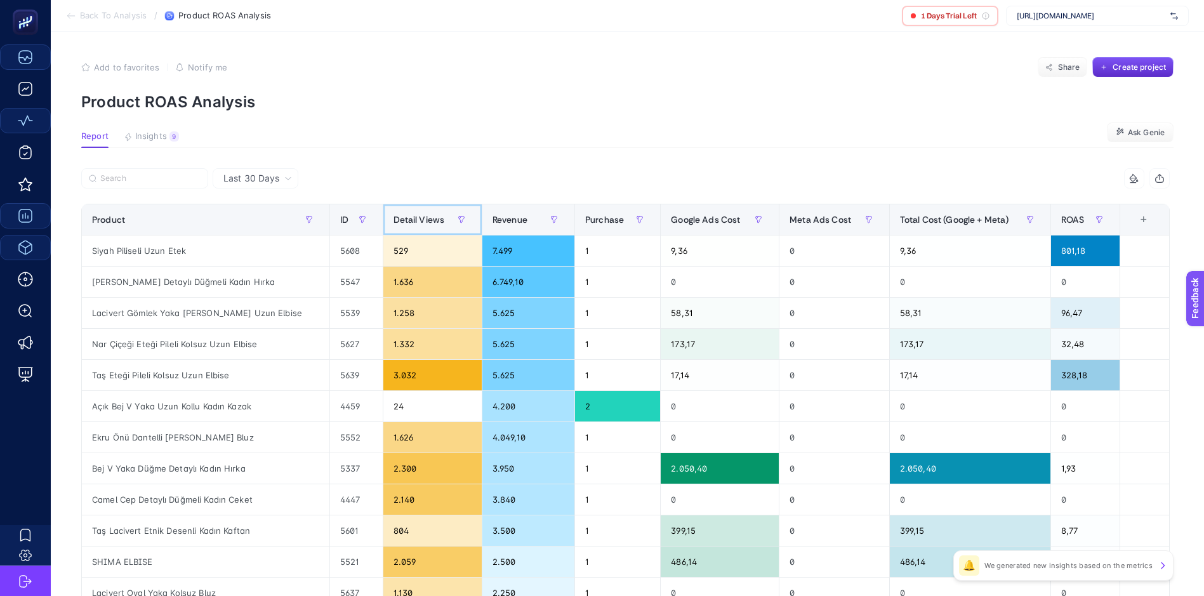
click at [395, 221] on span "Detail Views" at bounding box center [418, 219] width 51 height 10
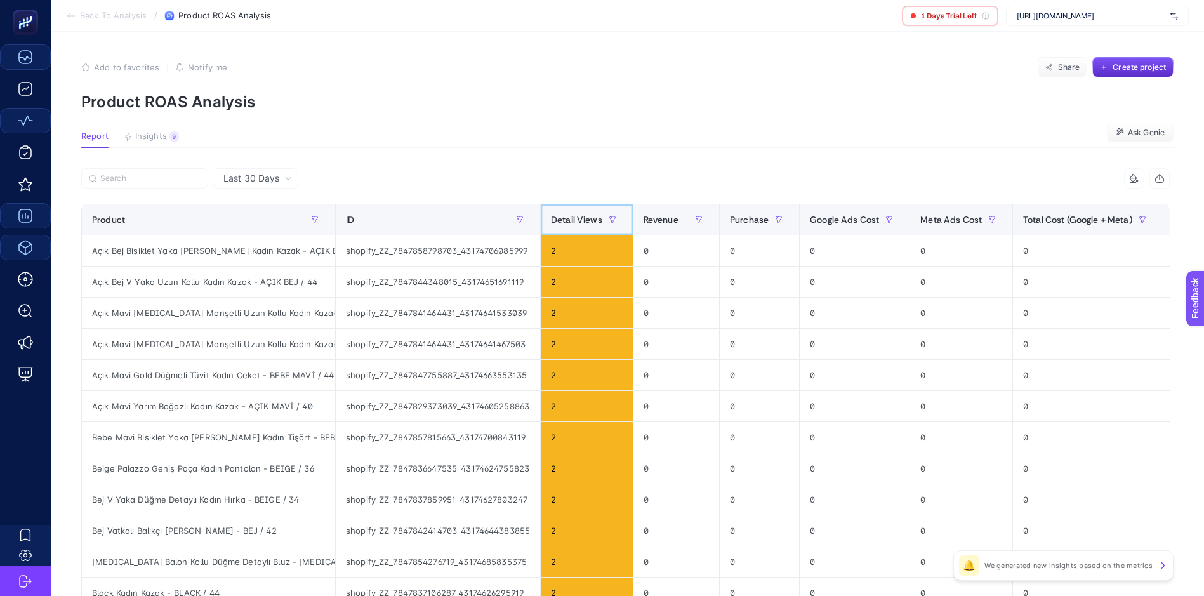
click at [567, 218] on span "Detail Views" at bounding box center [576, 219] width 51 height 10
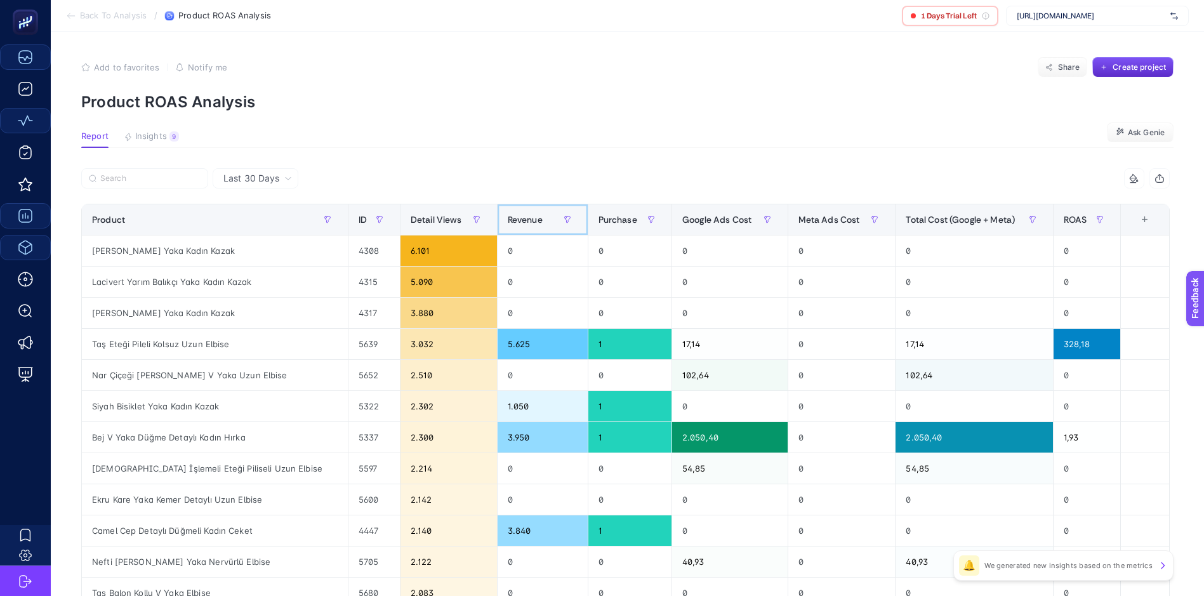
click at [515, 212] on div "Revenue" at bounding box center [543, 219] width 70 height 20
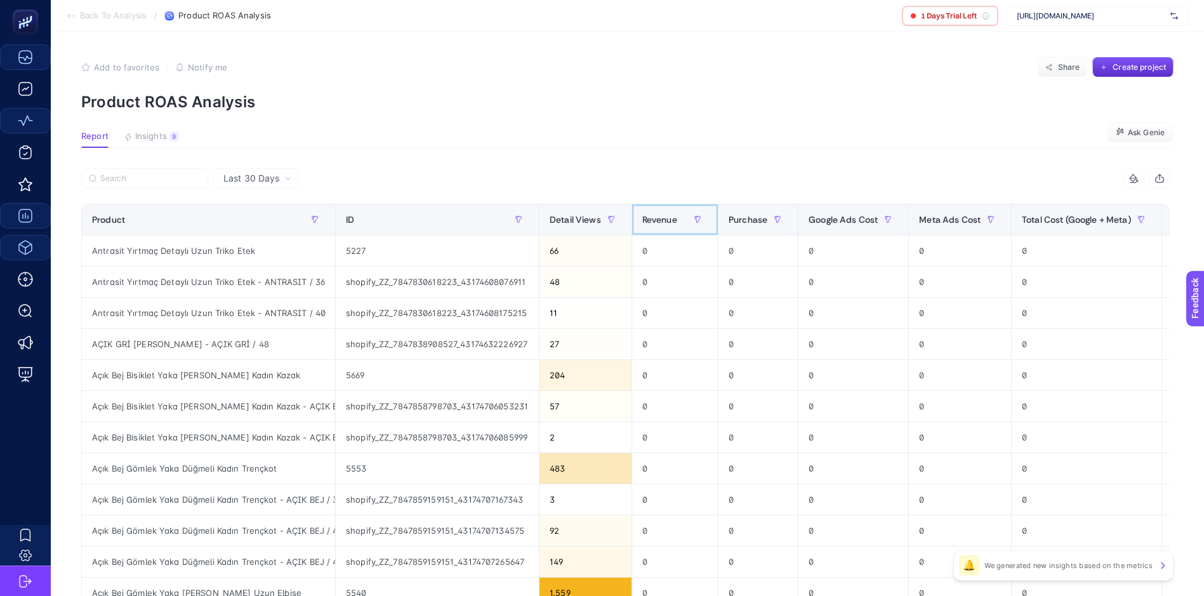
click at [672, 216] on span "Revenue" at bounding box center [659, 219] width 35 height 10
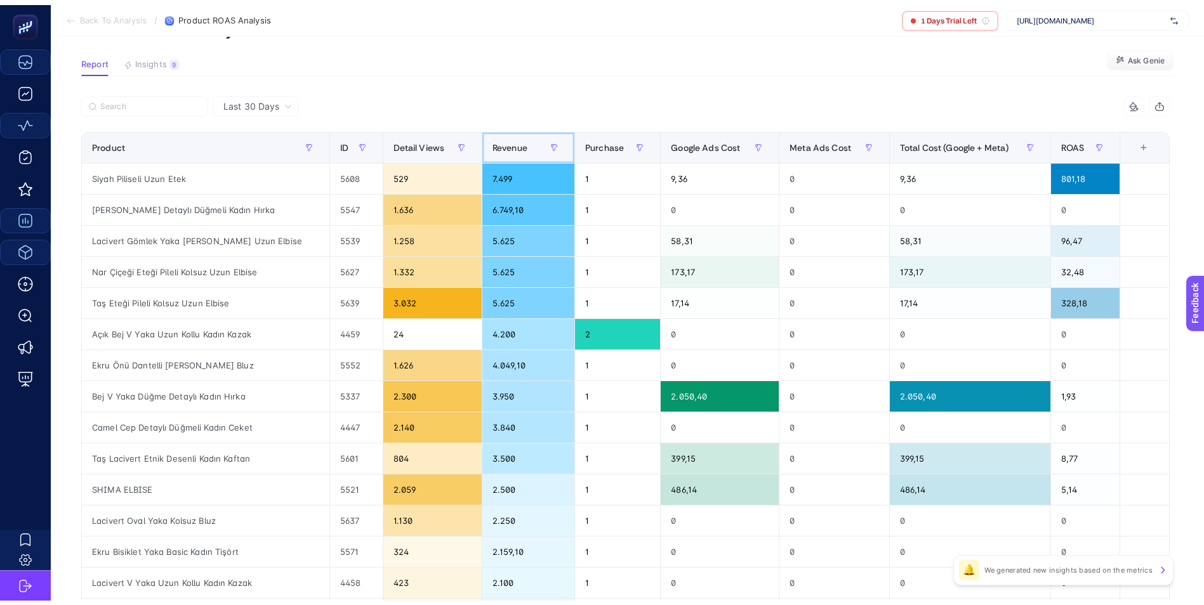
scroll to position [63, 0]
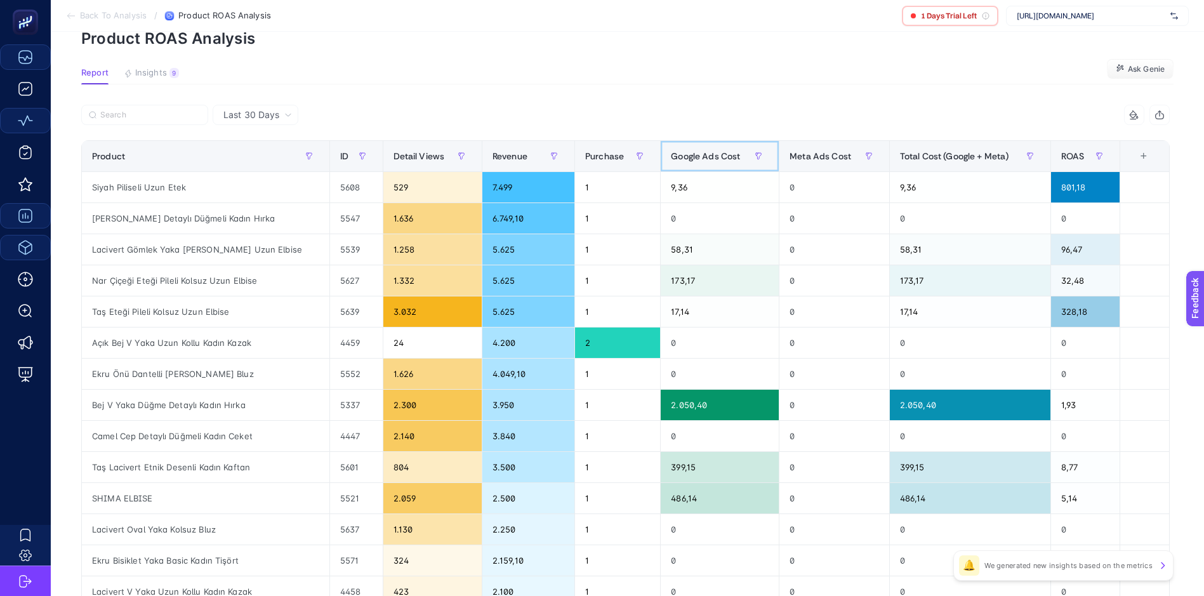
click at [700, 152] on span "Google Ads Cost" at bounding box center [705, 156] width 69 height 10
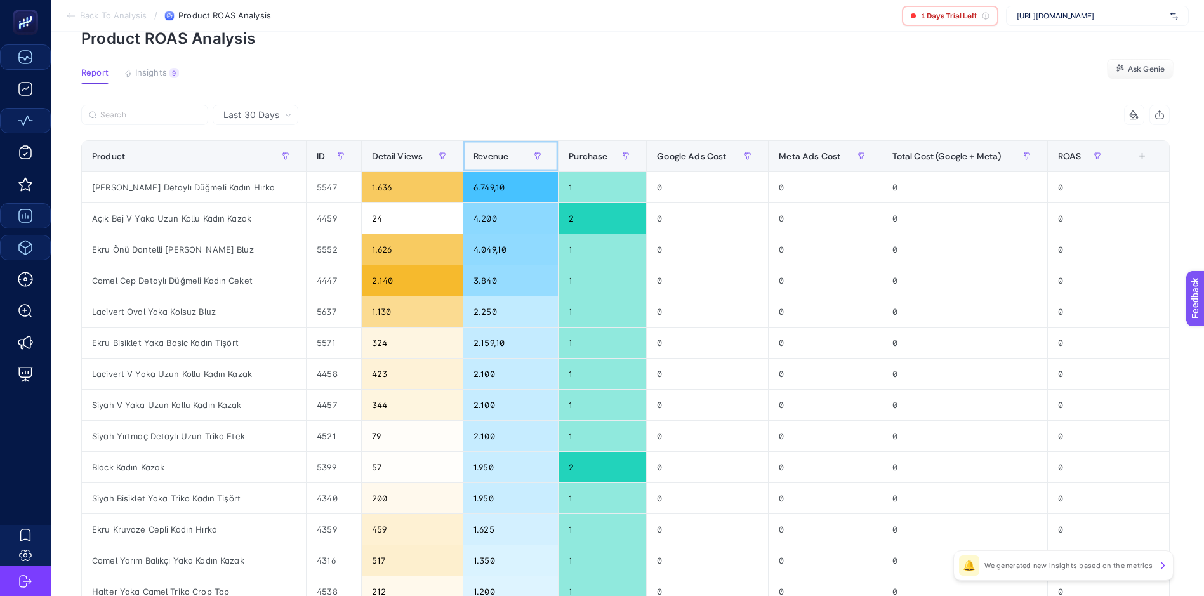
click at [490, 151] on span "Revenue" at bounding box center [490, 156] width 35 height 10
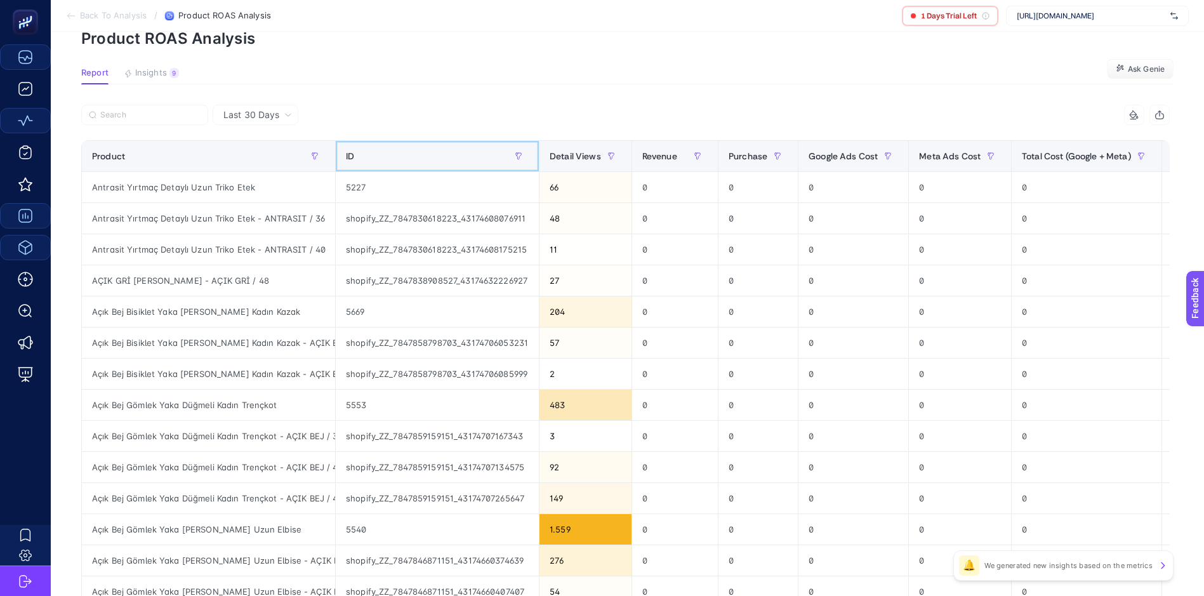
drag, startPoint x: 364, startPoint y: 152, endPoint x: 303, endPoint y: 150, distance: 60.9
click at [364, 152] on div "ID" at bounding box center [437, 156] width 183 height 20
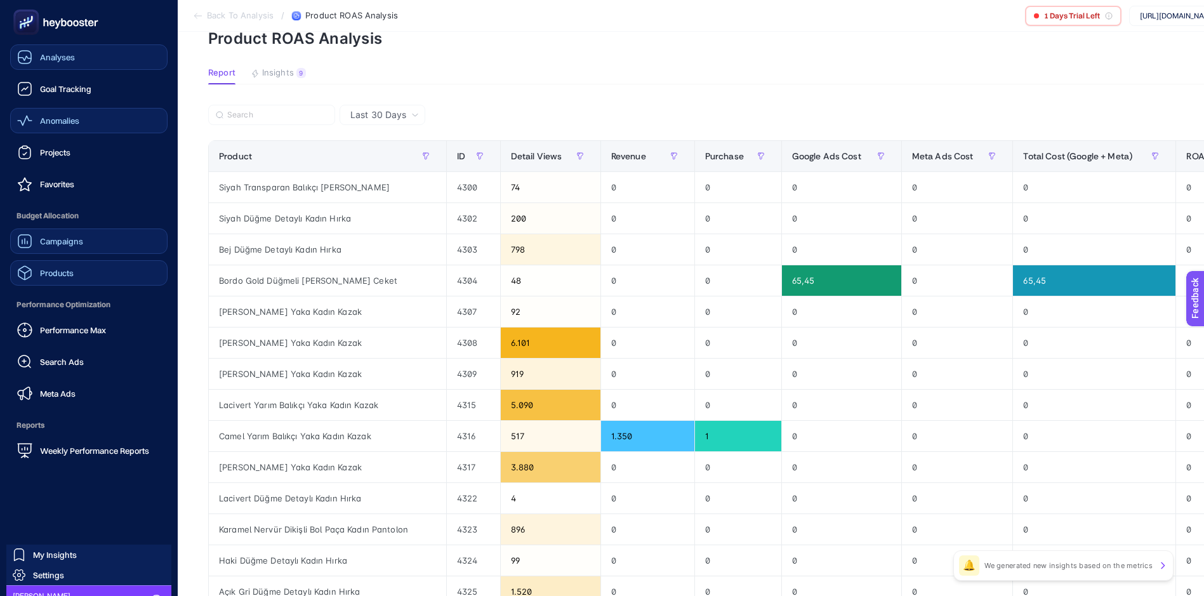
click at [69, 60] on span "Analyses" at bounding box center [57, 57] width 35 height 10
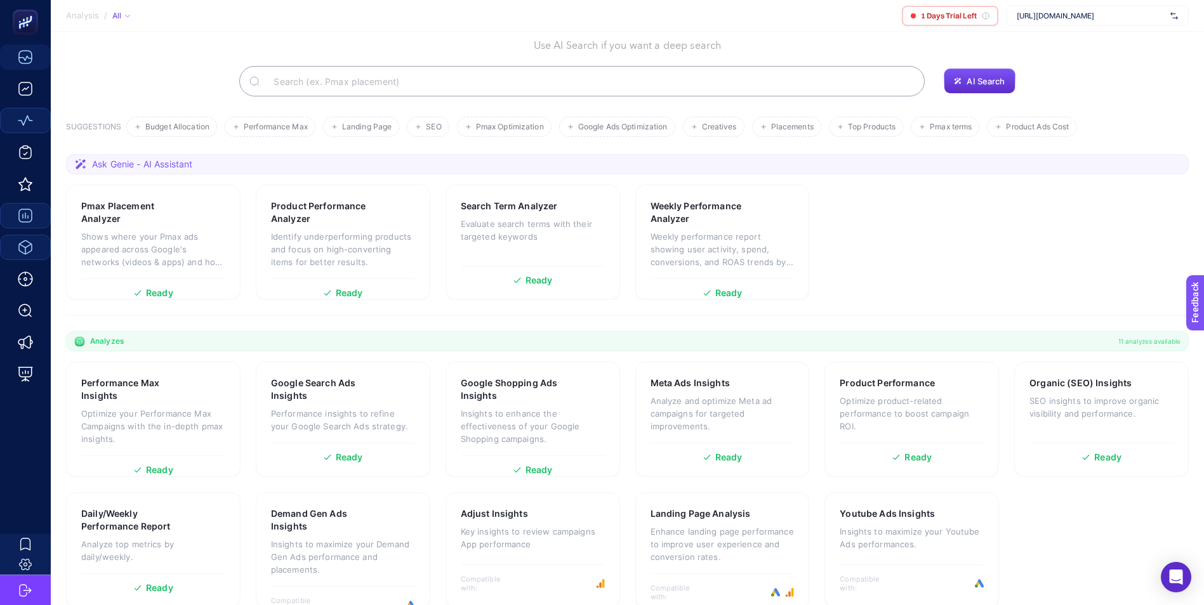
scroll to position [81, 0]
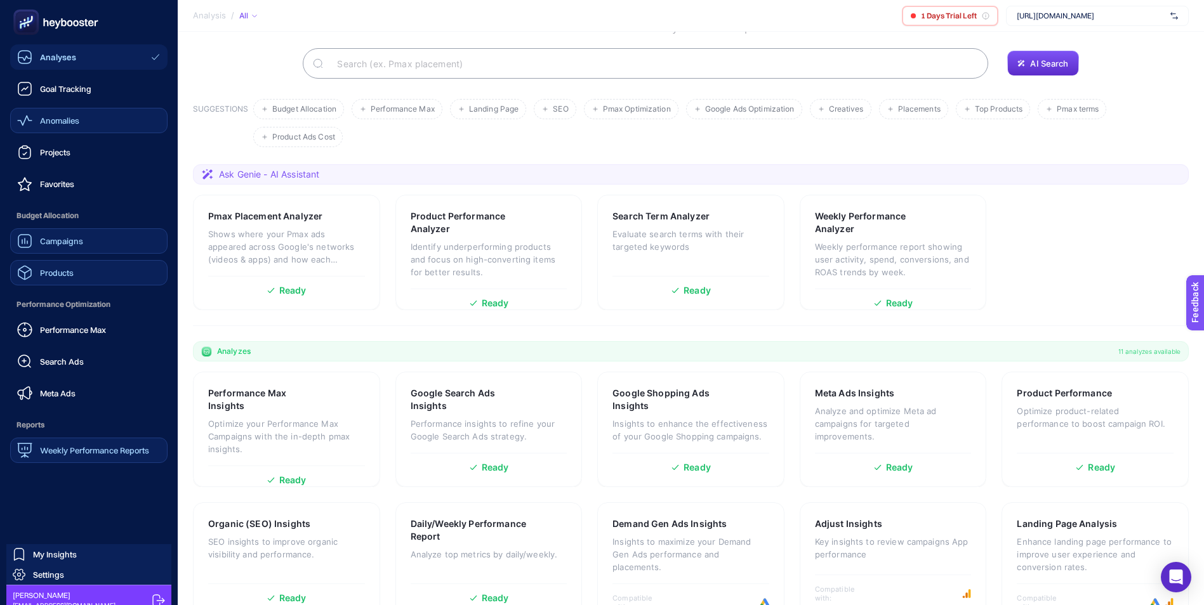
click at [106, 448] on span "Weekly Performance Reports" at bounding box center [94, 450] width 109 height 10
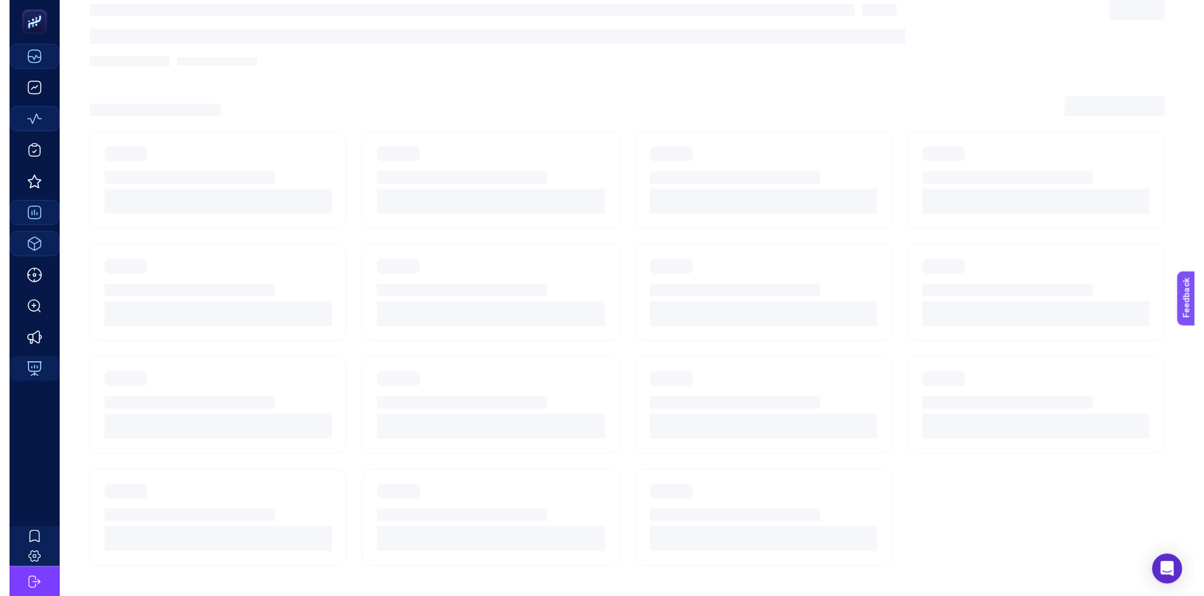
scroll to position [10, 0]
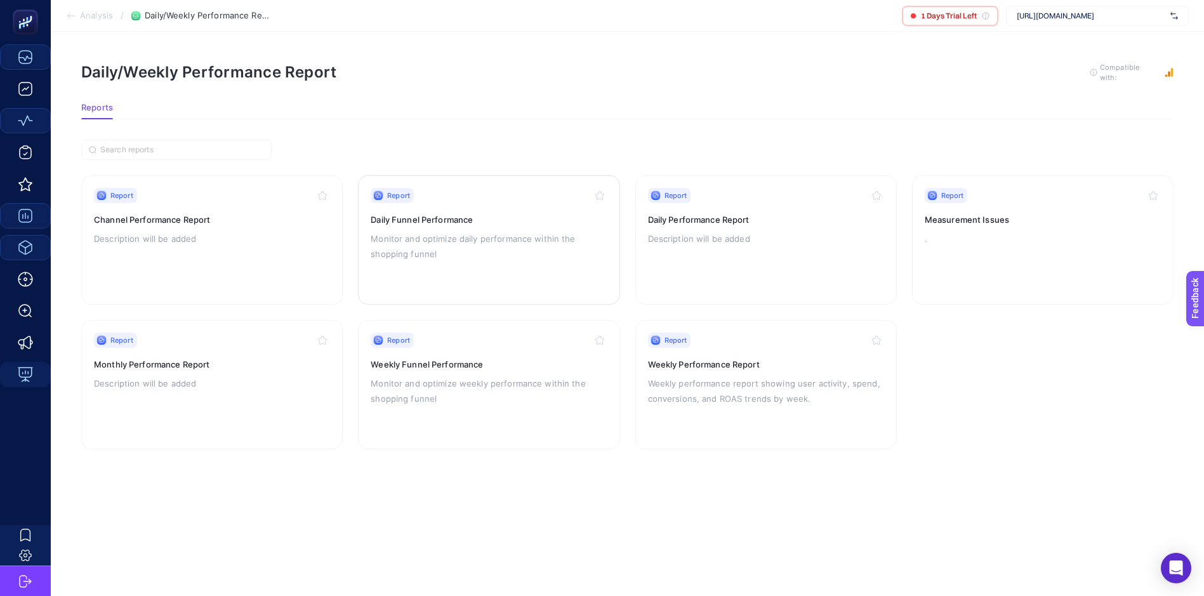
click at [482, 213] on h3 "Daily Funnel Performance" at bounding box center [489, 219] width 236 height 13
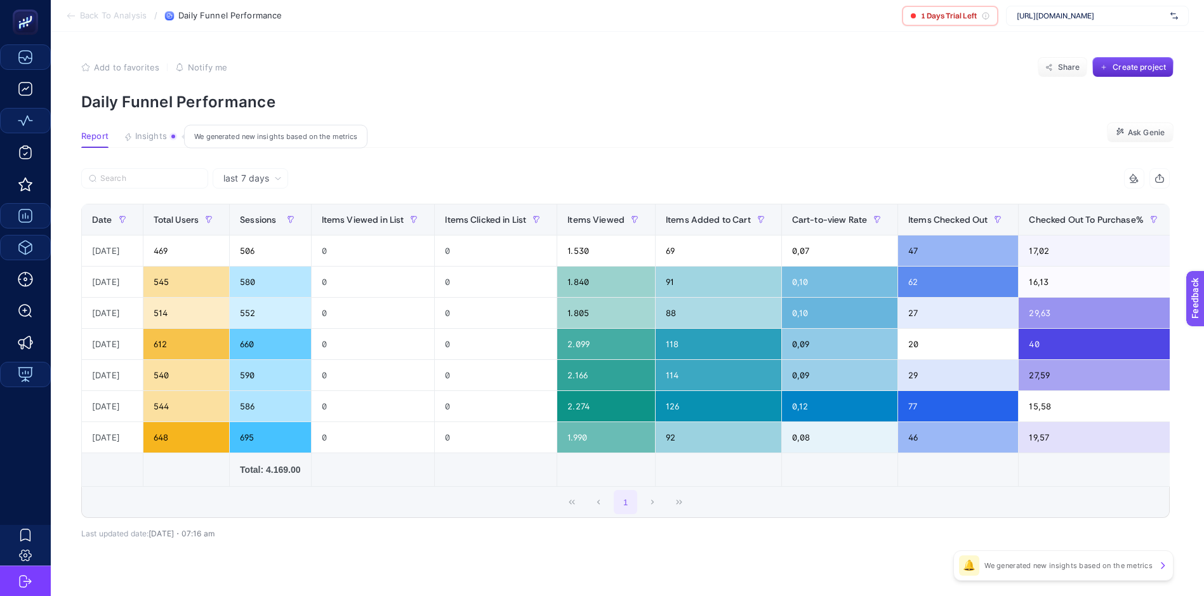
click at [140, 136] on span "Insights" at bounding box center [151, 136] width 32 height 10
